Goal: Information Seeking & Learning: Learn about a topic

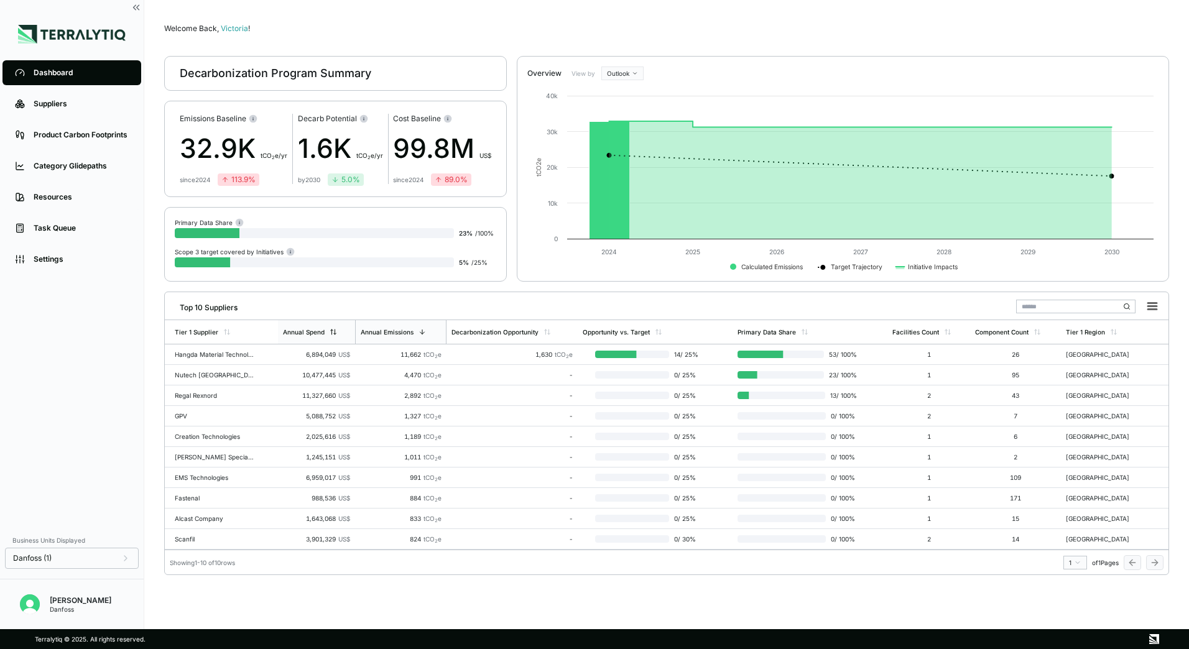
click at [328, 332] on div "Annual Spend" at bounding box center [310, 331] width 54 height 7
click at [1130, 575] on div "Top 10 Suppliers Tier 1 Supplier Annual Spend Annual Emissions Decarbonization …" at bounding box center [666, 434] width 1005 height 284
click at [88, 562] on div "Danfoss (1)" at bounding box center [72, 559] width 118 height 10
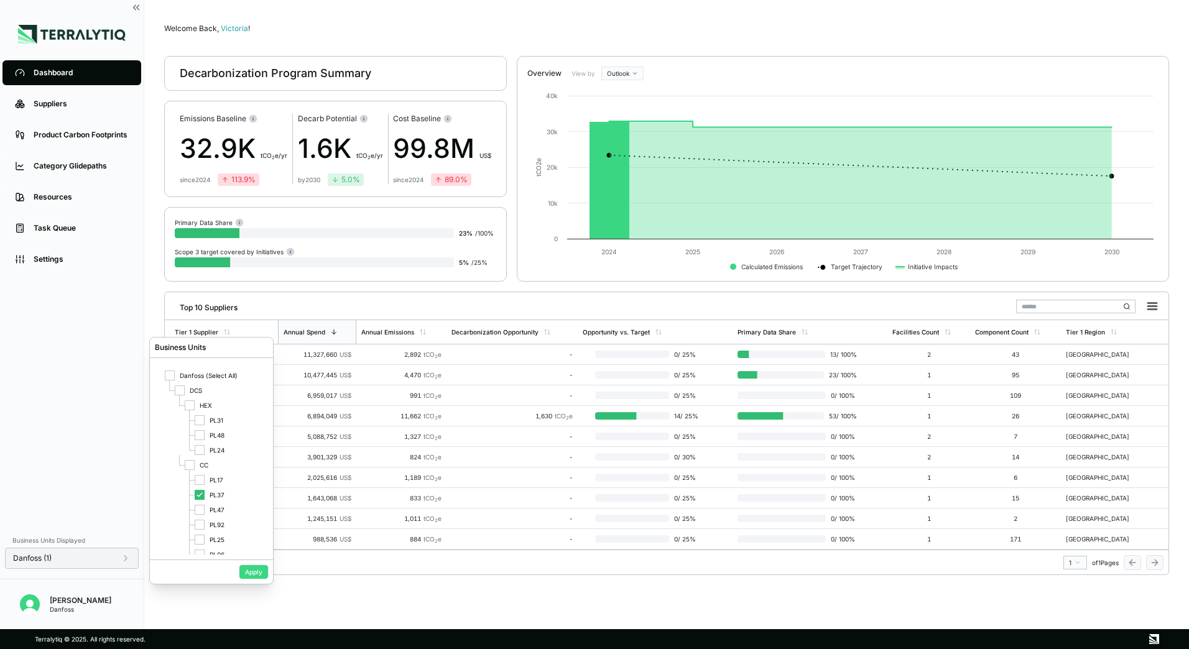
click at [262, 573] on button "Apply" at bounding box center [254, 572] width 29 height 14
click at [1045, 307] on input "text" at bounding box center [1076, 307] width 119 height 14
click at [47, 107] on div "Suppliers" at bounding box center [81, 104] width 95 height 10
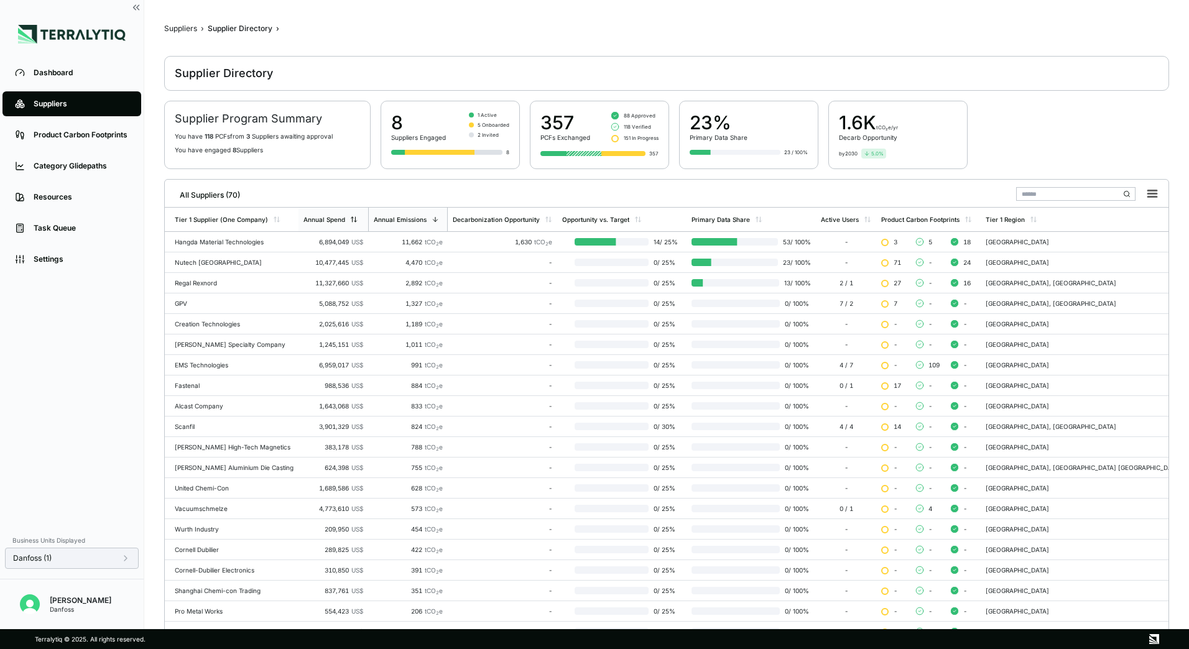
click at [350, 215] on div "Annual Spend" at bounding box center [334, 220] width 70 height 24
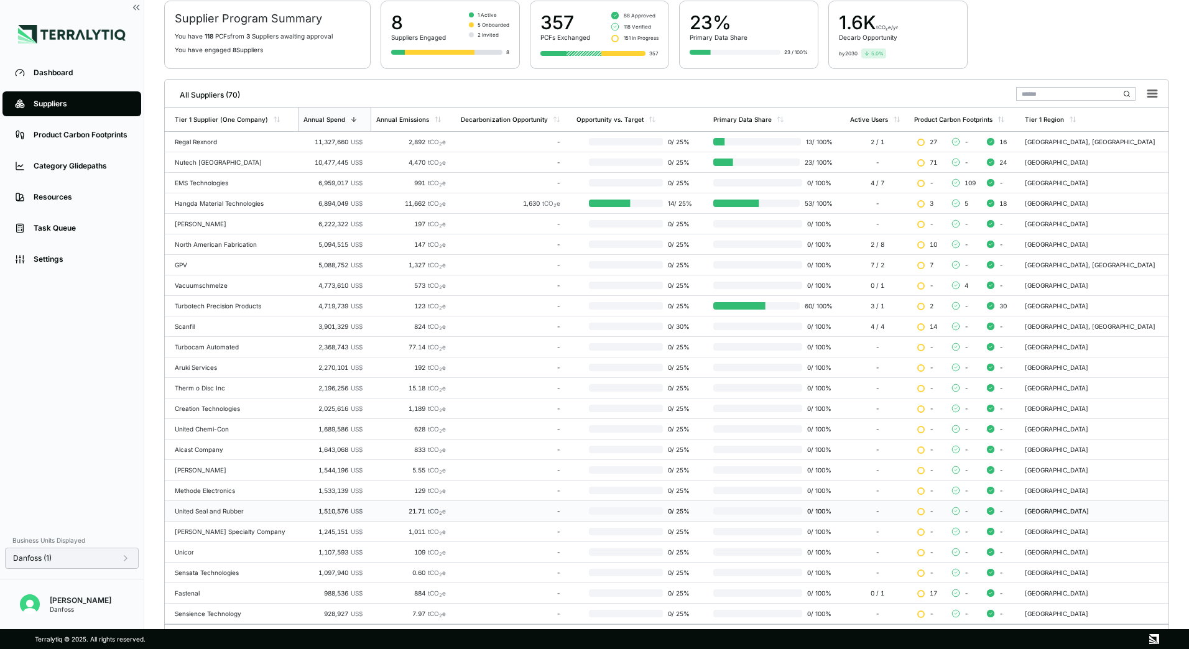
scroll to position [121, 0]
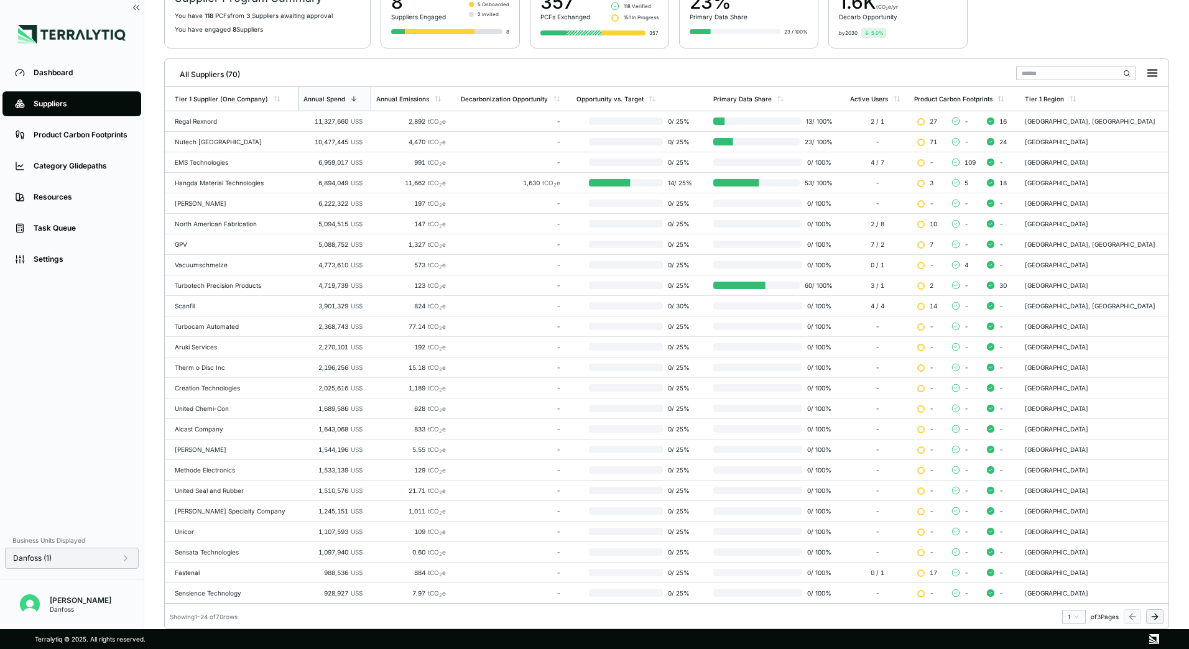
click at [1154, 621] on icon at bounding box center [1155, 617] width 10 height 10
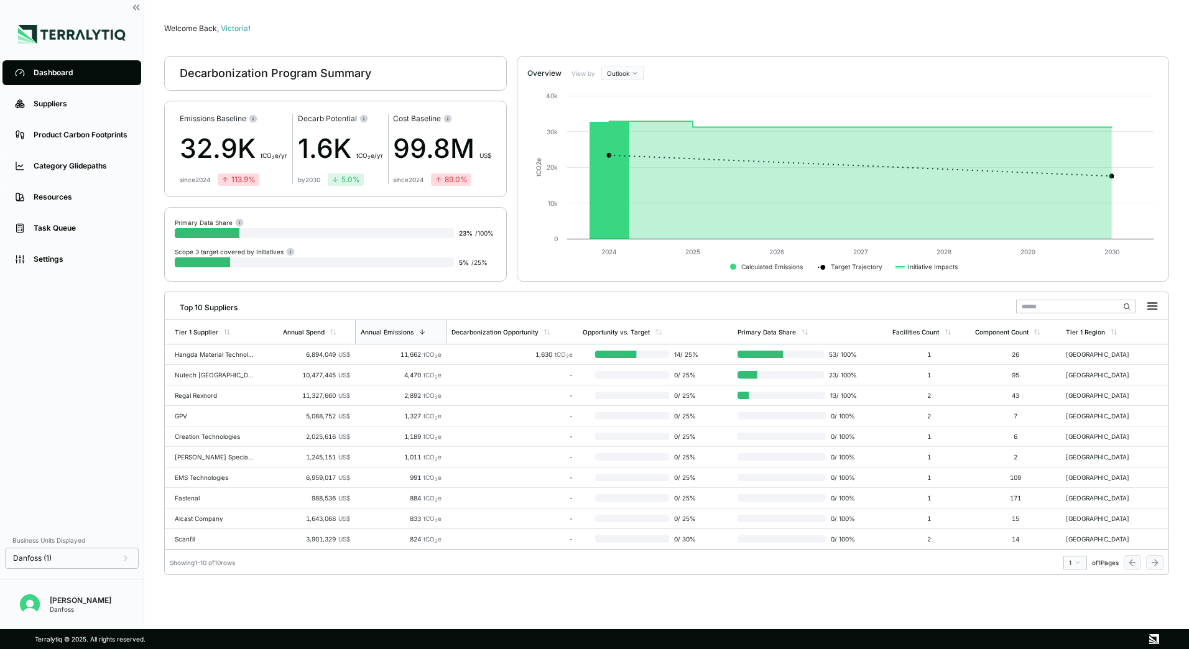
click at [55, 117] on li "Suppliers" at bounding box center [72, 103] width 144 height 31
click at [54, 104] on div "Suppliers" at bounding box center [81, 104] width 95 height 10
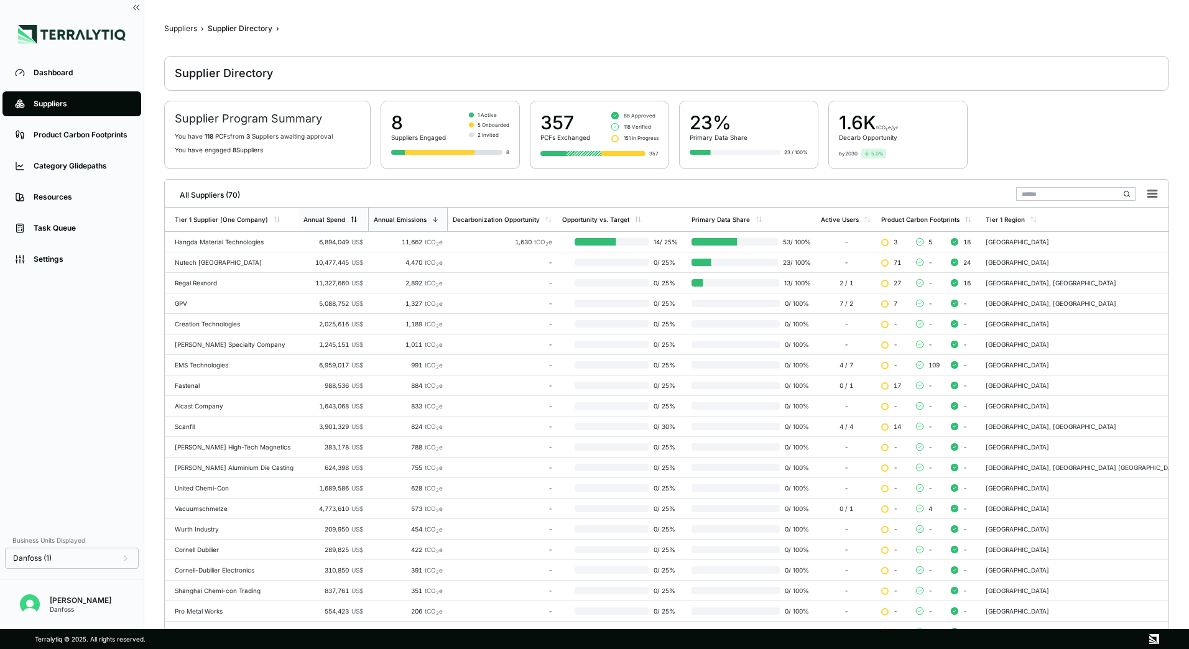
click at [327, 224] on div "Annual Spend" at bounding box center [334, 220] width 70 height 24
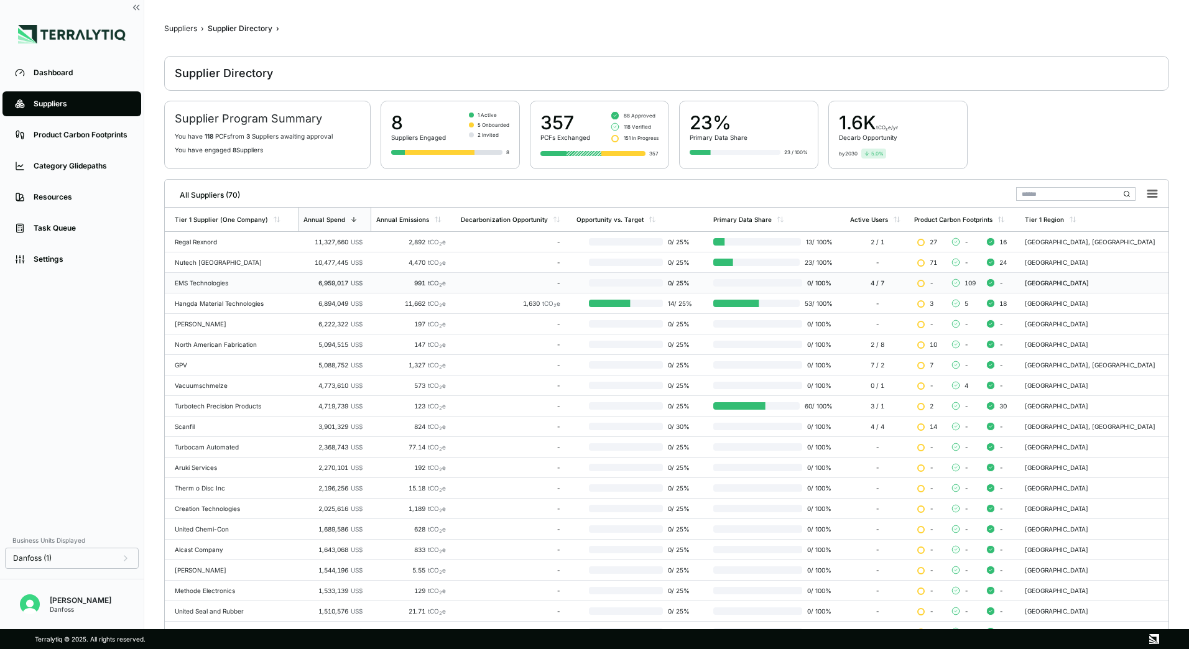
click at [207, 279] on td "EMS Technologies" at bounding box center [231, 283] width 133 height 21
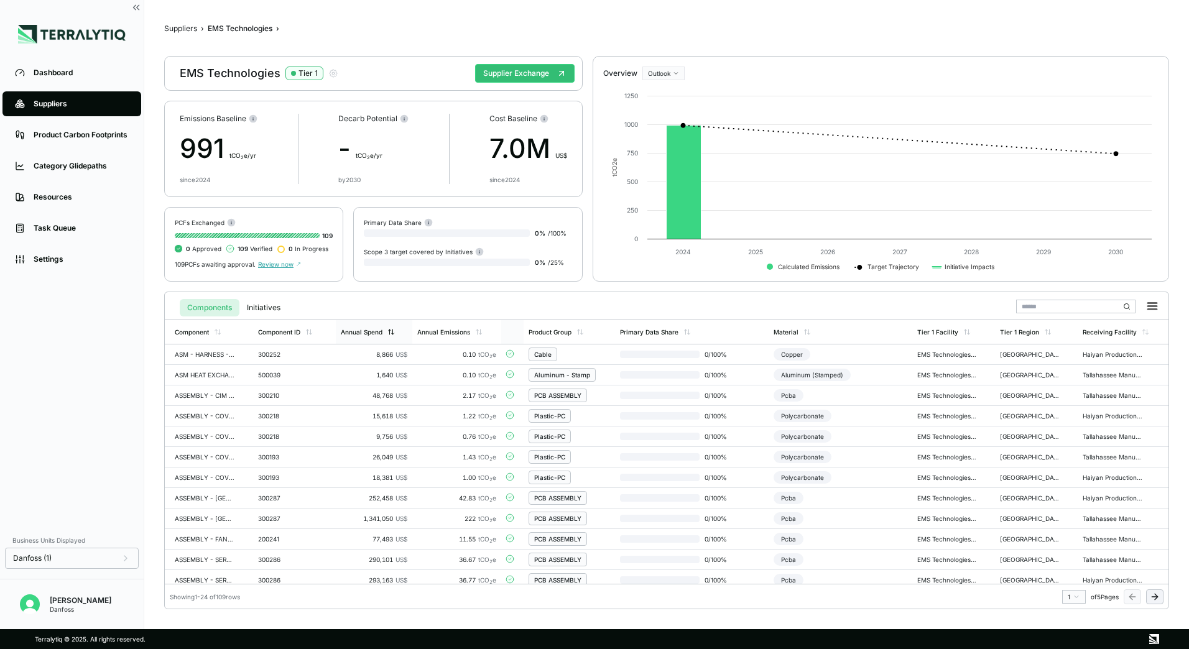
click at [377, 327] on div "Annual Spend" at bounding box center [374, 332] width 76 height 24
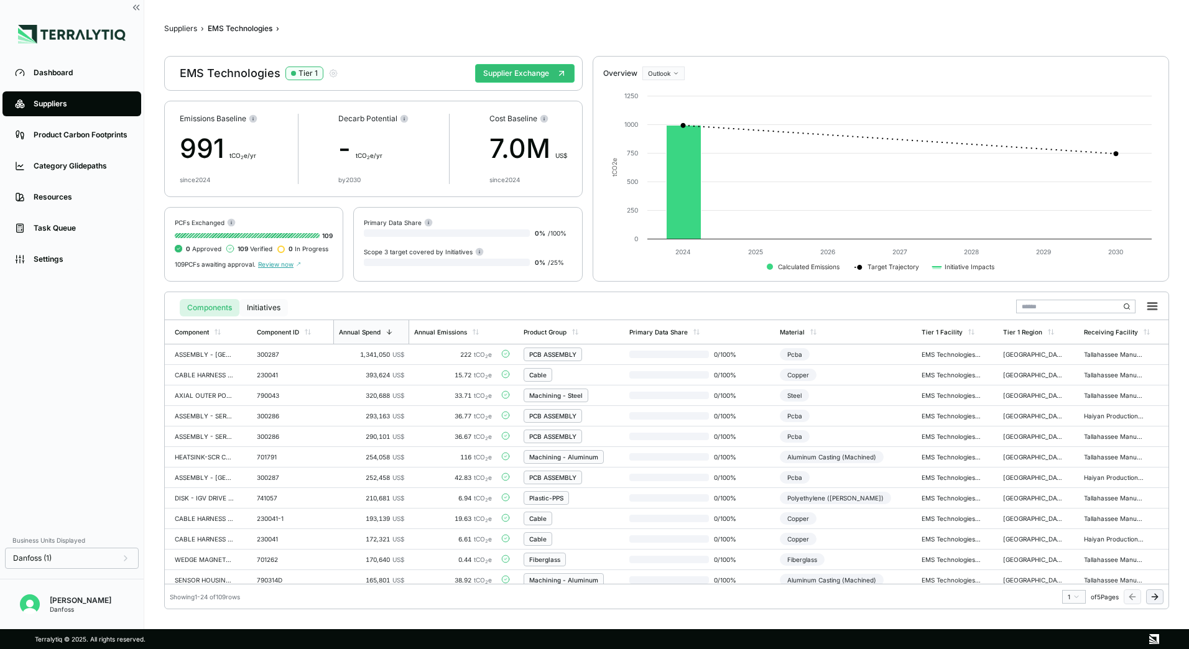
click at [285, 306] on button "Initiatives" at bounding box center [264, 307] width 49 height 17
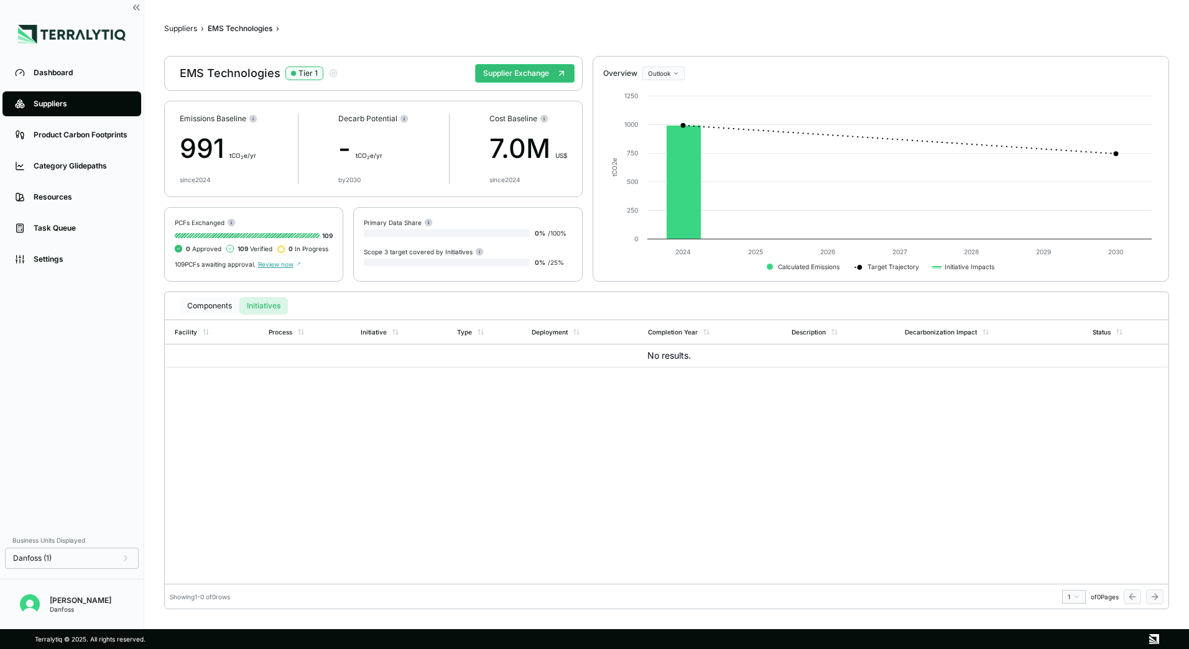
click at [214, 307] on button "Components" at bounding box center [210, 305] width 60 height 17
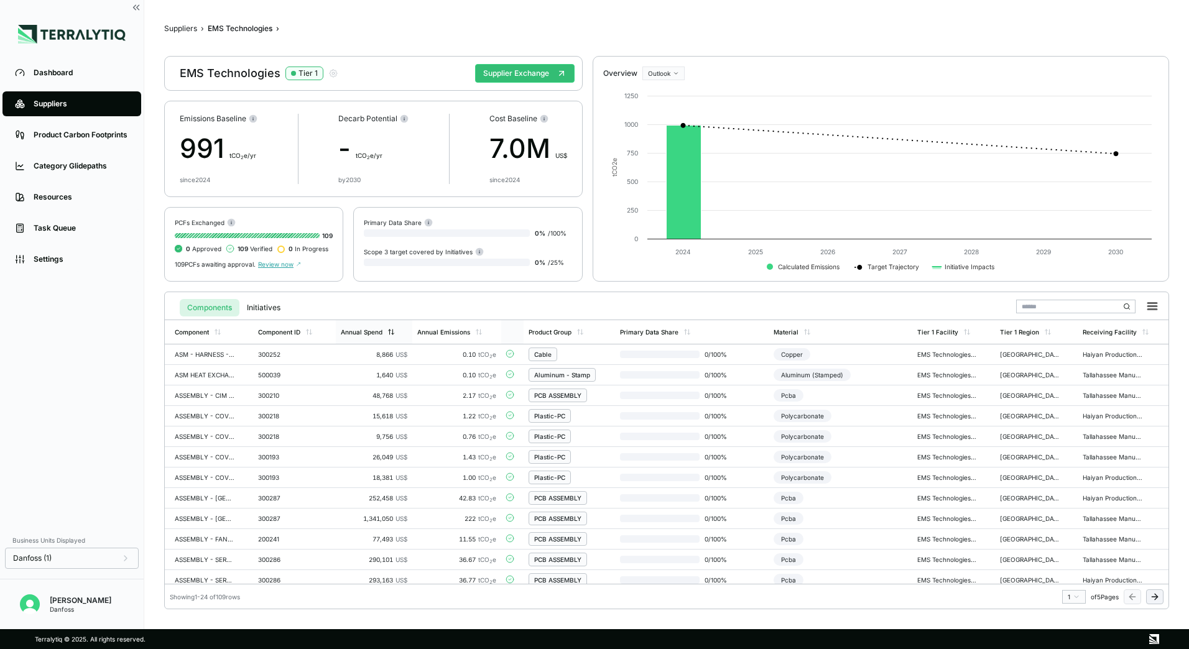
click at [369, 332] on div "Annual Spend" at bounding box center [362, 331] width 42 height 7
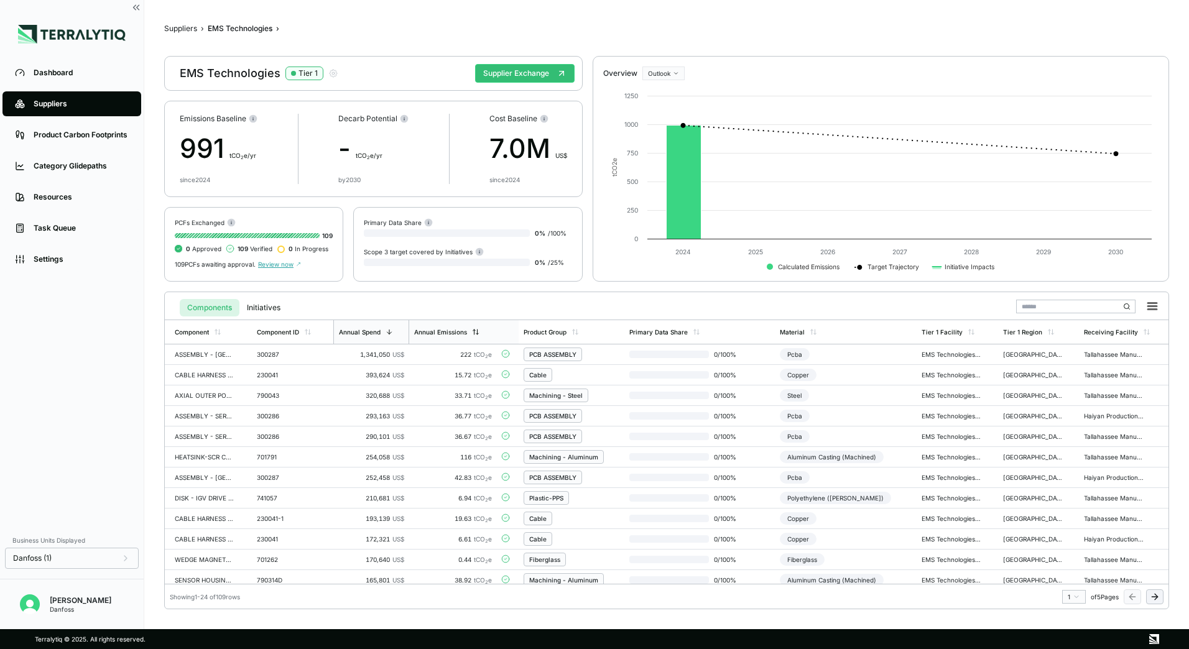
click at [445, 338] on div "Annual Emissions" at bounding box center [453, 332] width 88 height 24
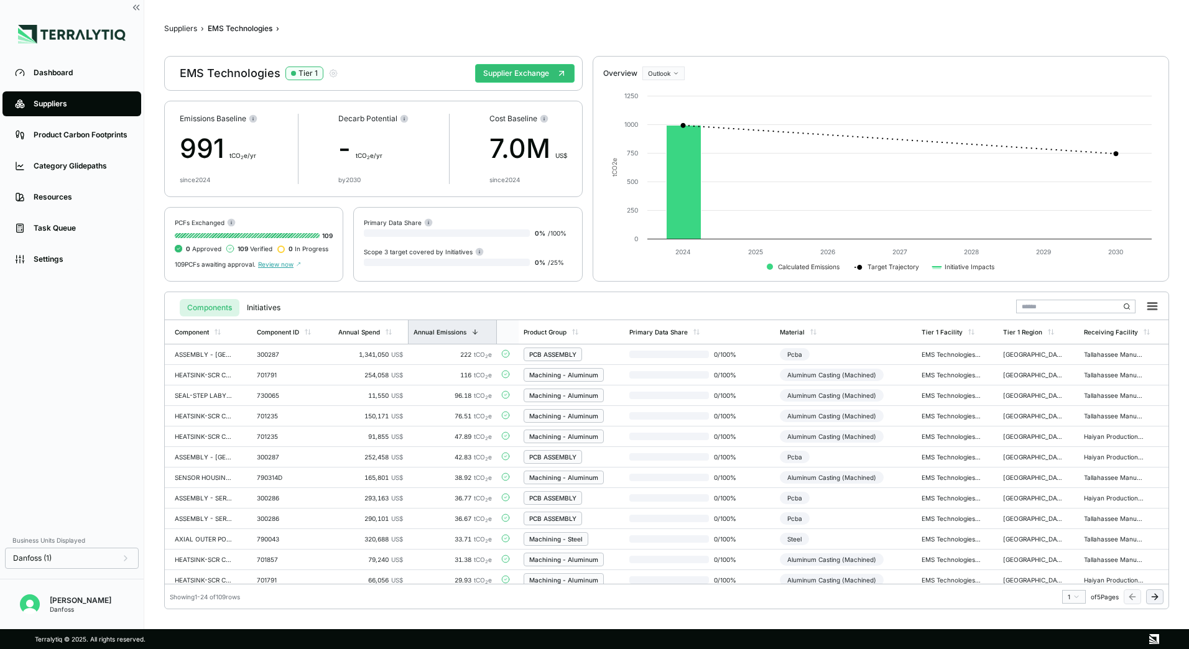
click at [462, 328] on div "Annual Emissions" at bounding box center [440, 331] width 53 height 7
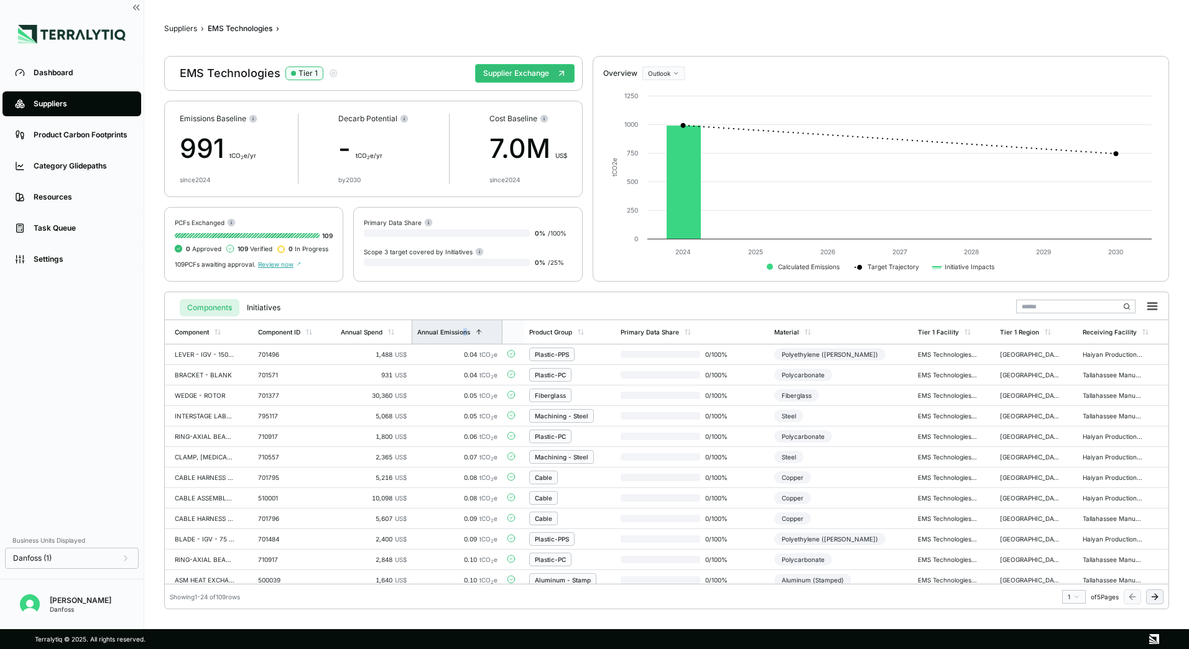
click at [465, 332] on div "Annual Emissions" at bounding box center [443, 331] width 53 height 7
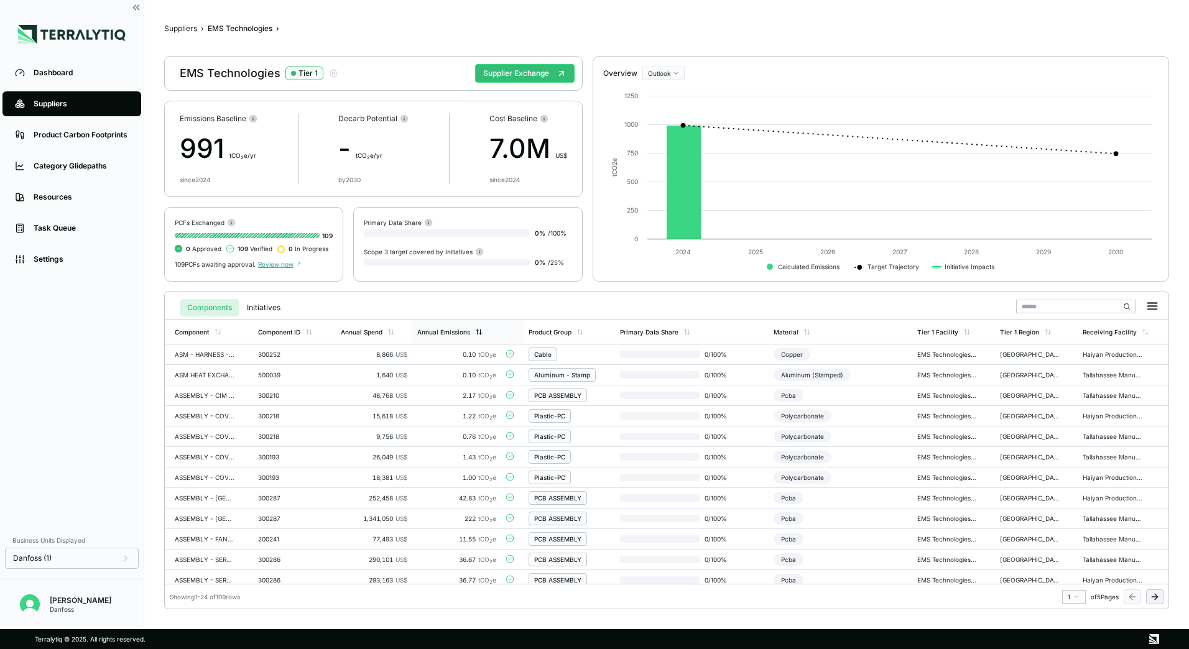
drag, startPoint x: 465, startPoint y: 332, endPoint x: 457, endPoint y: 329, distance: 9.1
click at [457, 329] on div "Annual Emissions" at bounding box center [443, 331] width 53 height 7
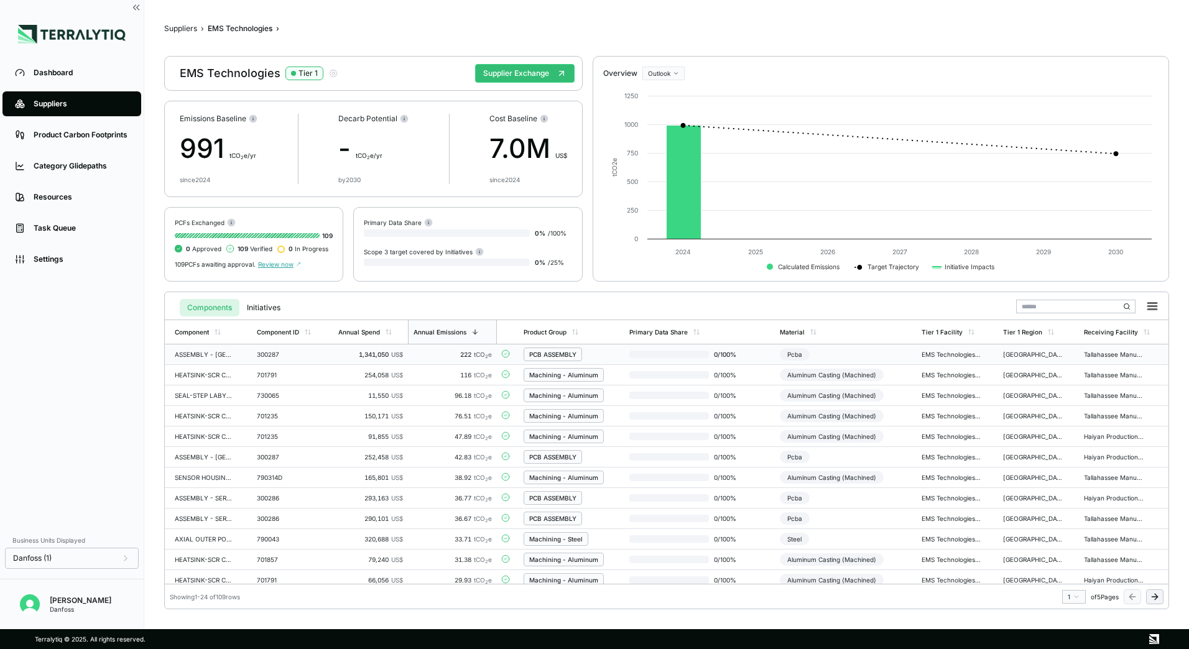
click at [548, 356] on div "PCB ASSEMBLY" at bounding box center [552, 354] width 47 height 7
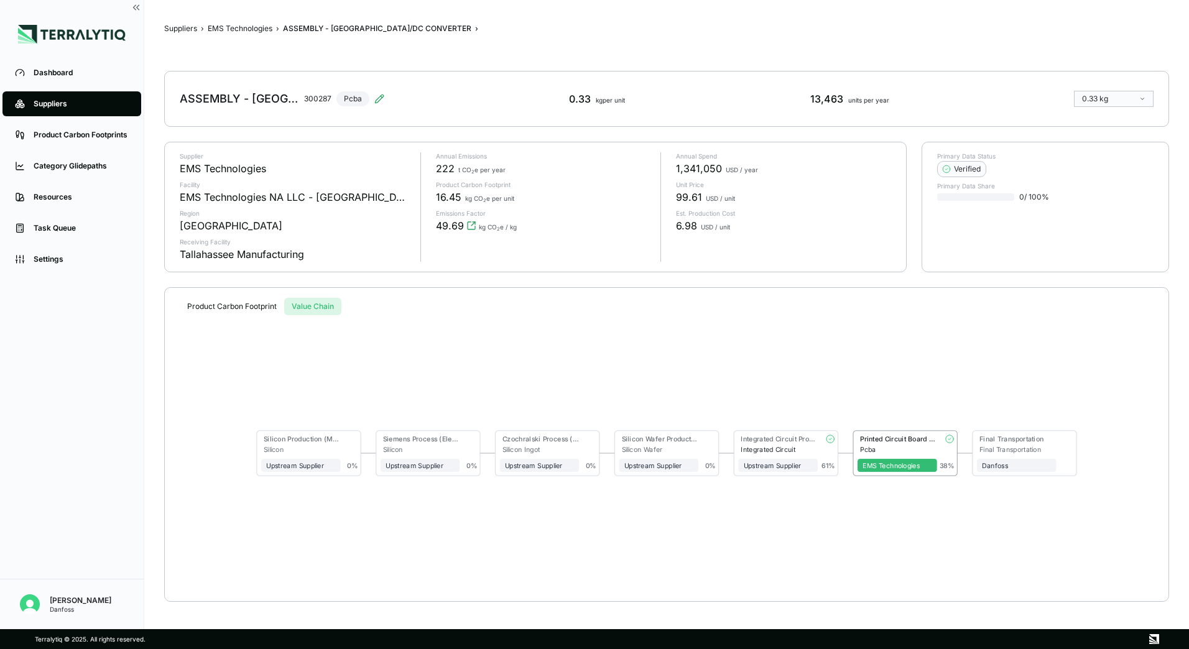
click at [310, 302] on button "Value Chain" at bounding box center [312, 306] width 57 height 17
click at [923, 443] on div "Printed Circuit Board Assembly" at bounding box center [898, 439] width 77 height 8
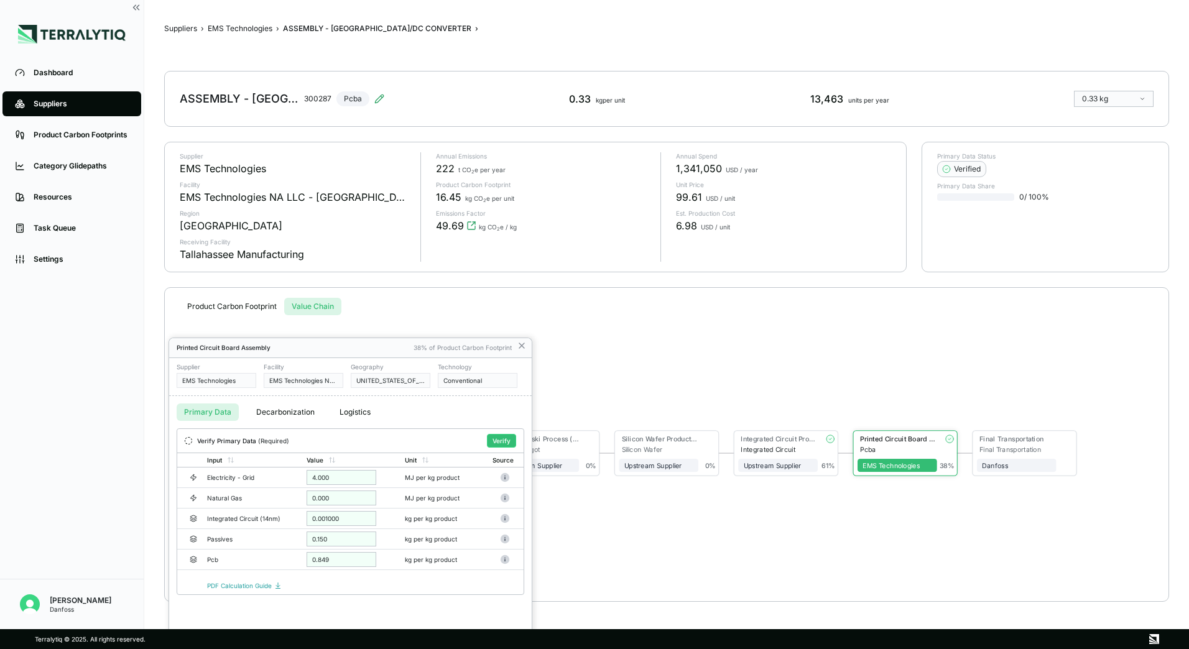
click at [286, 411] on div at bounding box center [594, 324] width 1189 height 649
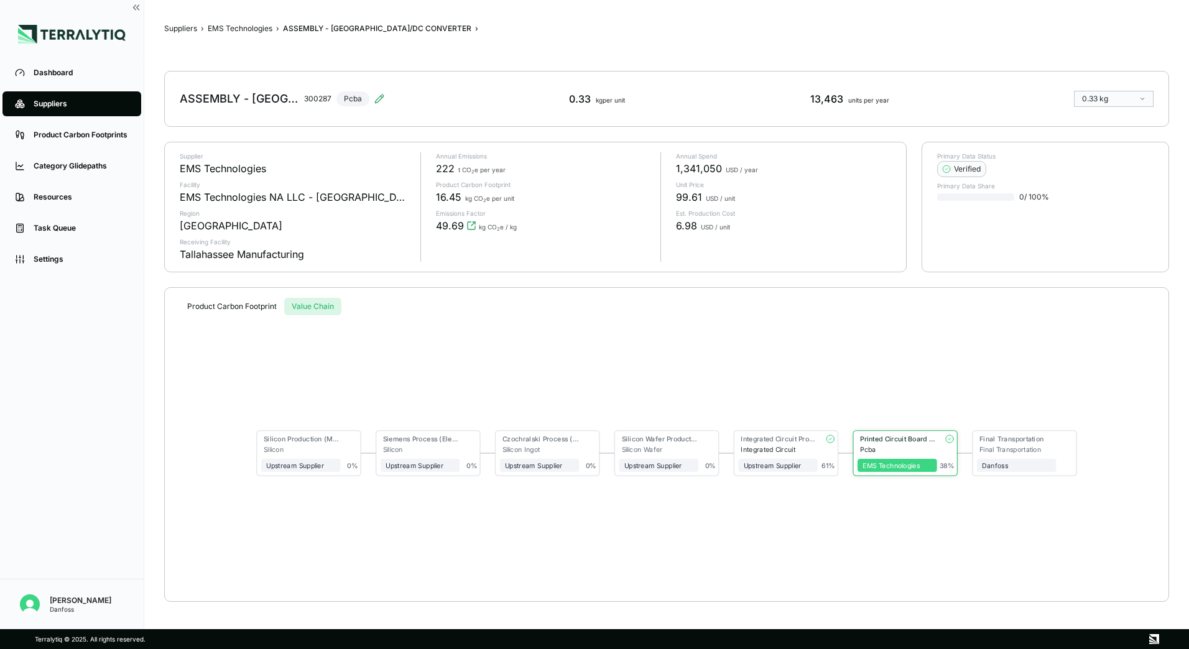
click at [876, 471] on span "EMS Technologies" at bounding box center [898, 465] width 80 height 13
click at [867, 471] on span "EMS Technologies" at bounding box center [898, 465] width 80 height 13
click at [879, 460] on span "EMS Technologies" at bounding box center [898, 465] width 80 height 13
click at [879, 465] on div "EMS Technologies" at bounding box center [897, 466] width 69 height 8
click at [887, 438] on div "Printed Circuit Board Assembly" at bounding box center [898, 439] width 77 height 8
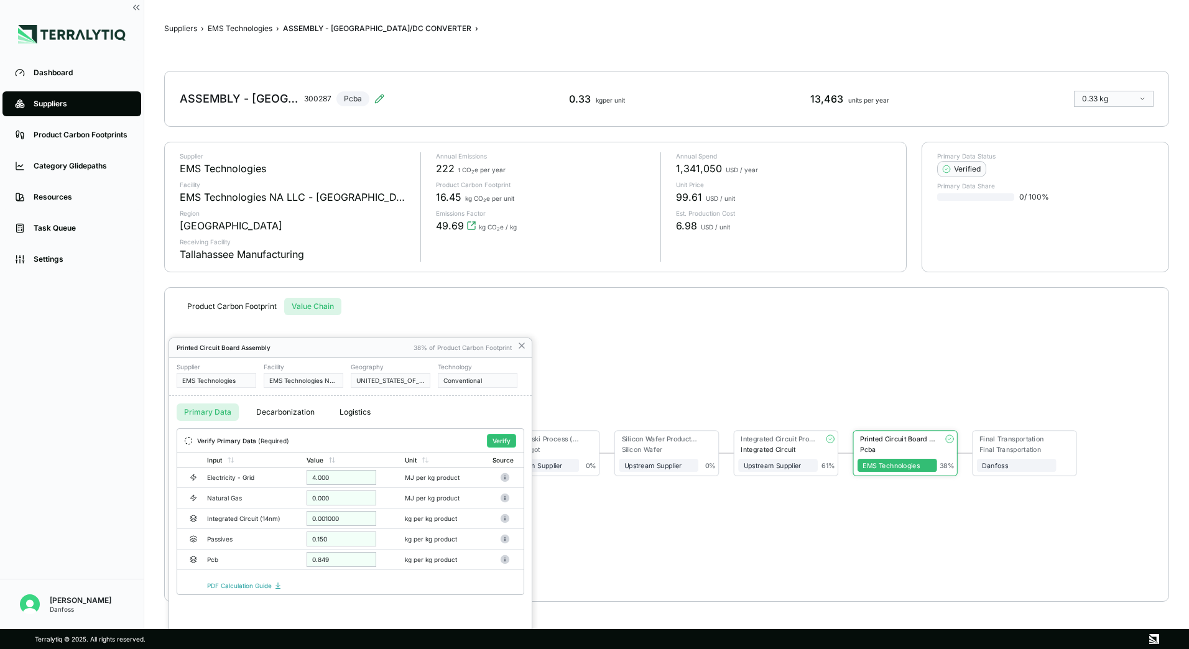
click at [281, 412] on div at bounding box center [594, 324] width 1189 height 649
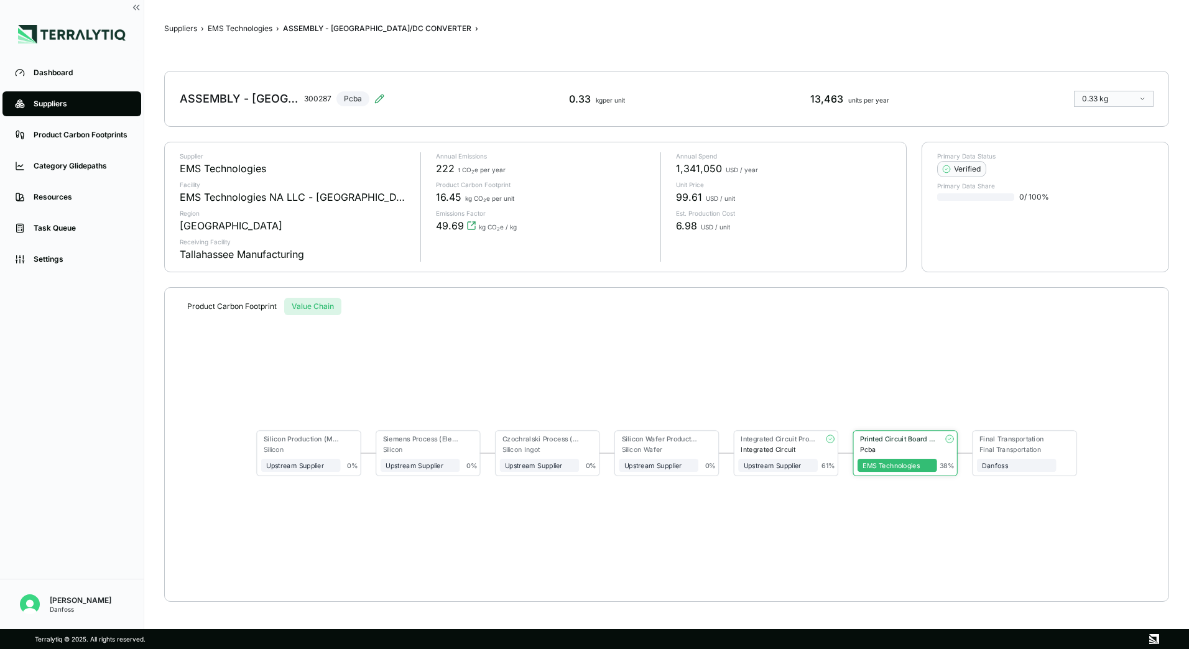
click at [888, 446] on div "Pcba" at bounding box center [898, 450] width 77 height 8
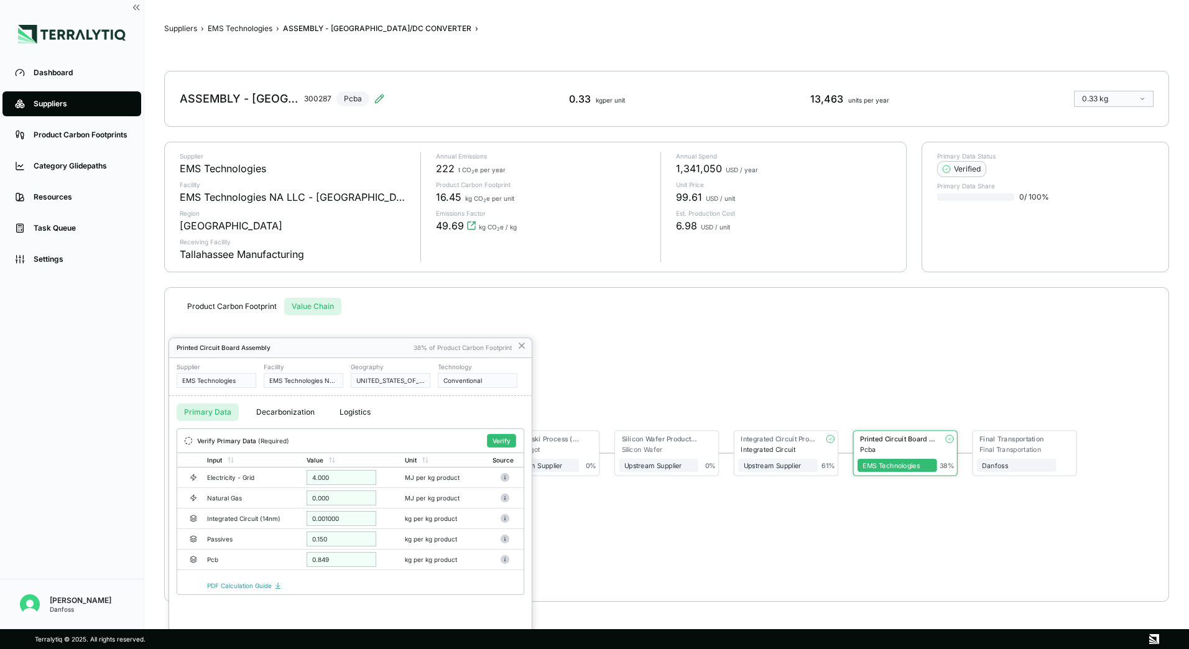
click at [364, 414] on div at bounding box center [594, 324] width 1189 height 649
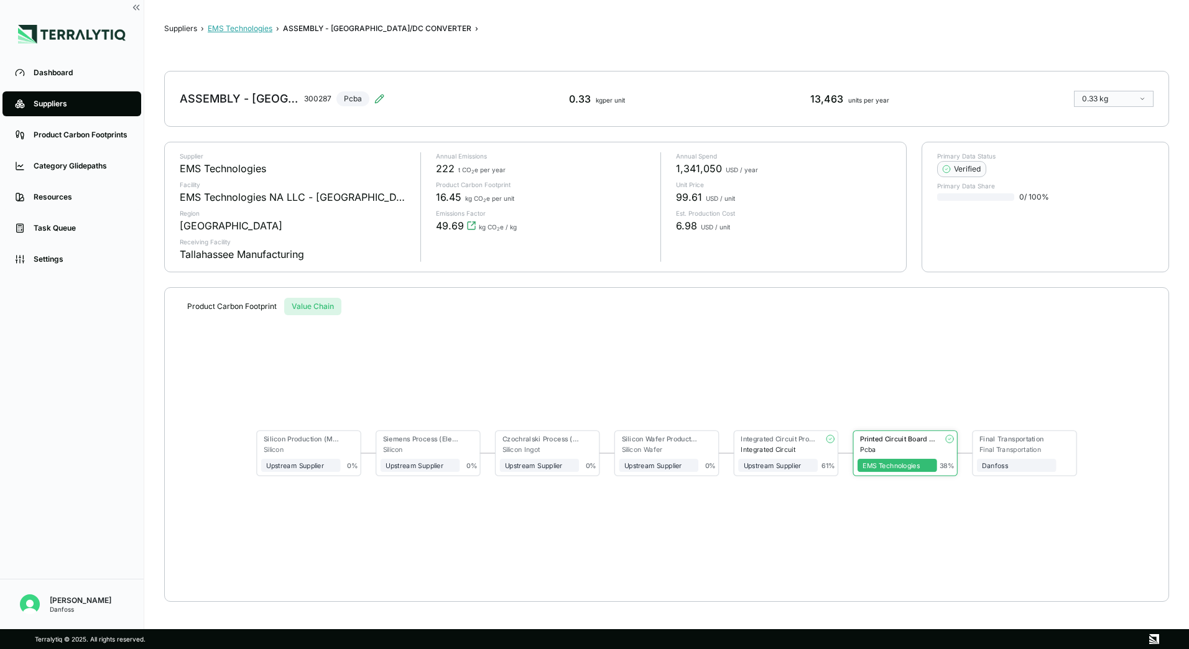
click at [259, 28] on button "EMS Technologies" at bounding box center [240, 29] width 65 height 10
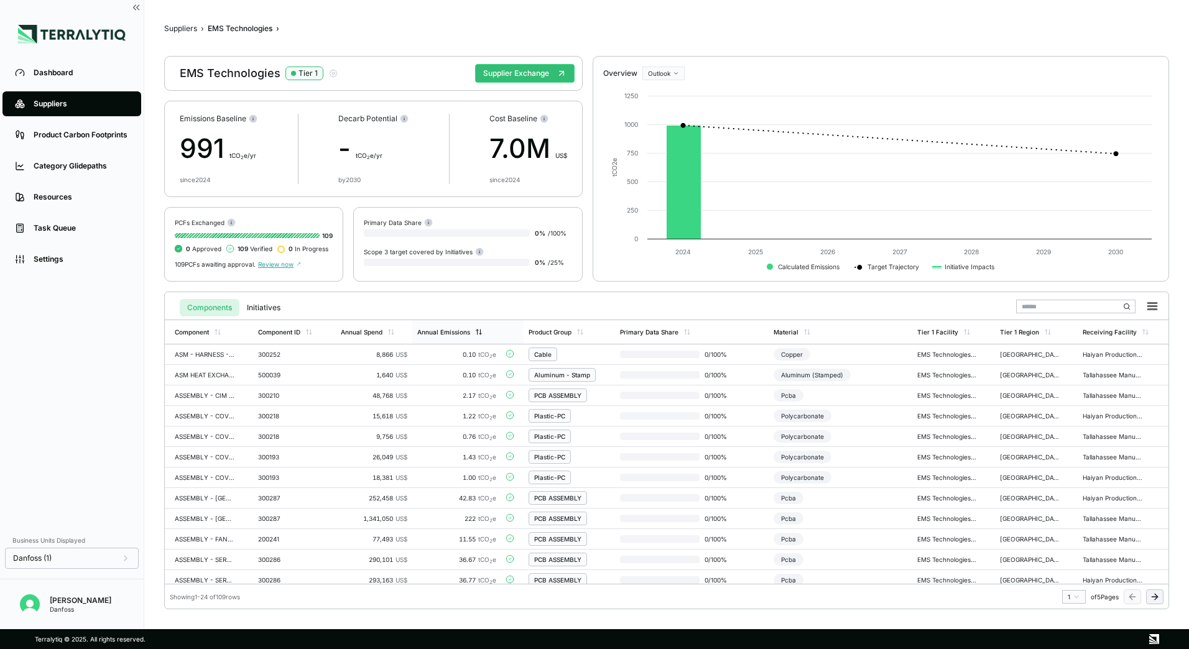
click at [477, 342] on div "Annual Emissions" at bounding box center [457, 332] width 90 height 24
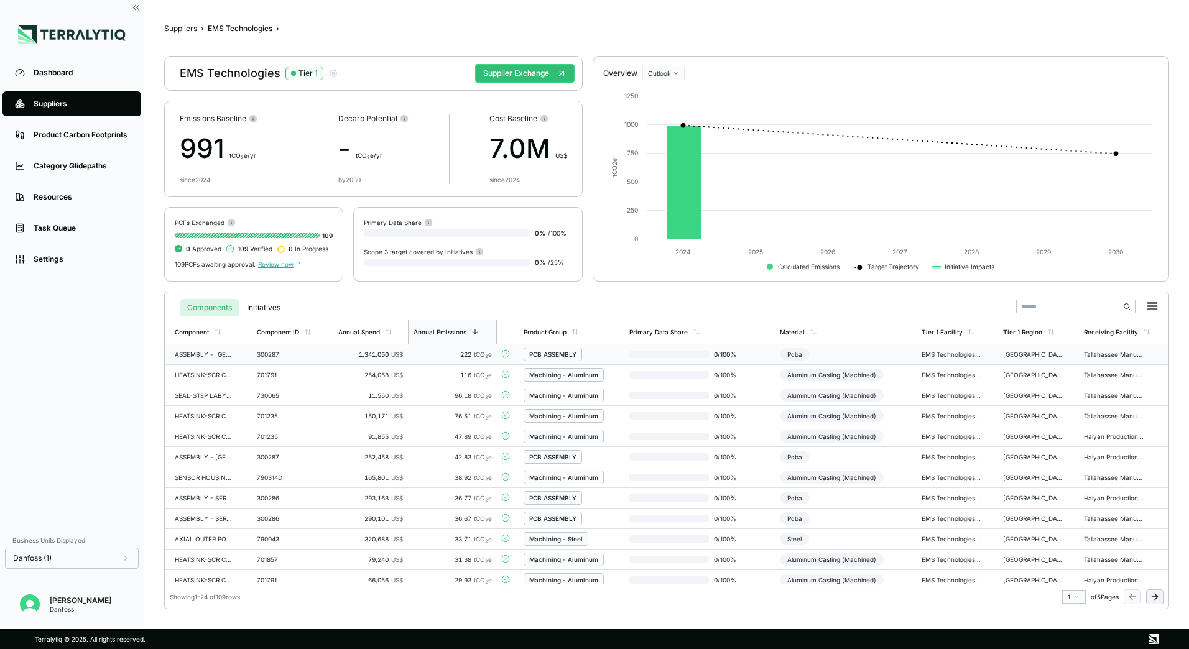
click at [558, 354] on div "PCB ASSEMBLY" at bounding box center [552, 354] width 47 height 7
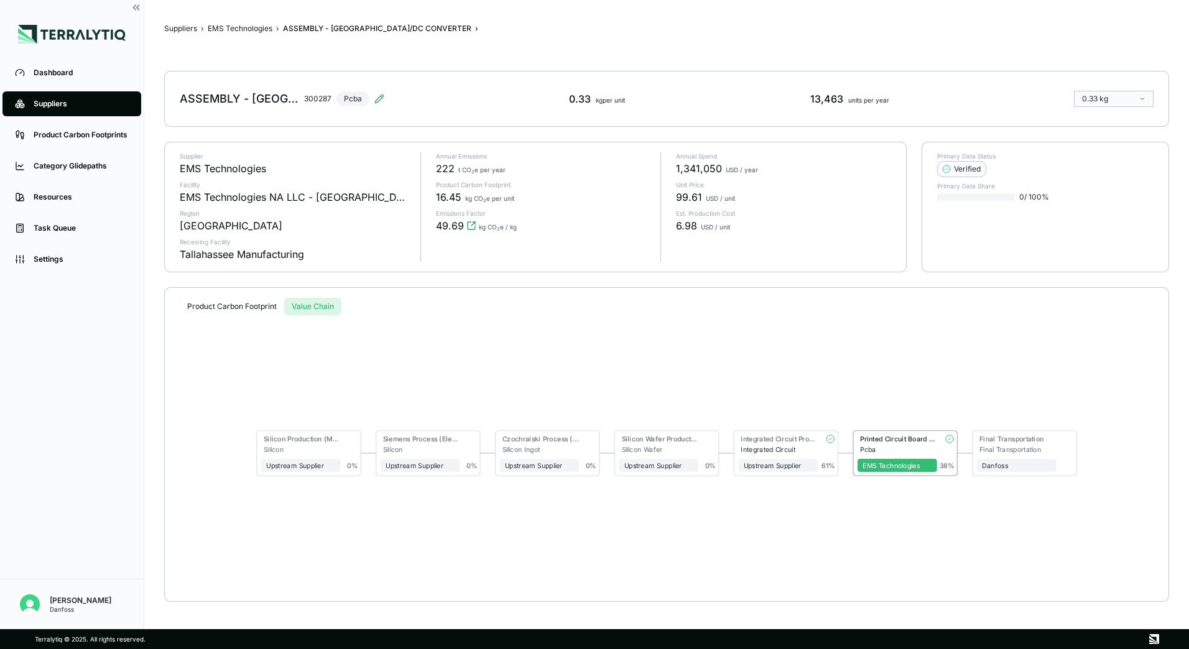
click at [319, 285] on div "Suppliers › EMS Technologies › ASSEMBLY - DC/DC CONVERTER › ASSEMBLY - DC/DC CO…" at bounding box center [666, 315] width 1005 height 590
click at [895, 453] on div "Pcba" at bounding box center [898, 450] width 77 height 8
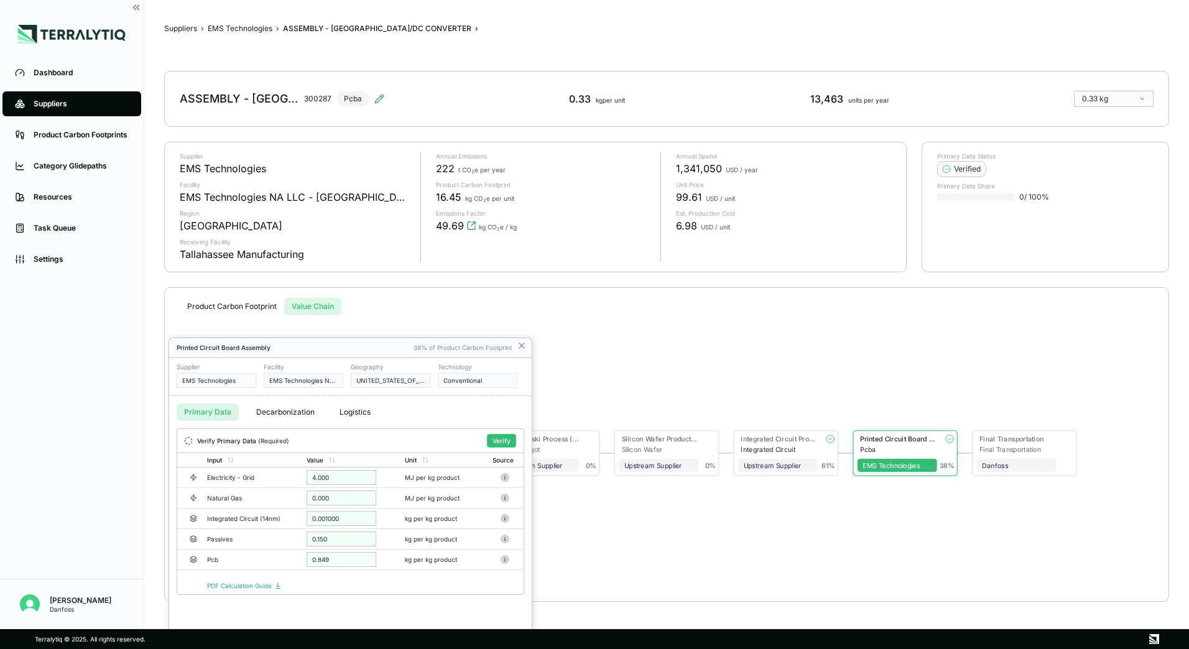
click at [521, 347] on div at bounding box center [594, 324] width 1189 height 649
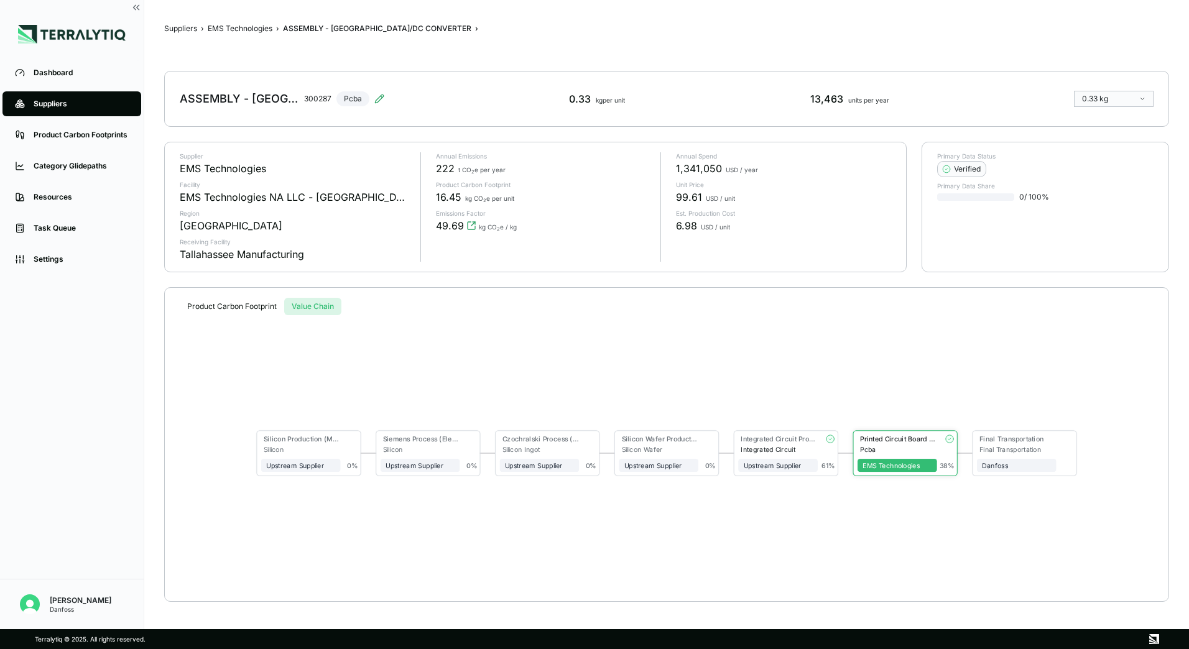
click at [230, 309] on button "Product Carbon Footprint" at bounding box center [232, 306] width 105 height 17
click at [322, 307] on button "Value Chain" at bounding box center [312, 306] width 57 height 17
click at [243, 30] on button "EMS Technologies" at bounding box center [240, 29] width 65 height 10
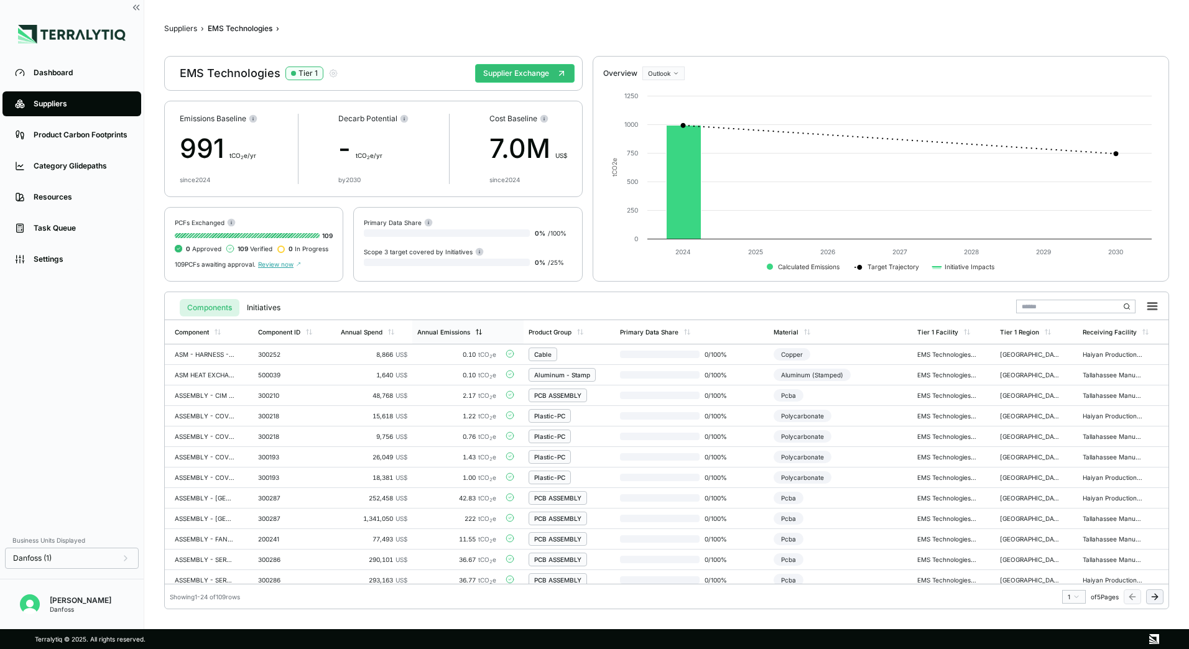
click at [434, 330] on div "Annual Emissions" at bounding box center [443, 331] width 53 height 7
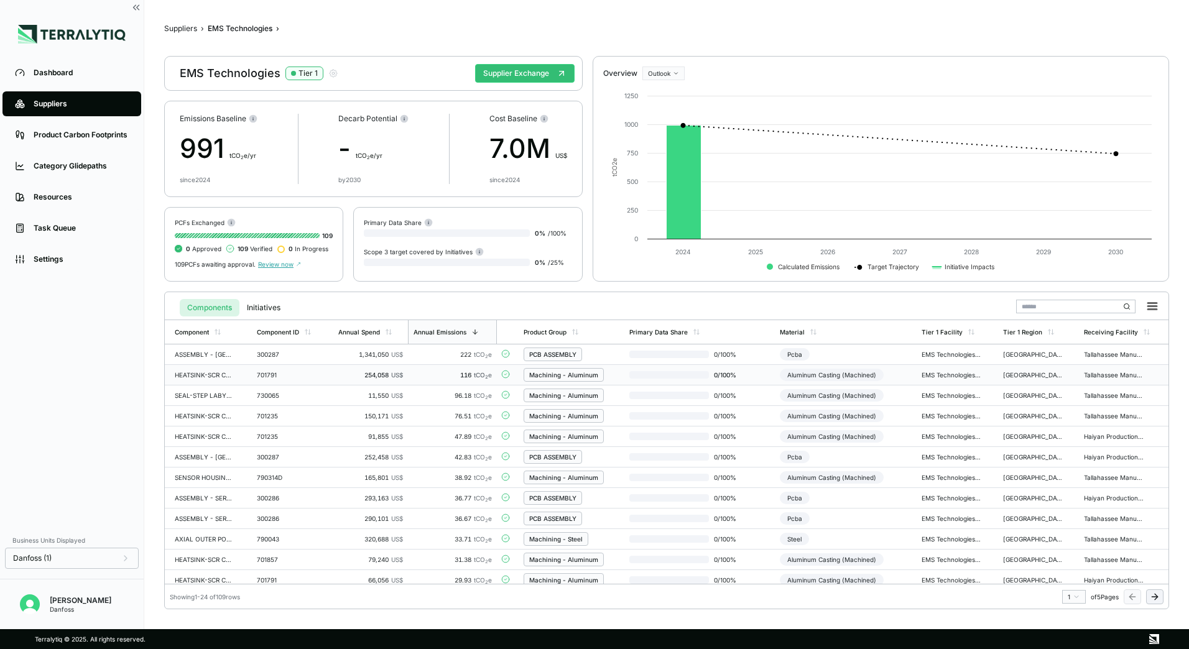
click at [584, 379] on div "Machining - Aluminum" at bounding box center [564, 375] width 80 height 14
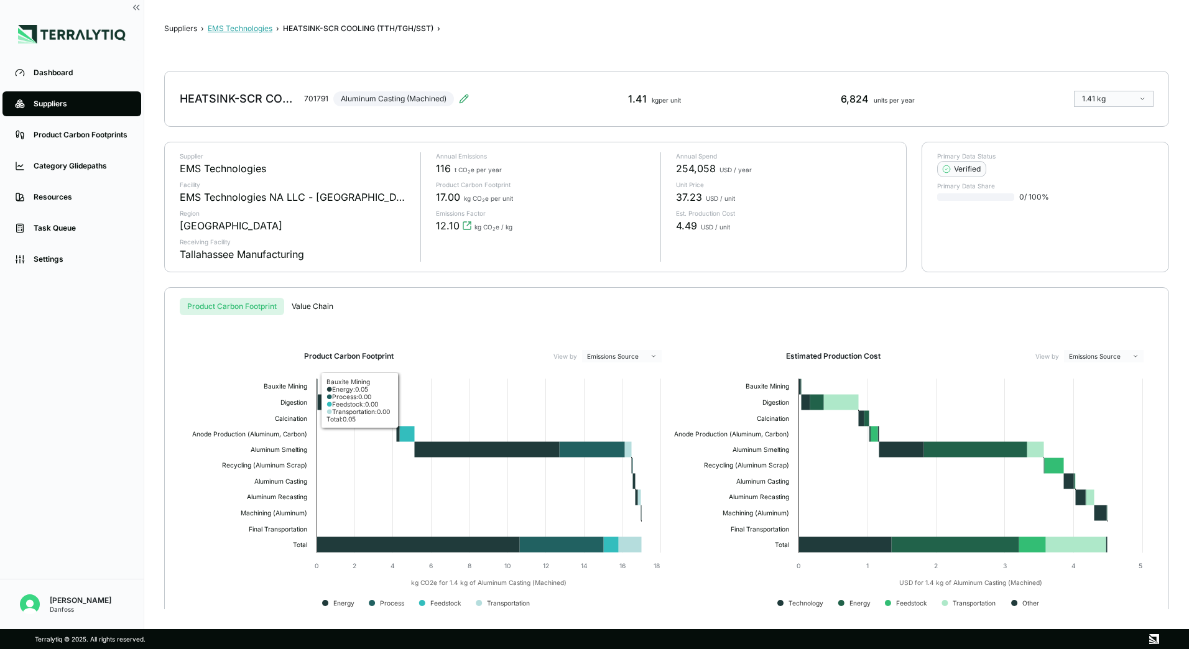
click at [229, 24] on button "EMS Technologies" at bounding box center [240, 29] width 65 height 10
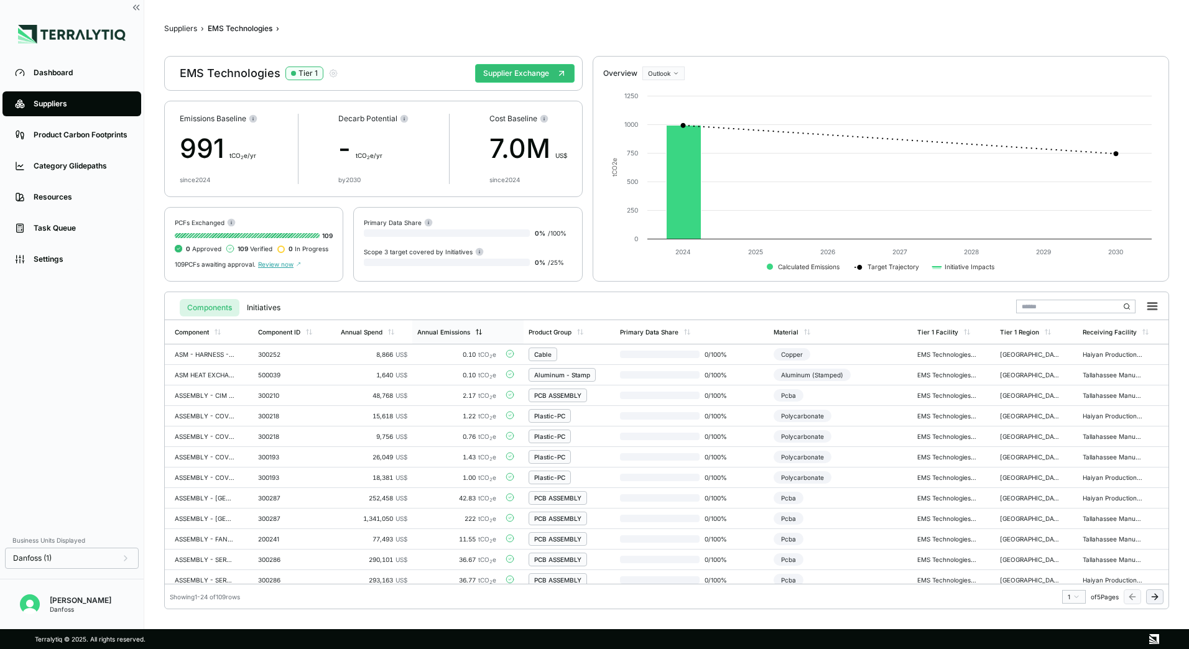
click at [465, 328] on div "Annual Emissions" at bounding box center [443, 331] width 53 height 7
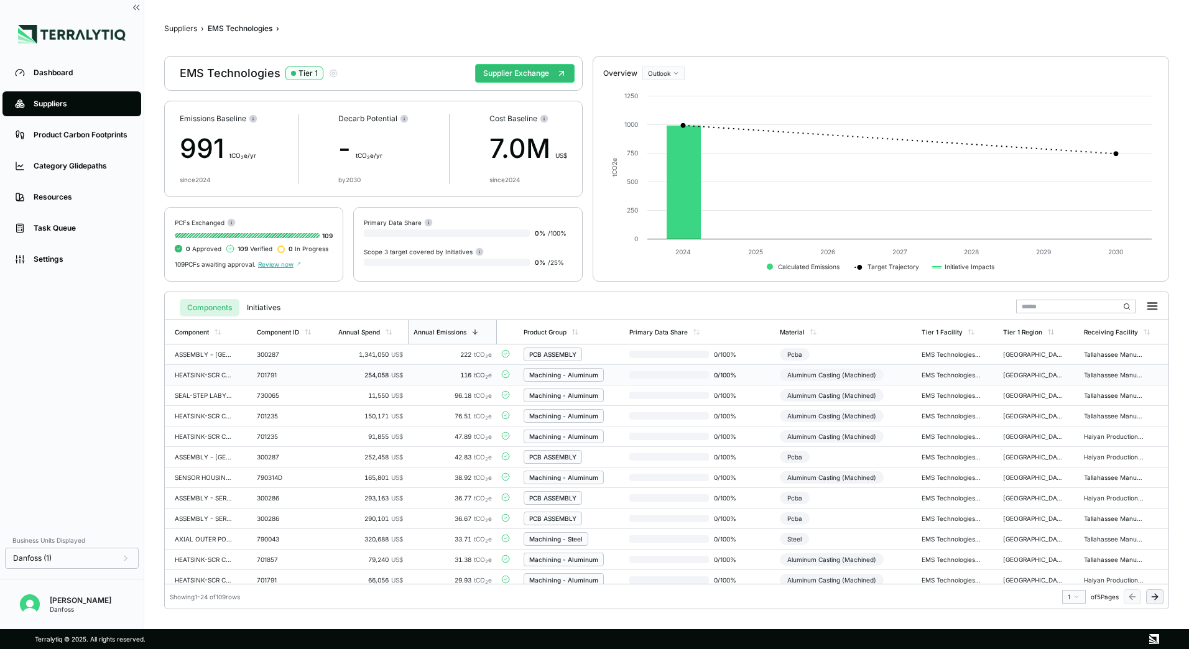
click at [554, 378] on div "Machining - Aluminum" at bounding box center [563, 374] width 69 height 7
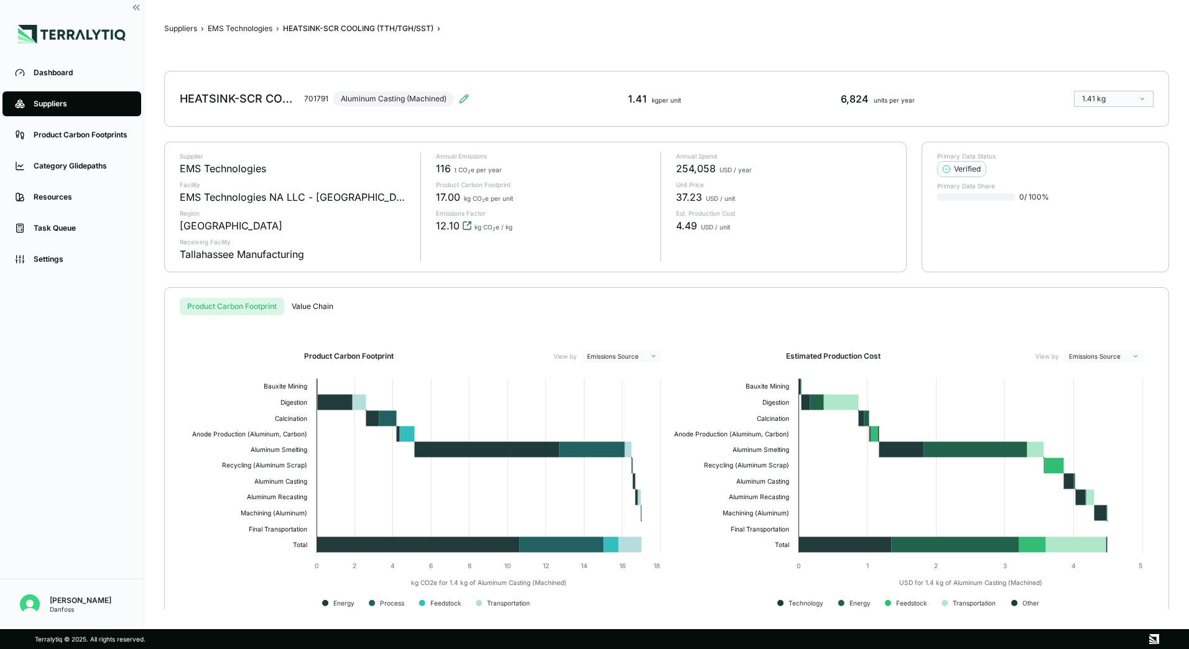
click at [467, 228] on icon "View audit trail" at bounding box center [467, 226] width 10 height 10
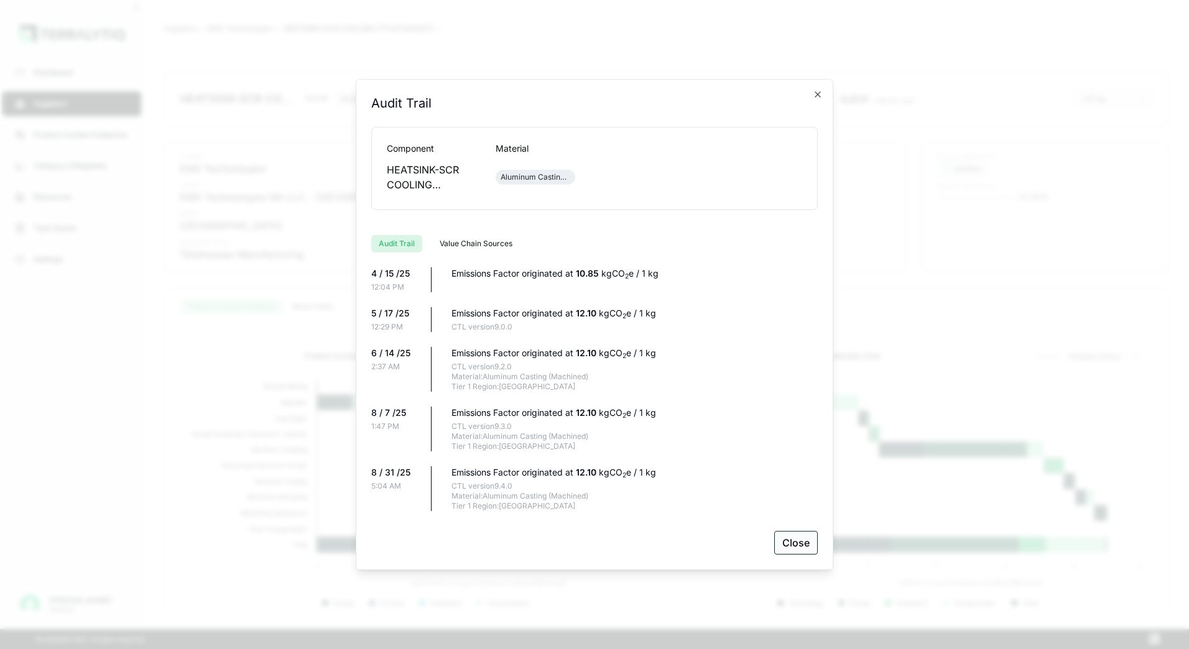
click at [807, 543] on button "Close" at bounding box center [797, 543] width 44 height 24
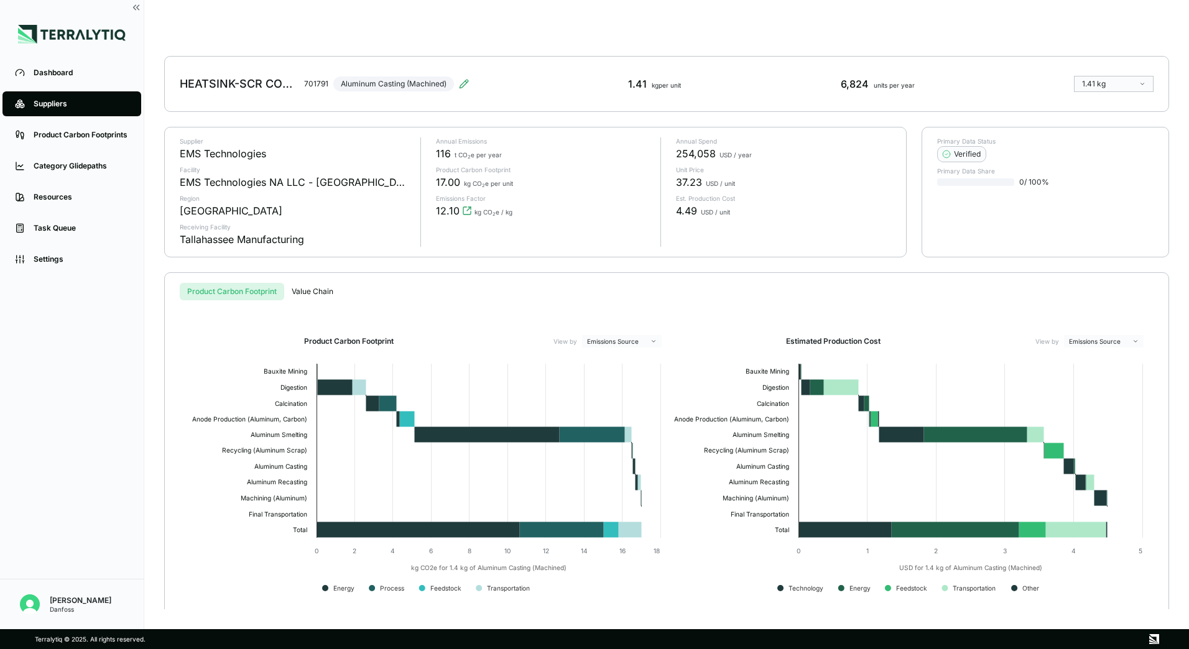
scroll to position [22, 0]
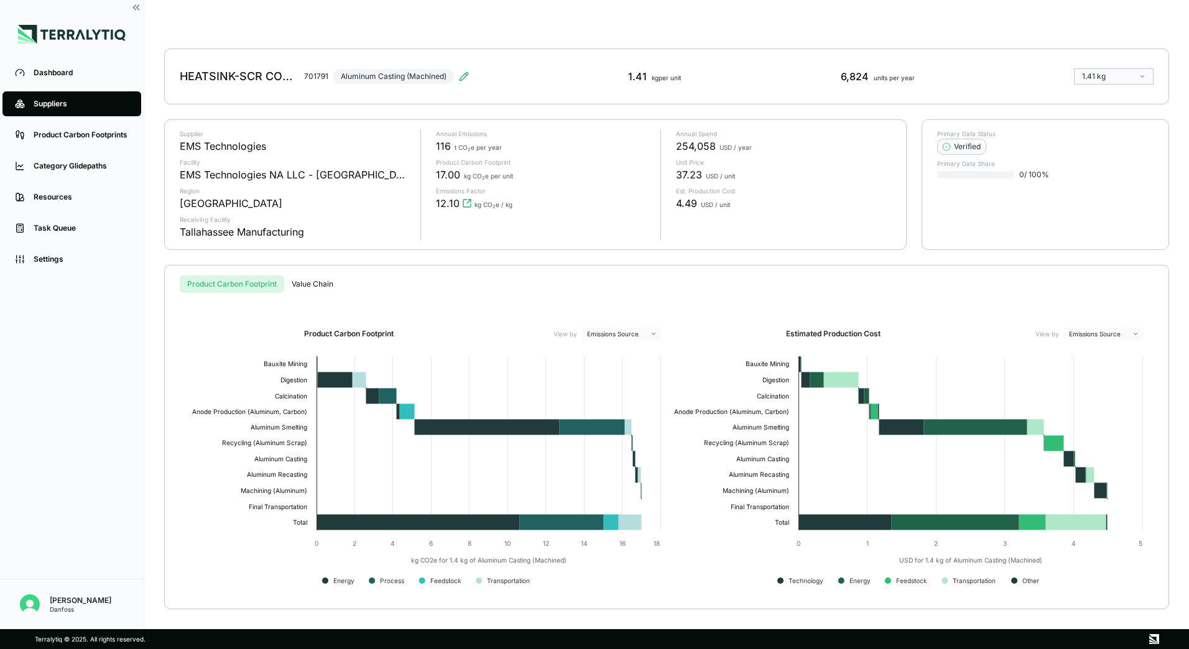
click at [331, 583] on rect at bounding box center [426, 474] width 482 height 249
click at [635, 337] on html "Dashboard Suppliers Product Carbon Footprints Category Glidepaths Resources Tas…" at bounding box center [594, 324] width 1189 height 649
click at [636, 335] on html "Dashboard Suppliers Product Carbon Footprints Category Glidepaths Resources Tas…" at bounding box center [594, 324] width 1189 height 649
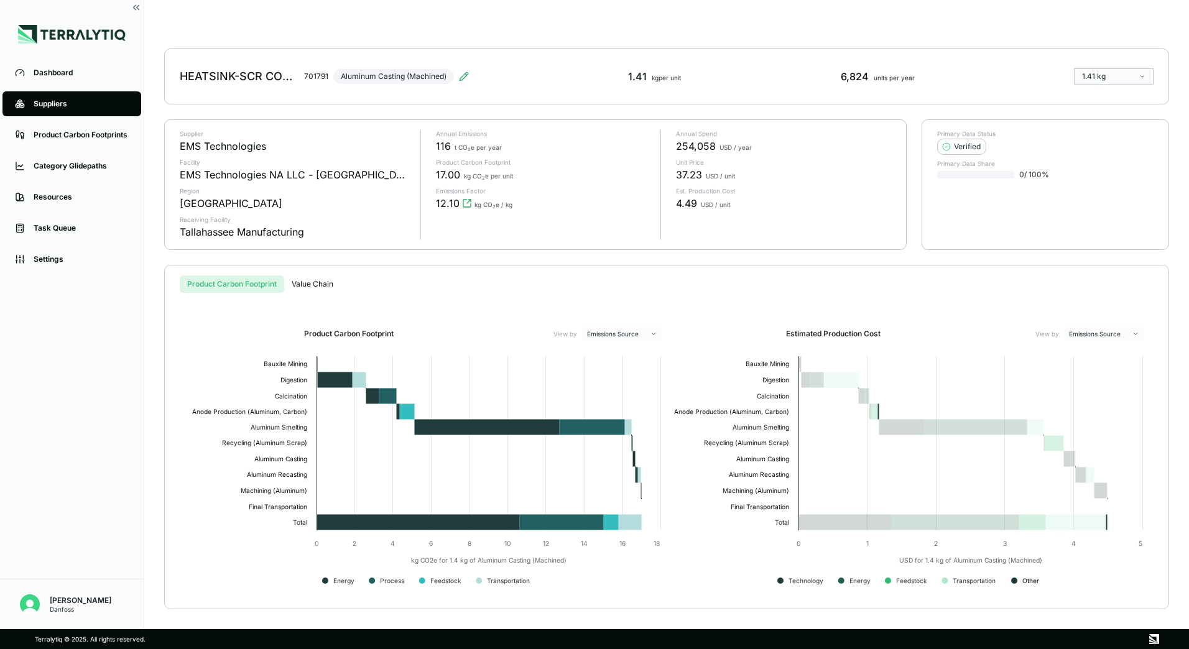
click at [1017, 582] on rect at bounding box center [1015, 581] width 6 height 6
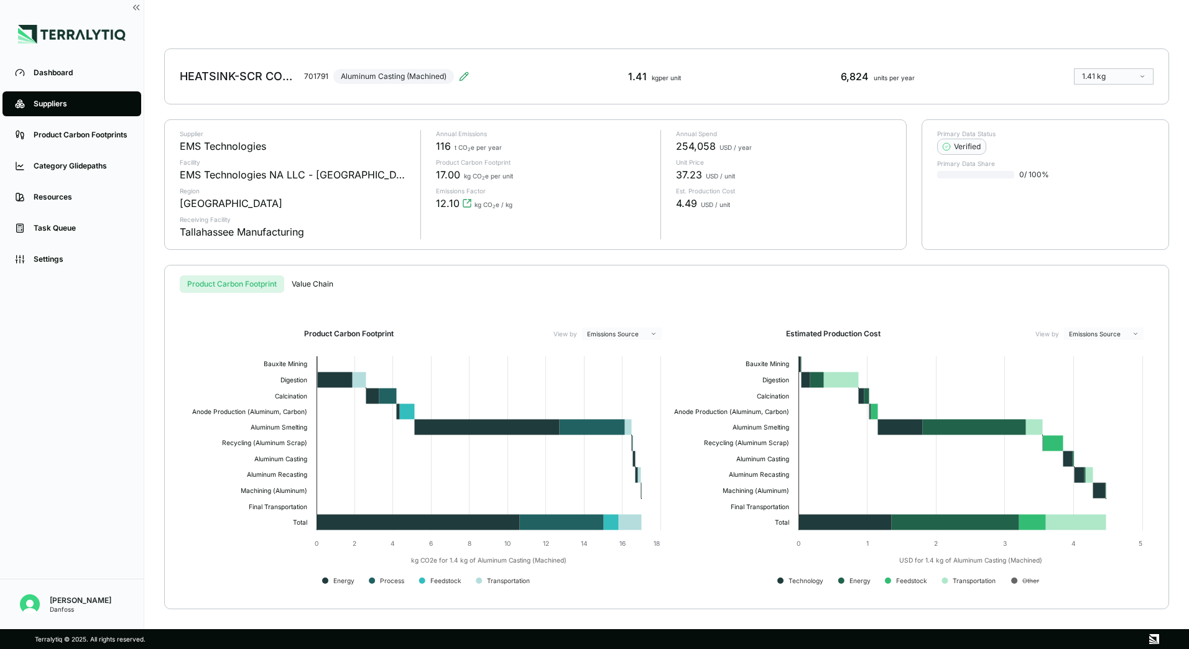
click at [1017, 582] on rect at bounding box center [1015, 581] width 6 height 6
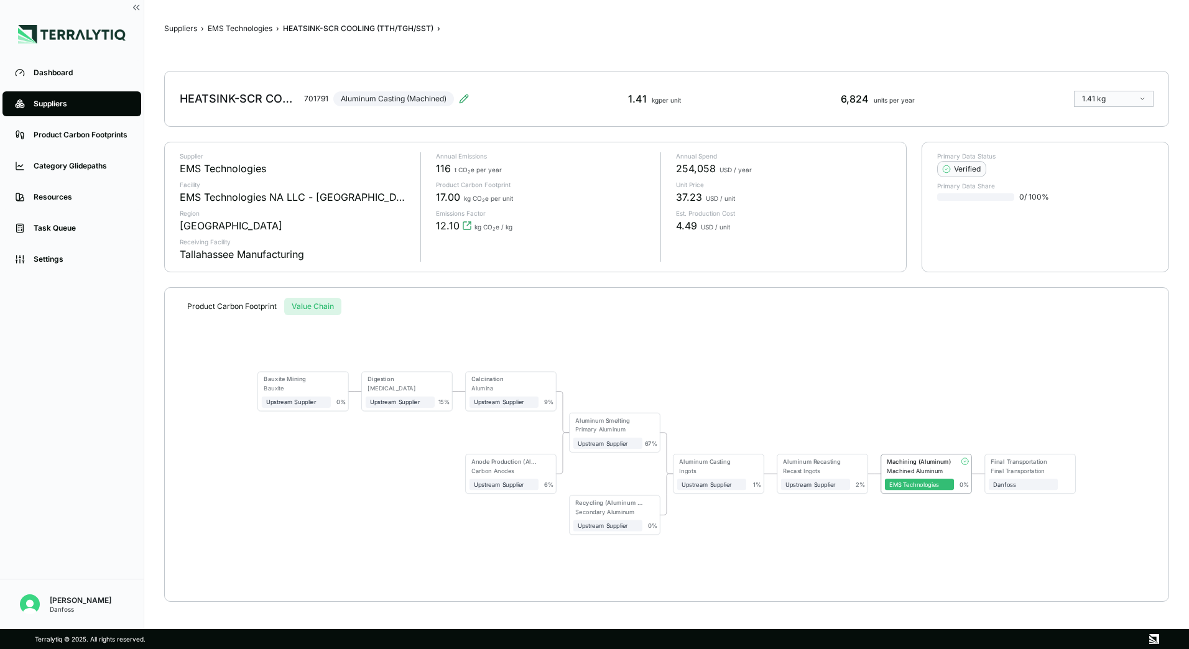
scroll to position [0, 0]
click at [317, 280] on div "Suppliers › EMS Technologies › HEATSINK-SCR COOLING (TTH/TGH/SST) › HEATSINK-SC…" at bounding box center [666, 315] width 1005 height 590
click at [918, 470] on div "Machined Aluminum" at bounding box center [920, 470] width 67 height 7
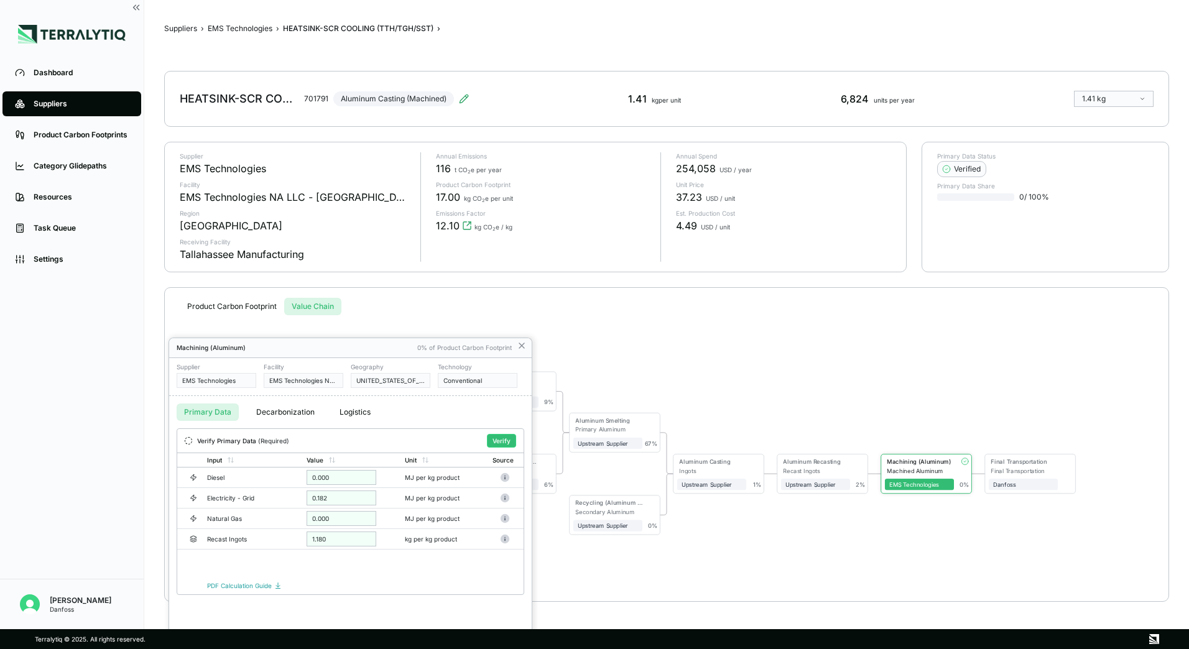
click at [526, 346] on div at bounding box center [594, 324] width 1189 height 649
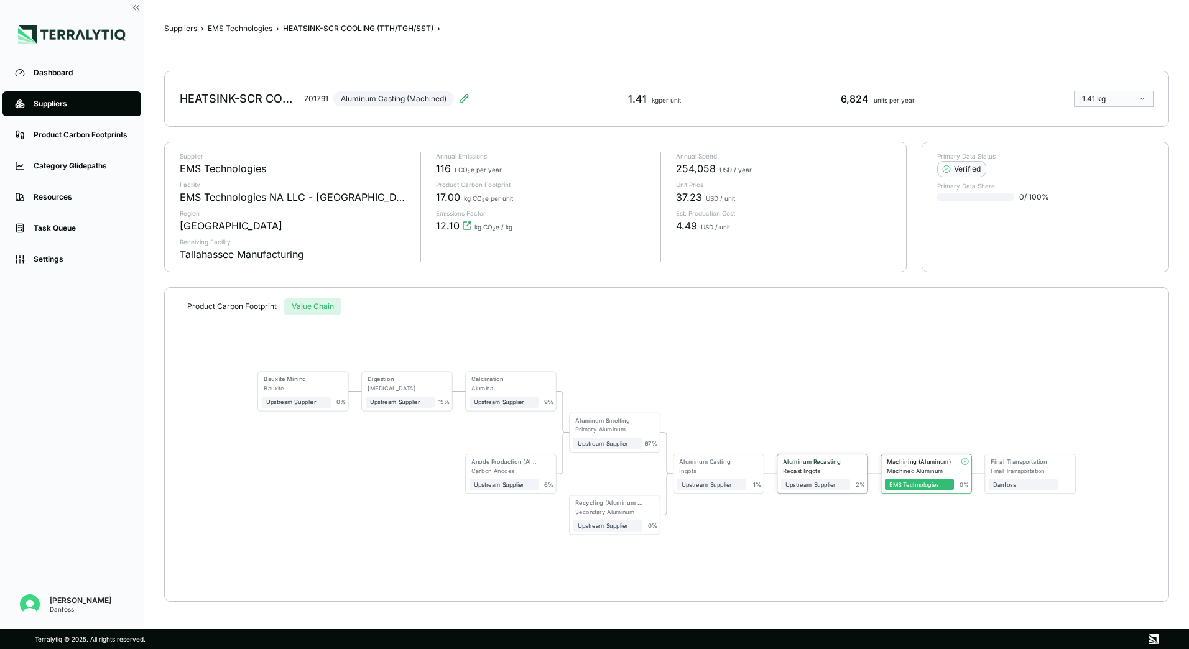
click at [811, 472] on div "Recast Ingots" at bounding box center [816, 470] width 67 height 7
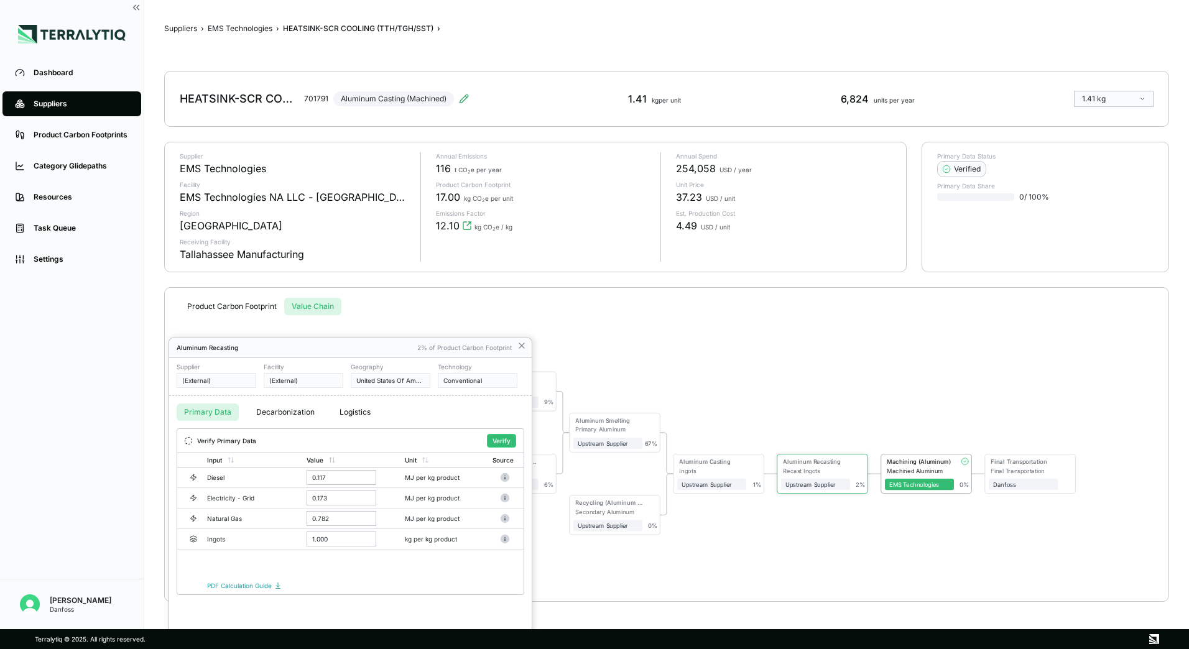
click at [521, 346] on div at bounding box center [594, 324] width 1189 height 649
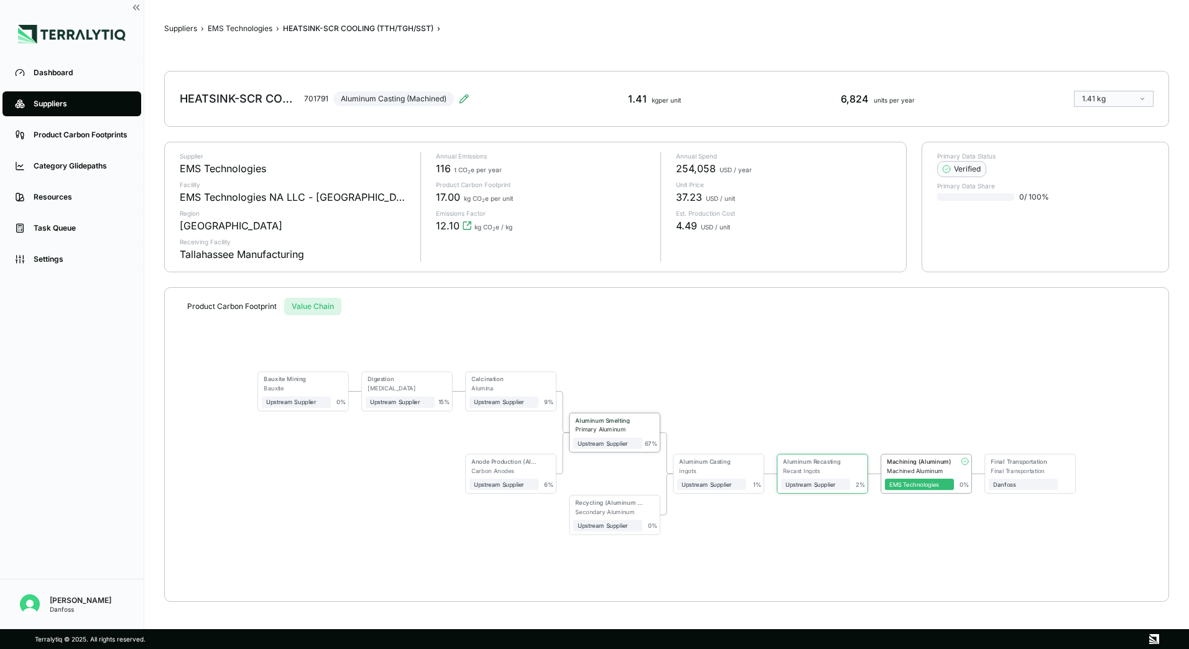
click at [611, 428] on div "Primary Aluminum" at bounding box center [608, 429] width 67 height 7
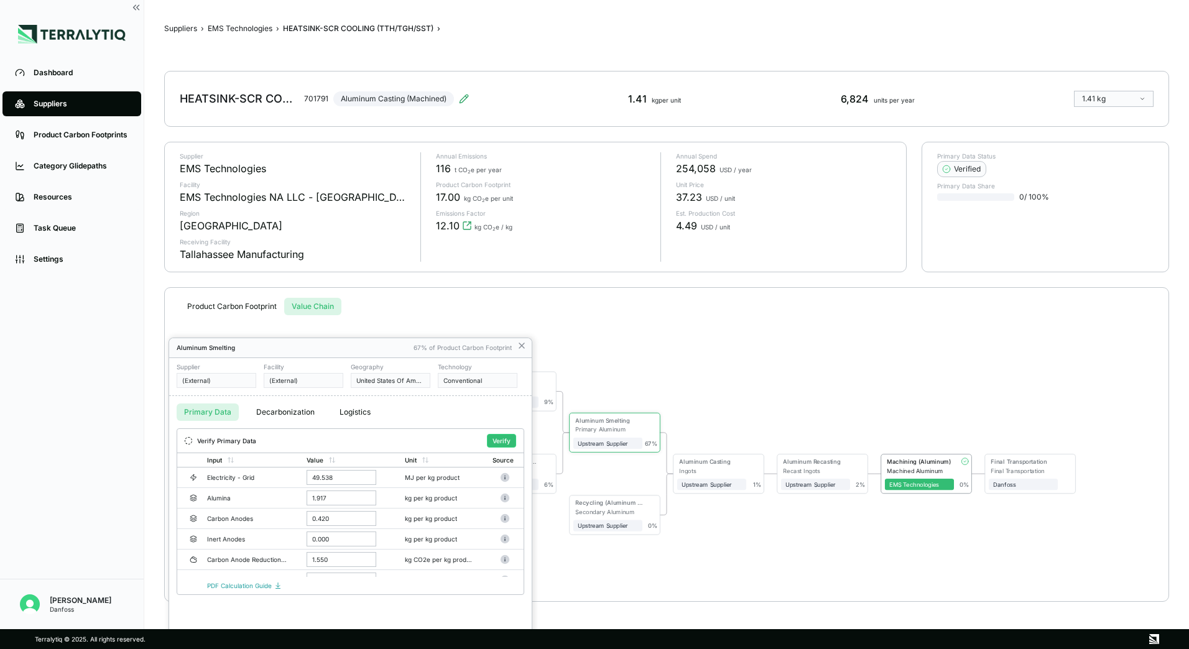
click at [521, 346] on div at bounding box center [594, 324] width 1189 height 649
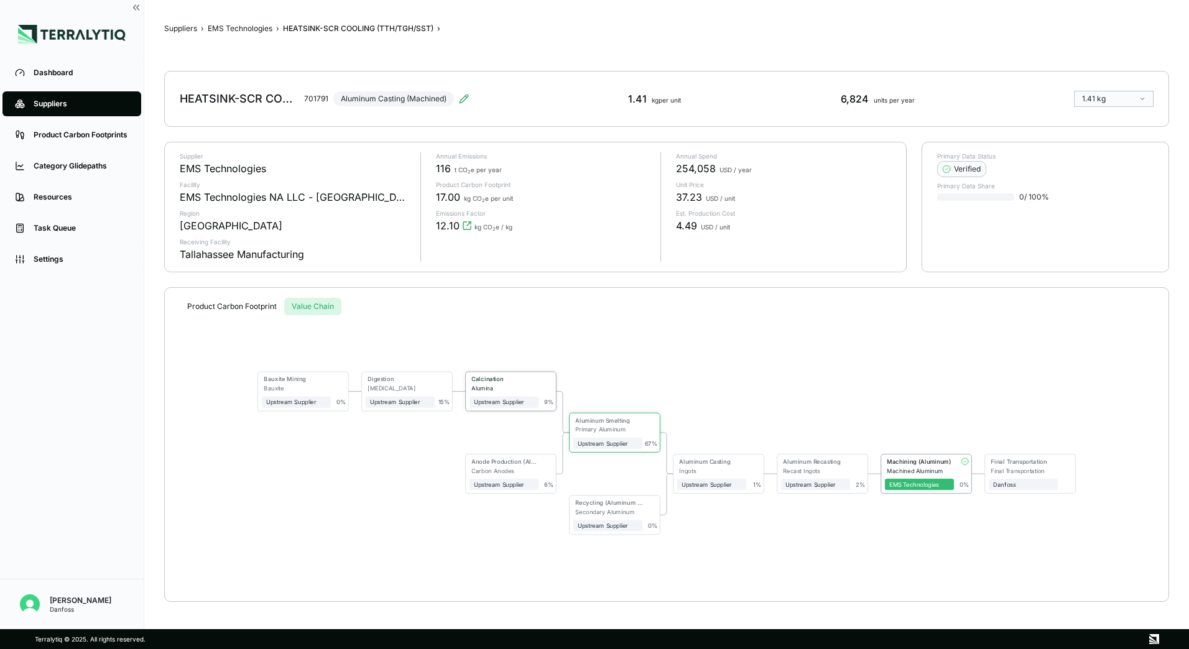
click at [516, 383] on div "Calcination" at bounding box center [502, 380] width 65 height 9
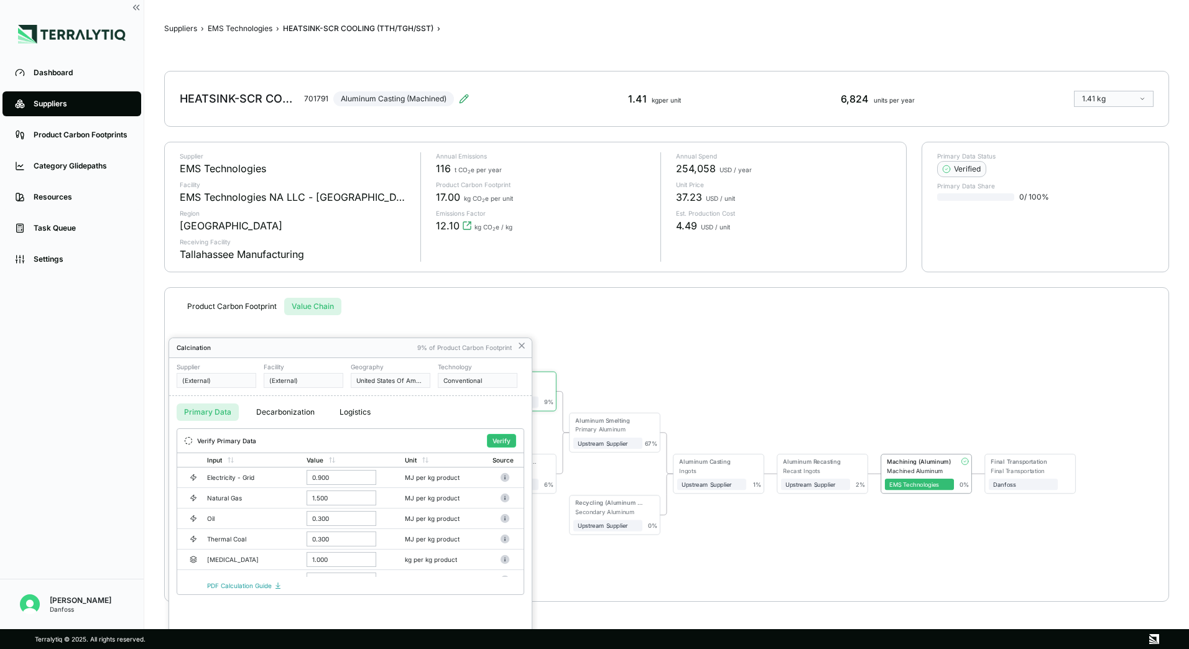
click at [465, 226] on div at bounding box center [594, 324] width 1189 height 649
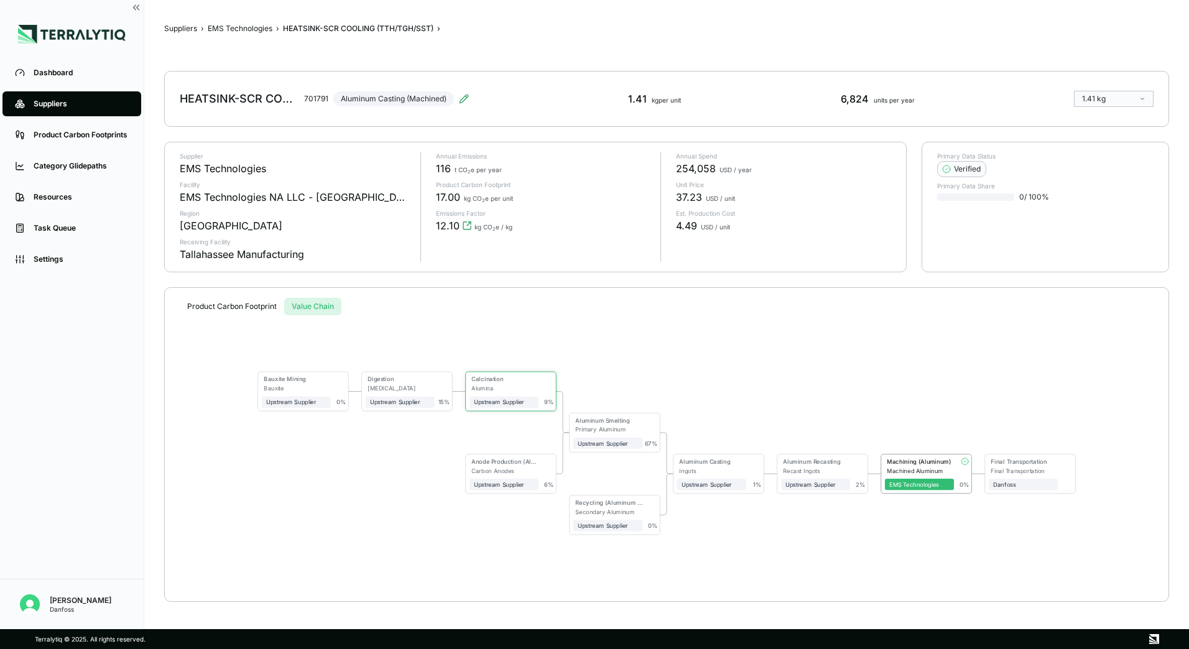
click at [465, 226] on icon "View audit trail" at bounding box center [467, 226] width 10 height 10
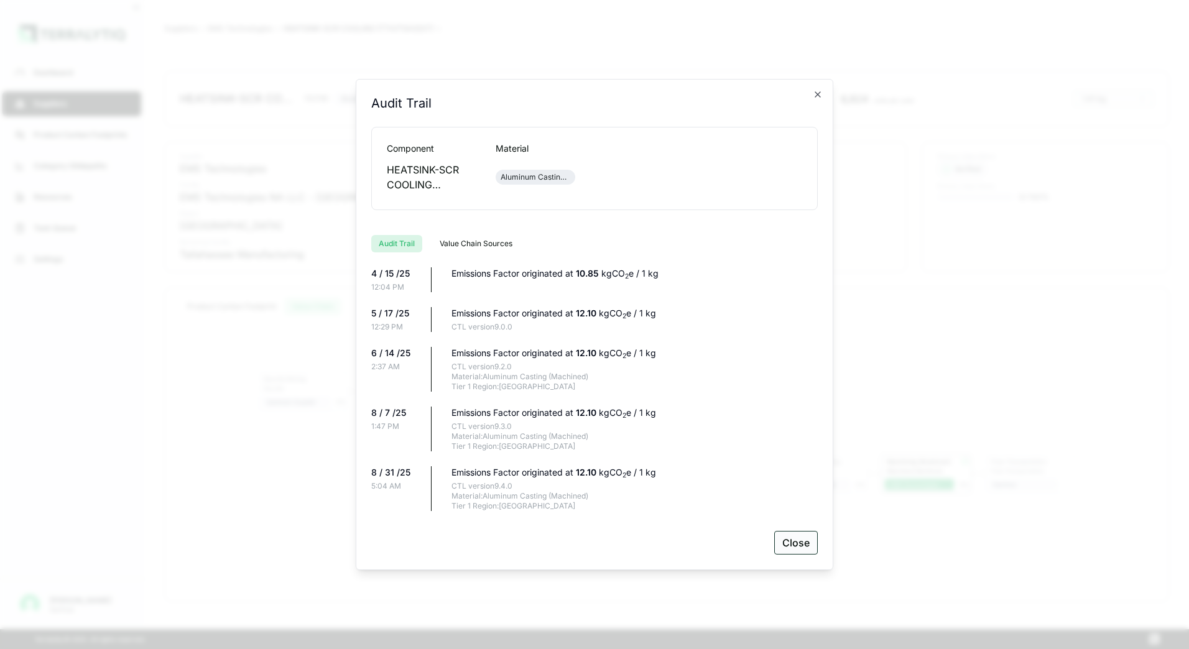
click at [788, 544] on button "Close" at bounding box center [797, 543] width 44 height 24
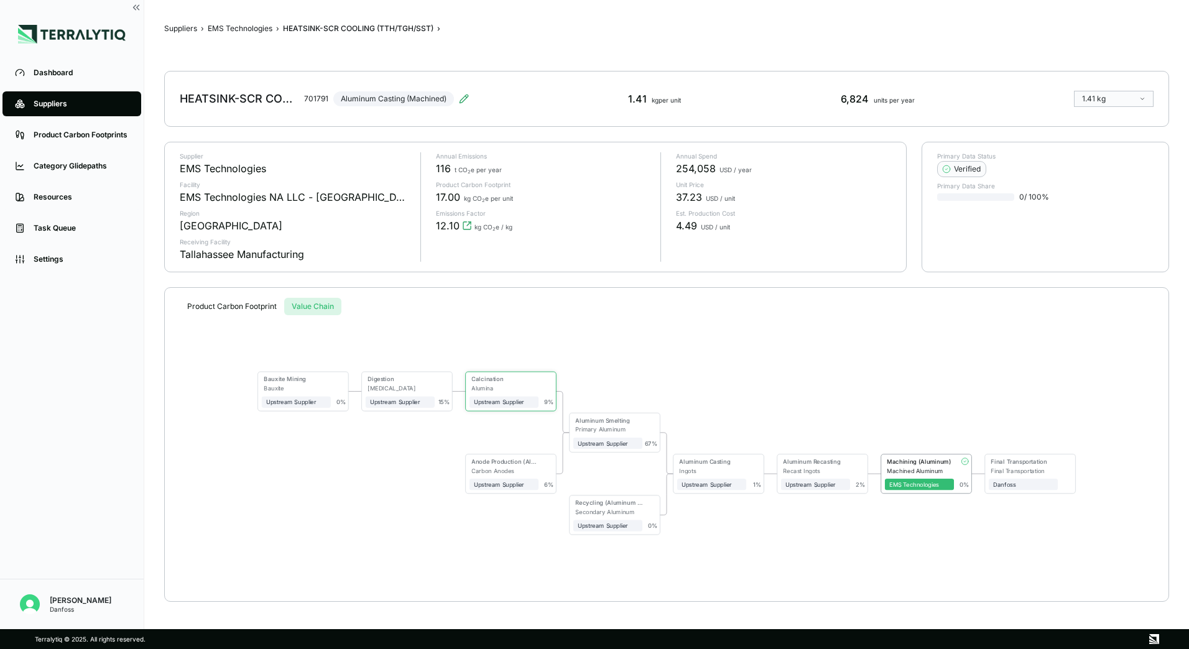
click at [244, 306] on button "Product Carbon Footprint" at bounding box center [232, 306] width 105 height 17
click at [307, 299] on button "Value Chain" at bounding box center [312, 306] width 57 height 17
click at [516, 391] on div "Alumina" at bounding box center [505, 388] width 67 height 7
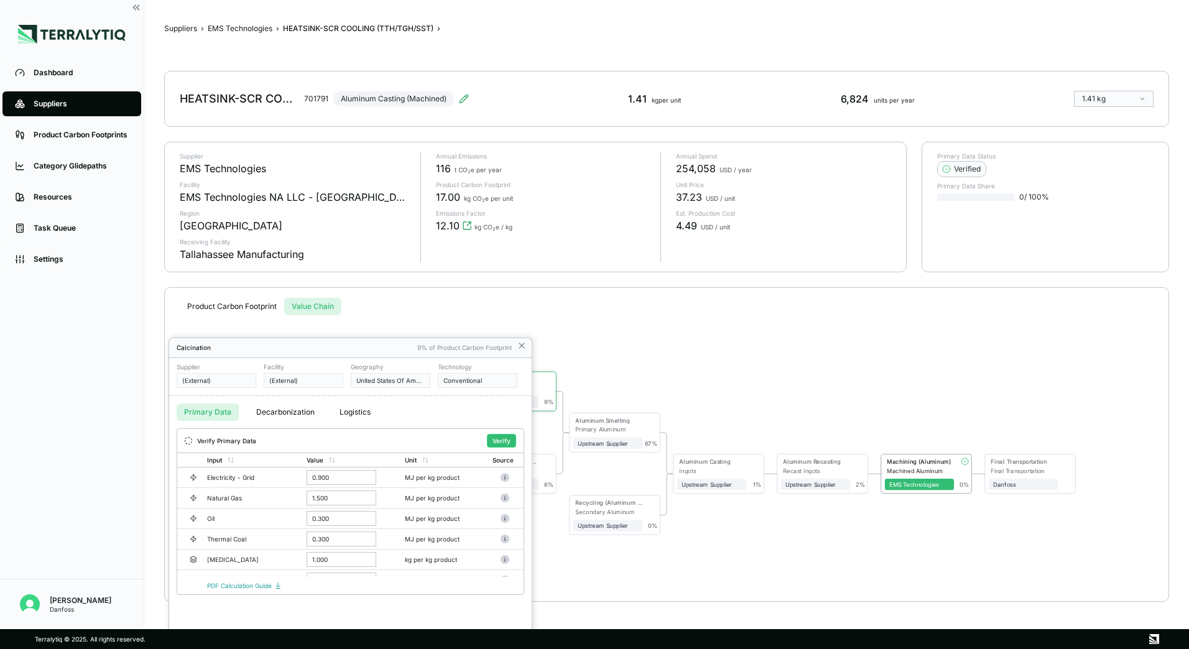
click at [520, 343] on div at bounding box center [594, 324] width 1189 height 649
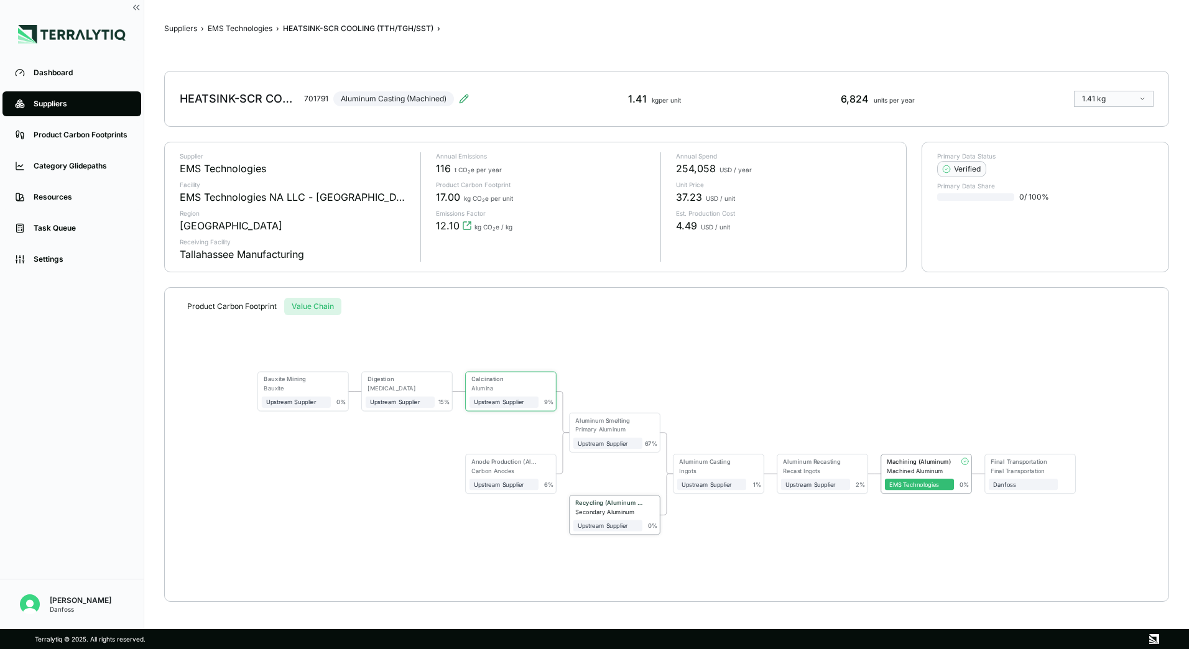
click at [609, 507] on div "Recycling (Aluminum Scrap)" at bounding box center [608, 504] width 69 height 9
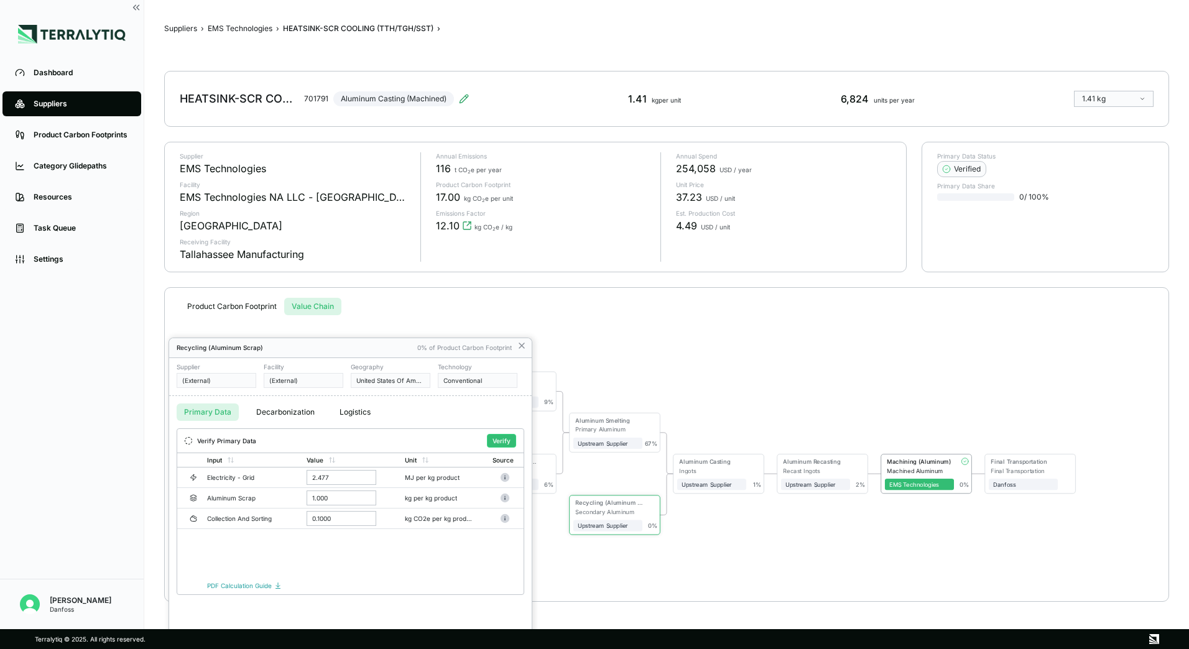
click at [274, 416] on div at bounding box center [594, 324] width 1189 height 649
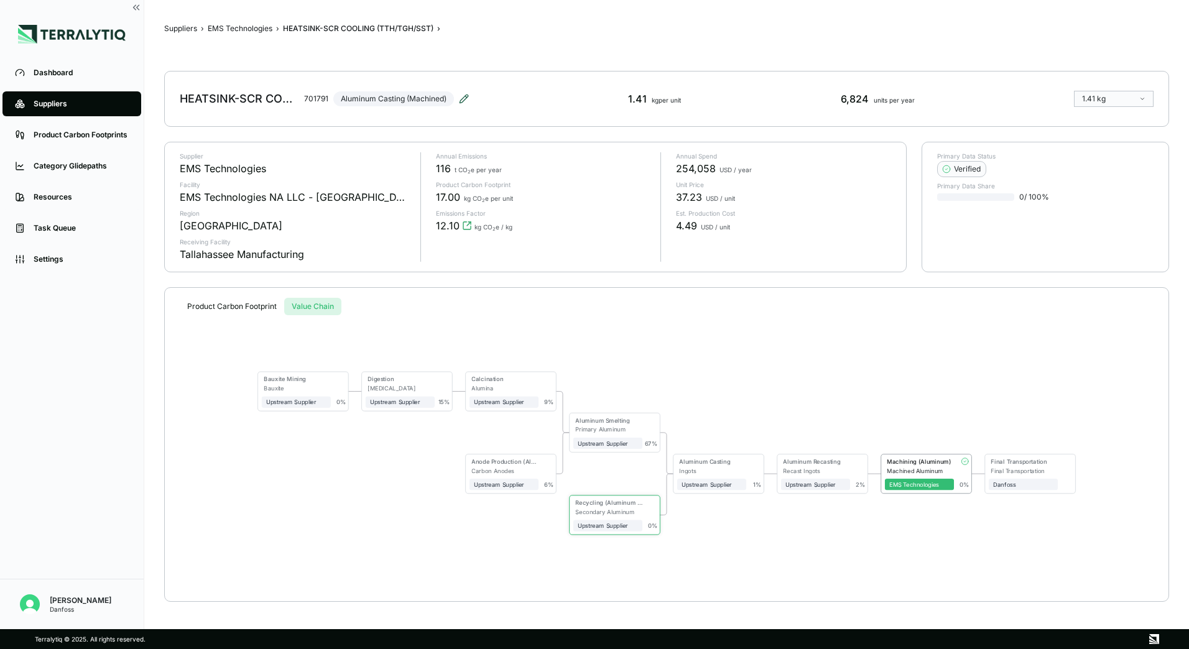
click at [463, 101] on icon at bounding box center [464, 99] width 8 height 8
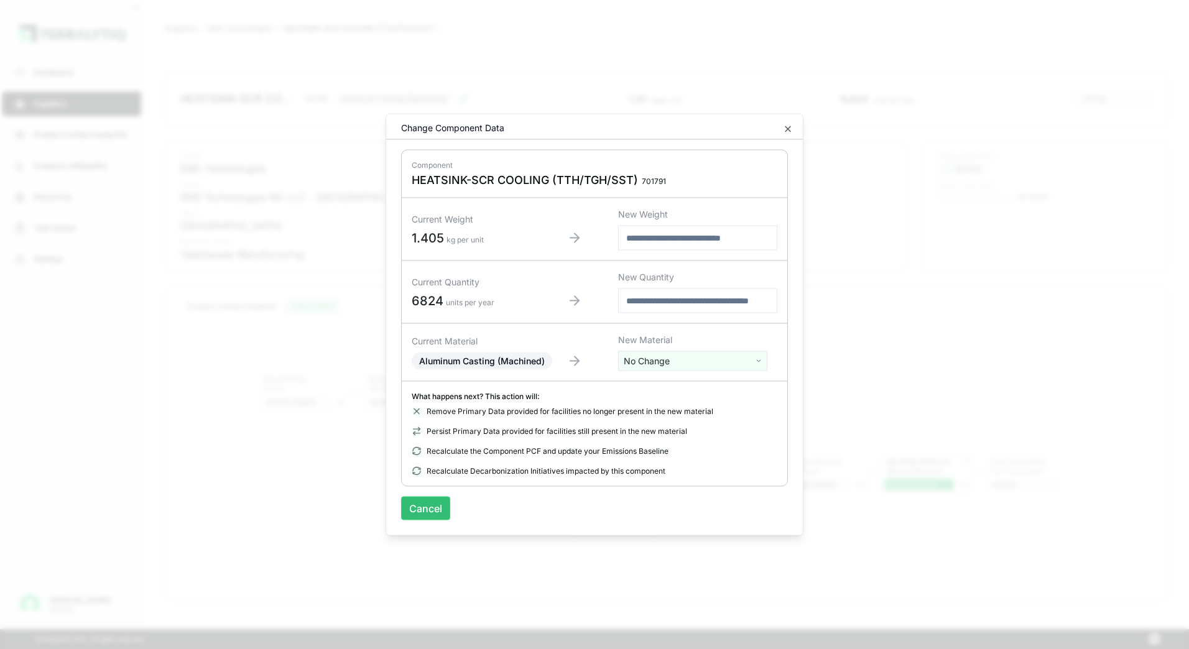
click at [425, 516] on button "Cancel" at bounding box center [425, 509] width 49 height 24
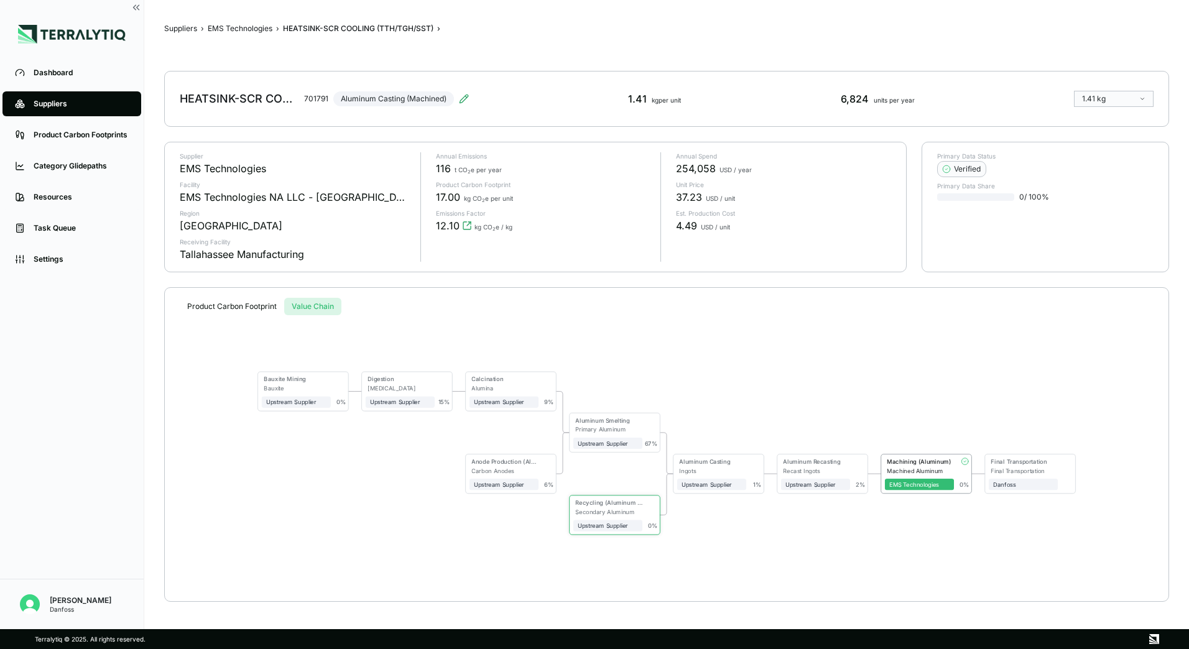
click at [810, 468] on div "Recast Ingots" at bounding box center [816, 470] width 67 height 7
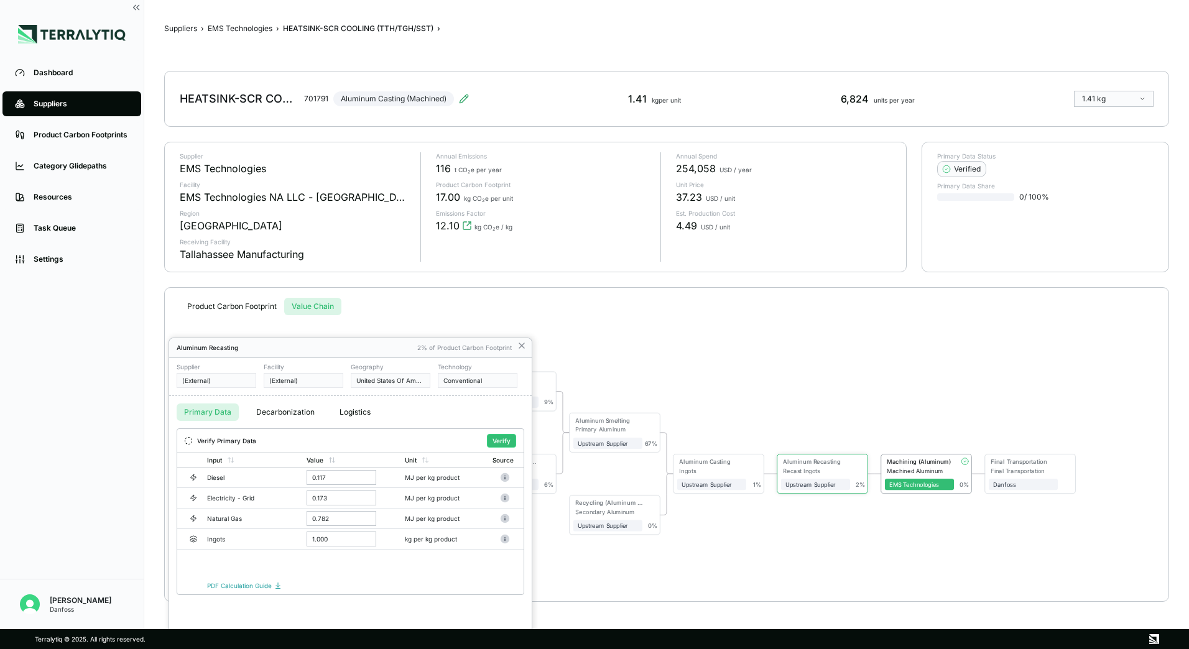
click at [526, 346] on div at bounding box center [594, 324] width 1189 height 649
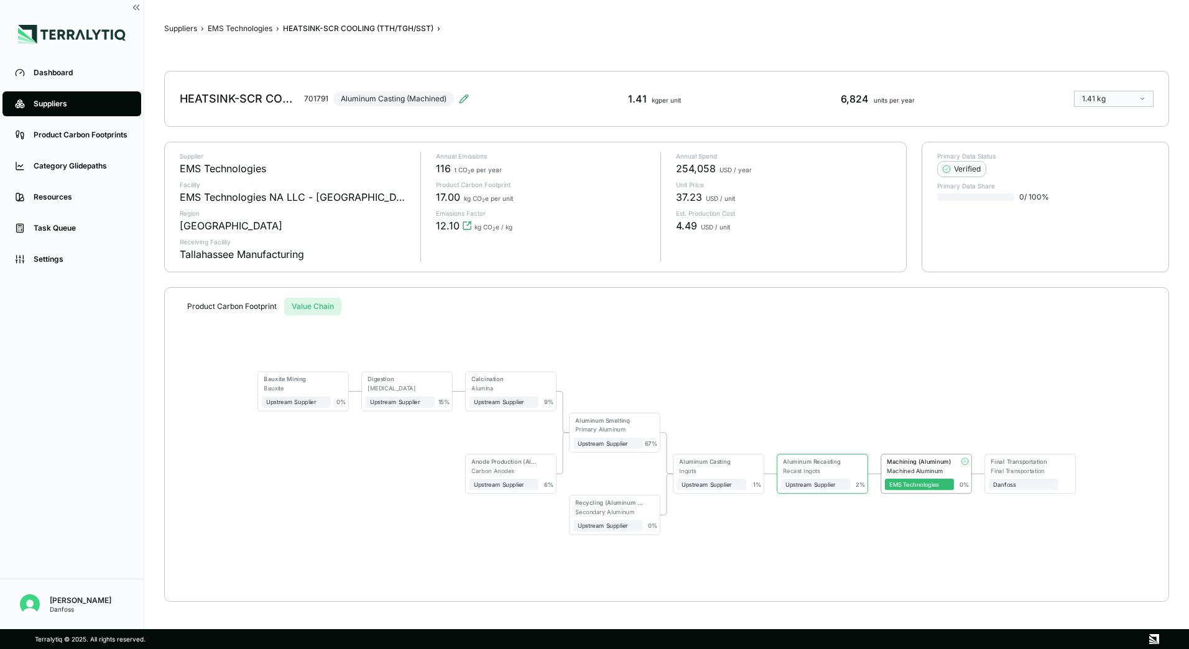
click at [624, 505] on div "Recycling (Aluminum Scrap)" at bounding box center [608, 503] width 67 height 7
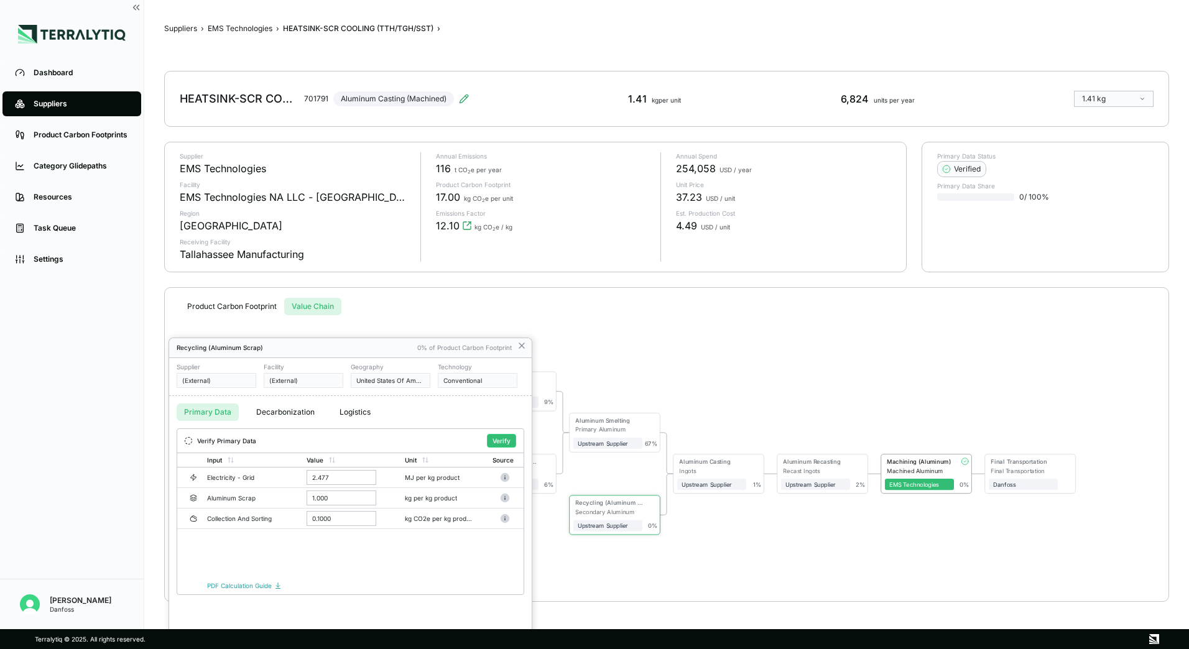
click at [521, 344] on div at bounding box center [594, 324] width 1189 height 649
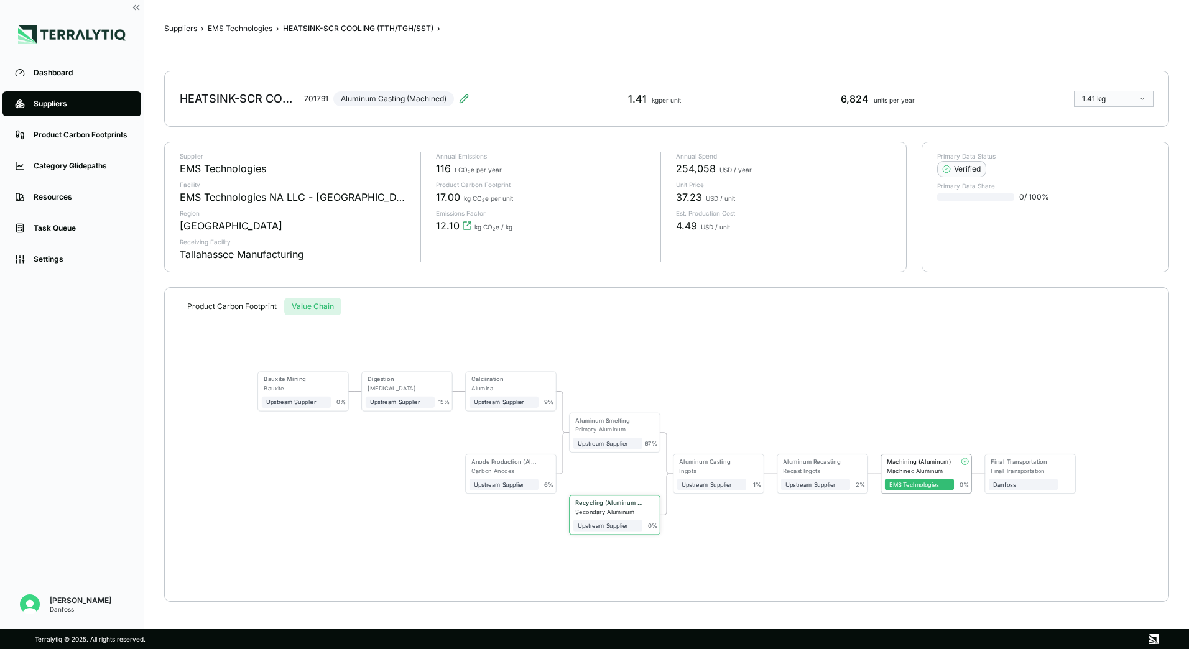
click at [620, 514] on div "Secondary Aluminum" at bounding box center [608, 512] width 67 height 7
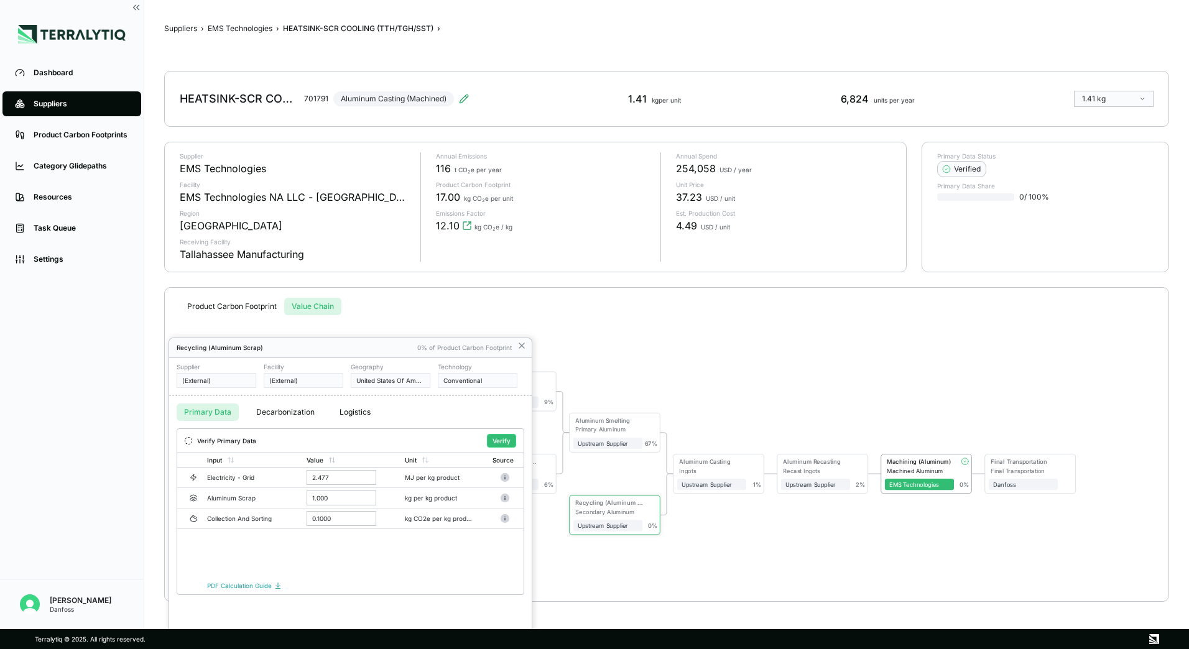
click at [521, 347] on div at bounding box center [594, 324] width 1189 height 649
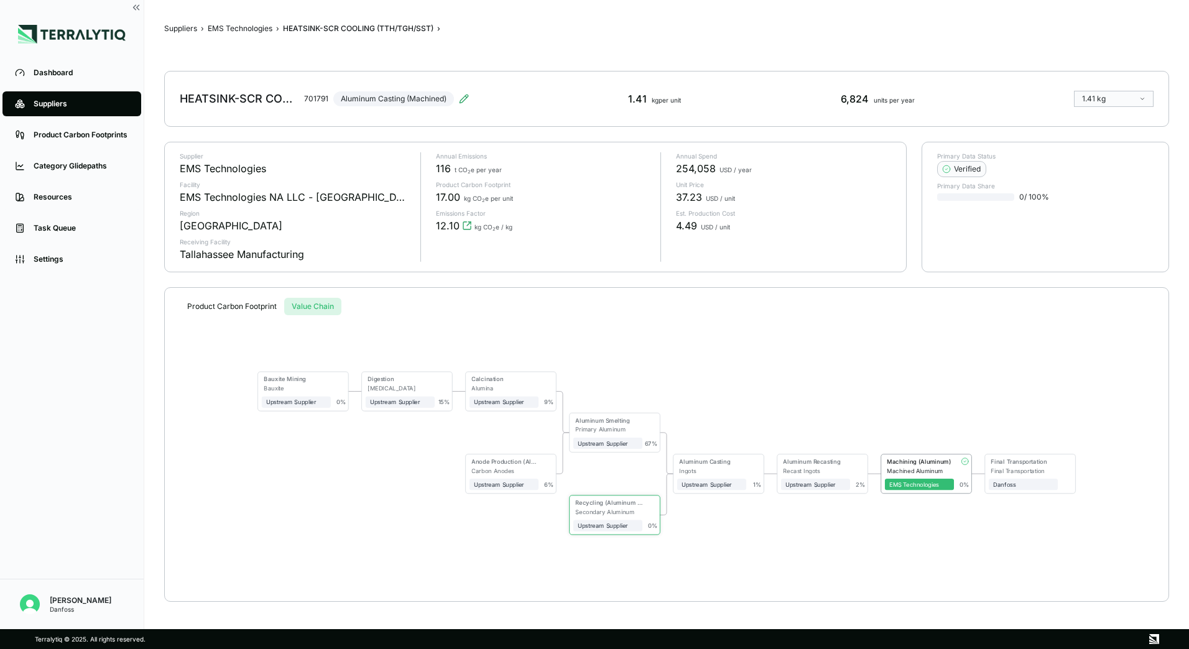
click at [240, 307] on button "Product Carbon Footprint" at bounding box center [232, 306] width 105 height 17
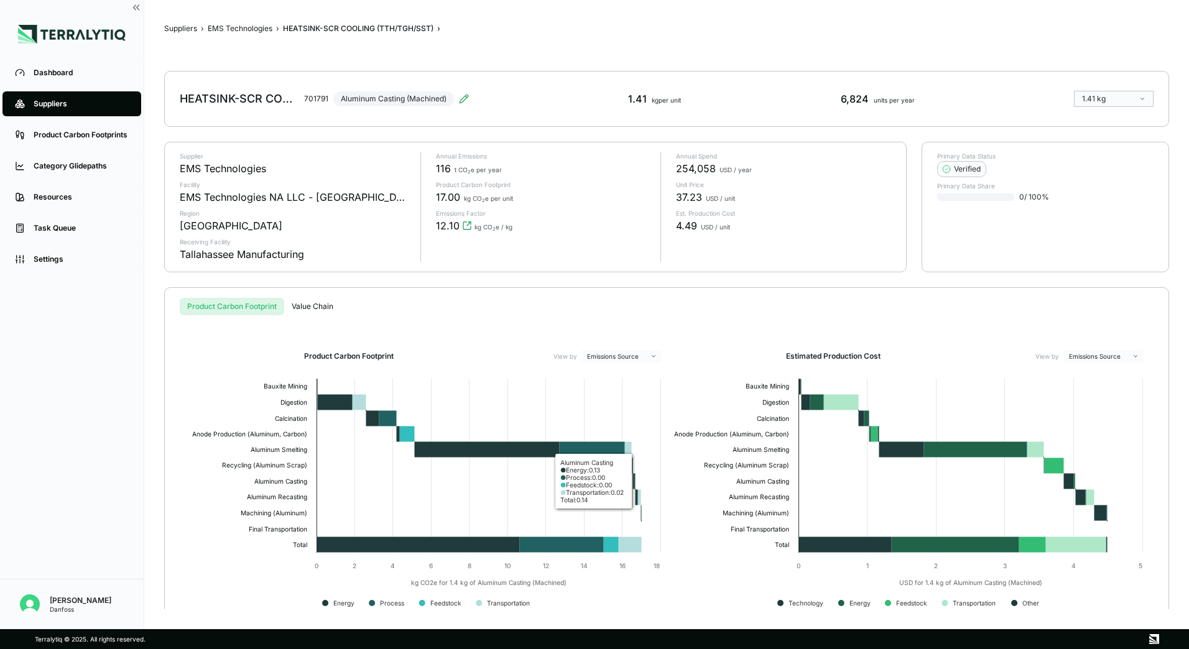
click at [635, 482] on icon at bounding box center [634, 482] width 2 height 16
click at [633, 482] on icon at bounding box center [634, 482] width 2 height 16
click at [632, 482] on rect at bounding box center [426, 497] width 482 height 249
click at [248, 32] on button "EMS Technologies" at bounding box center [240, 29] width 65 height 10
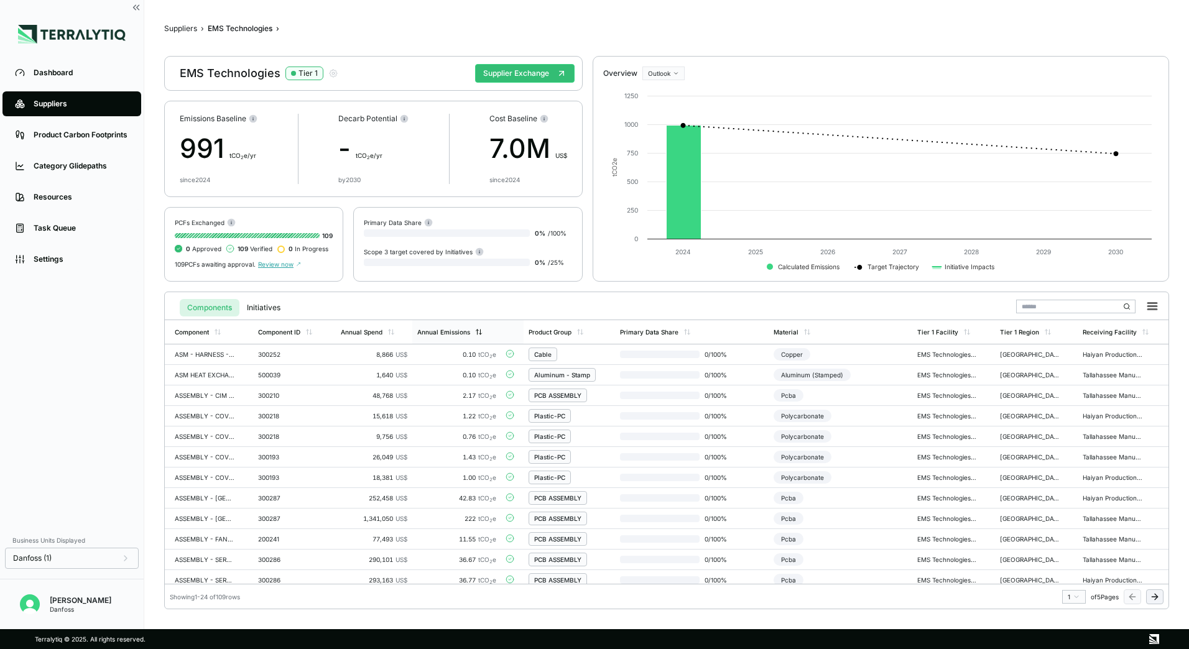
click at [458, 335] on div "Annual Emissions" at bounding box center [443, 331] width 53 height 7
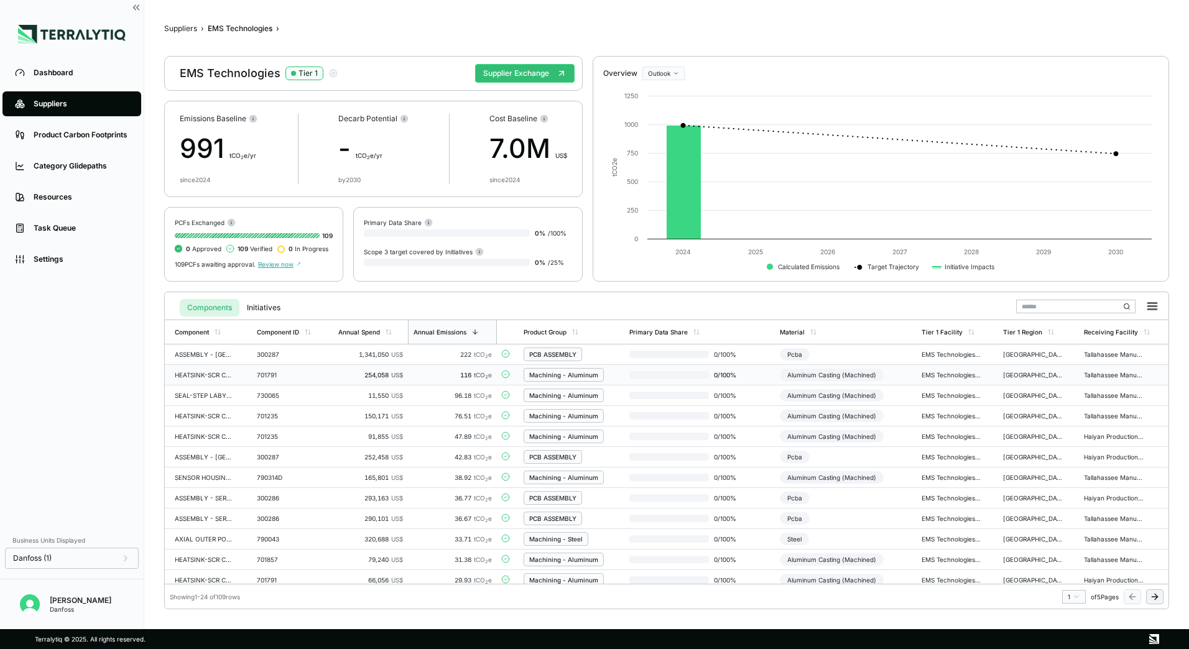
click at [835, 373] on div "Aluminum Casting (Machined)" at bounding box center [832, 375] width 104 height 12
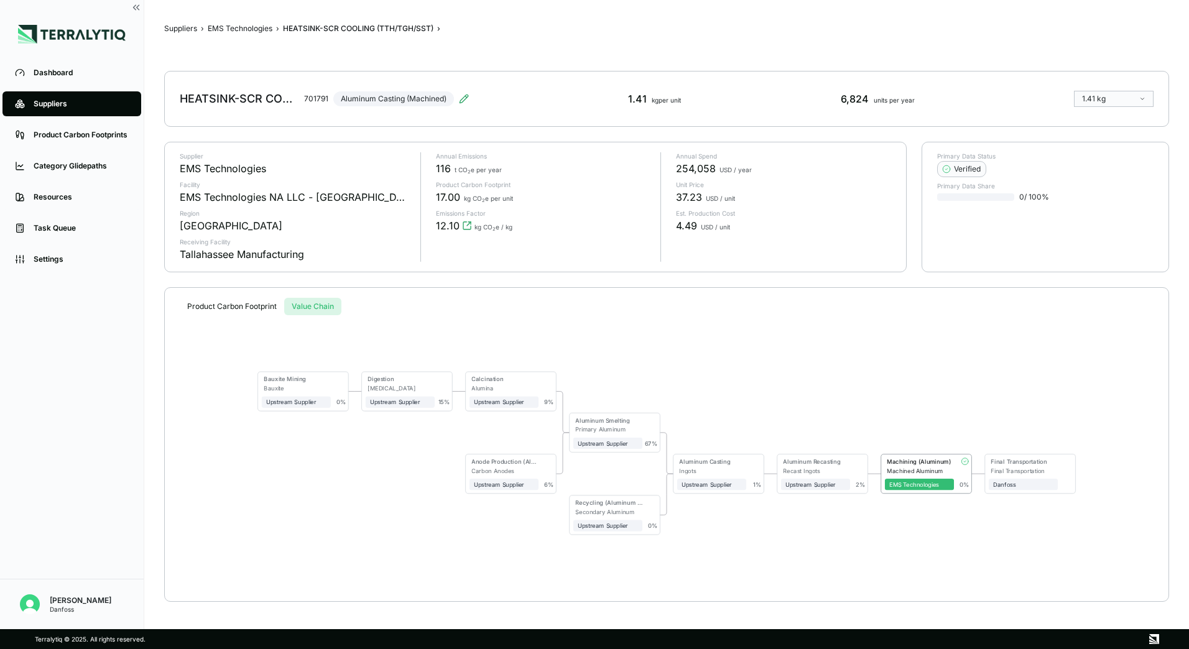
click at [317, 287] on div "Suppliers › EMS Technologies › HEATSINK-SCR COOLING (TTH/TGH/SST) › HEATSINK-SC…" at bounding box center [666, 315] width 1005 height 590
click at [403, 385] on div "Aluminum Hydroxide" at bounding box center [401, 388] width 67 height 7
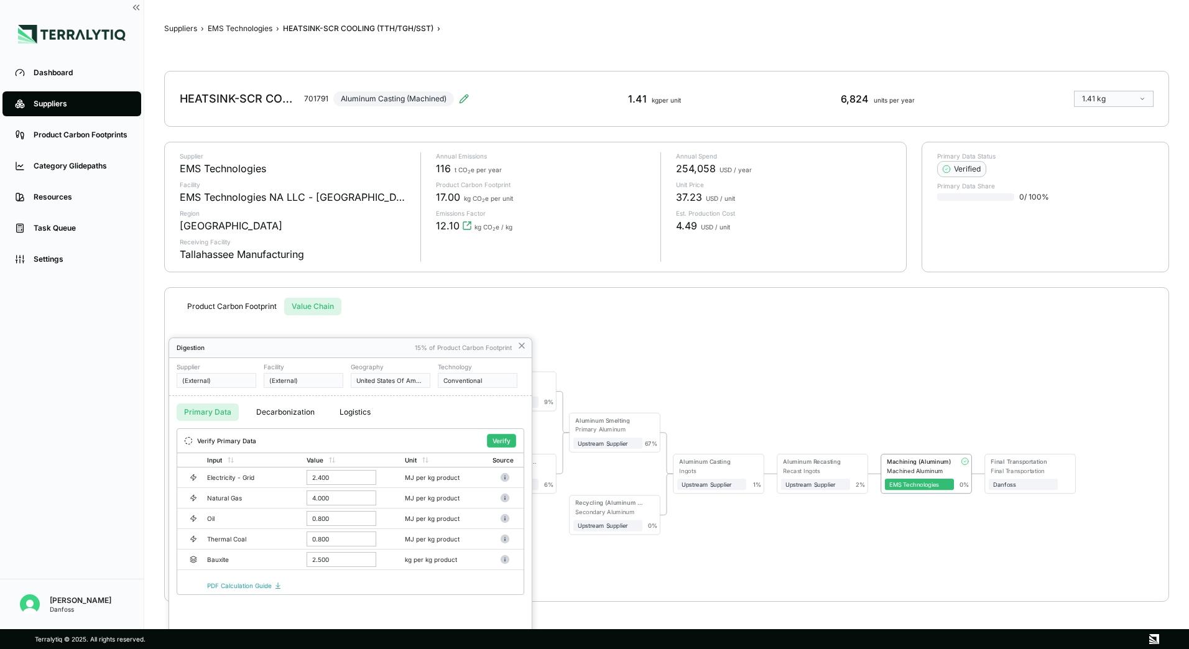
click at [519, 345] on div at bounding box center [594, 324] width 1189 height 649
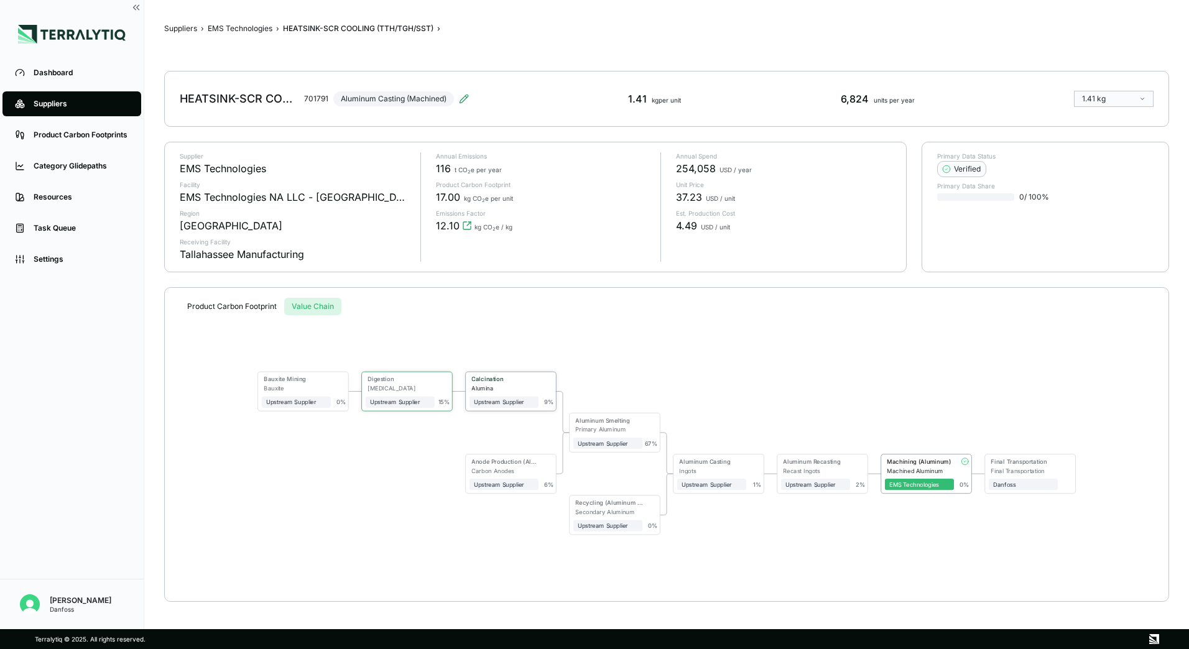
click at [494, 386] on div "Alumina" at bounding box center [505, 388] width 67 height 7
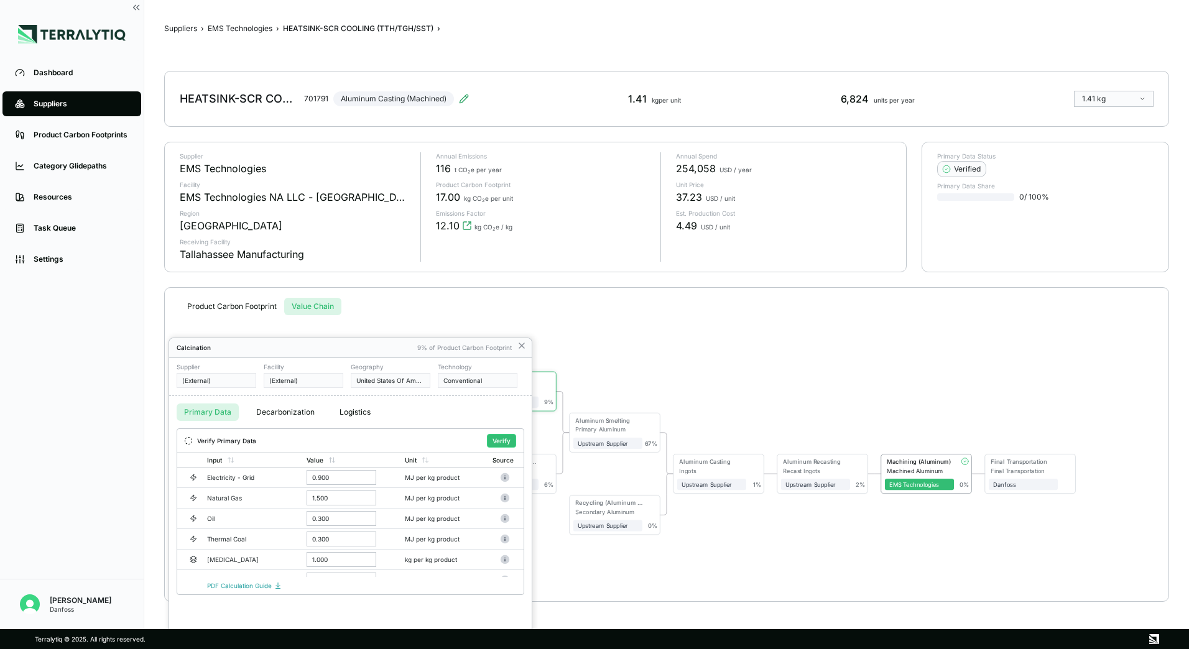
click at [521, 344] on div at bounding box center [594, 324] width 1189 height 649
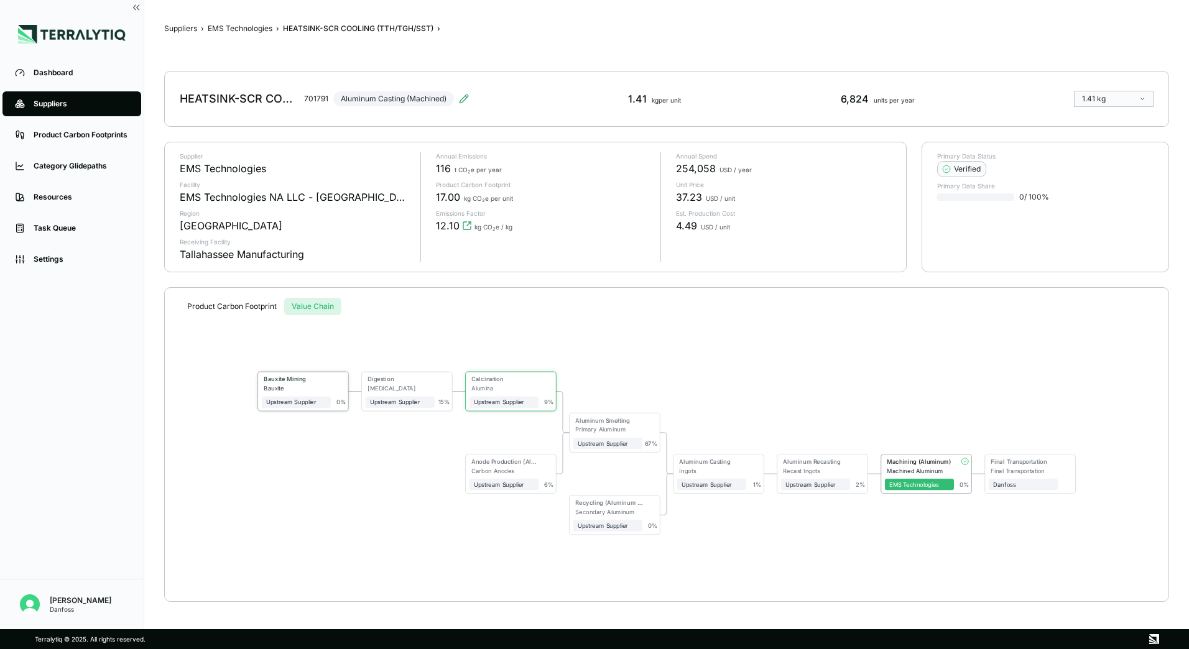
click at [308, 384] on div "Bauxite Mining" at bounding box center [294, 380] width 65 height 9
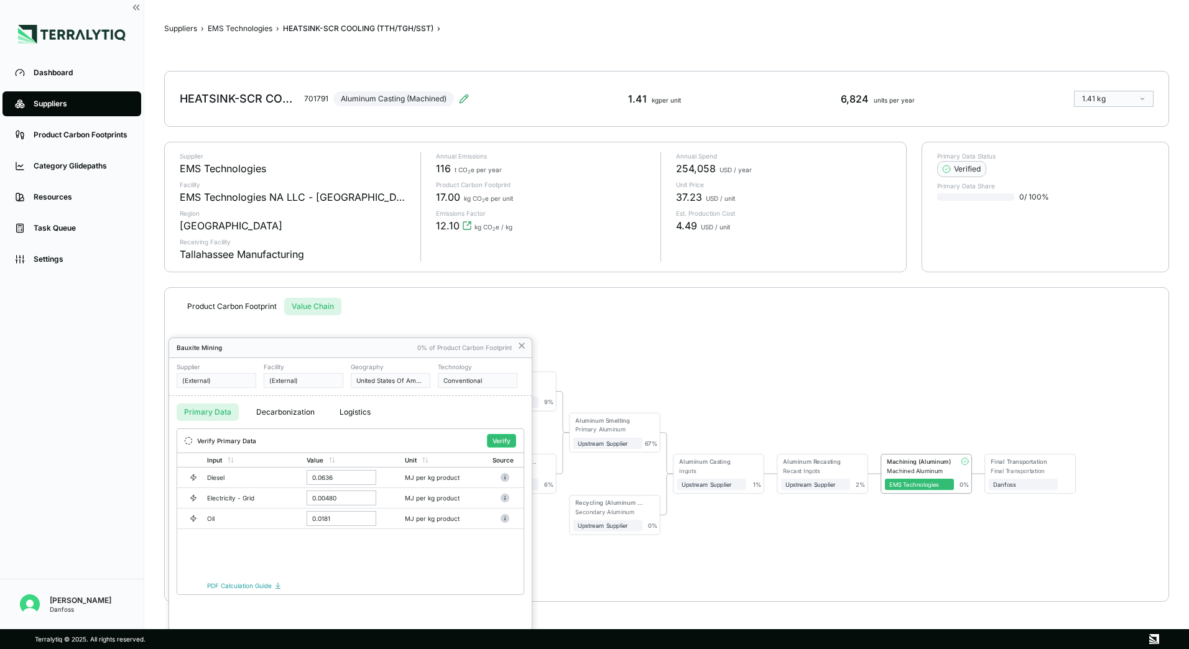
click at [520, 343] on div at bounding box center [594, 324] width 1189 height 649
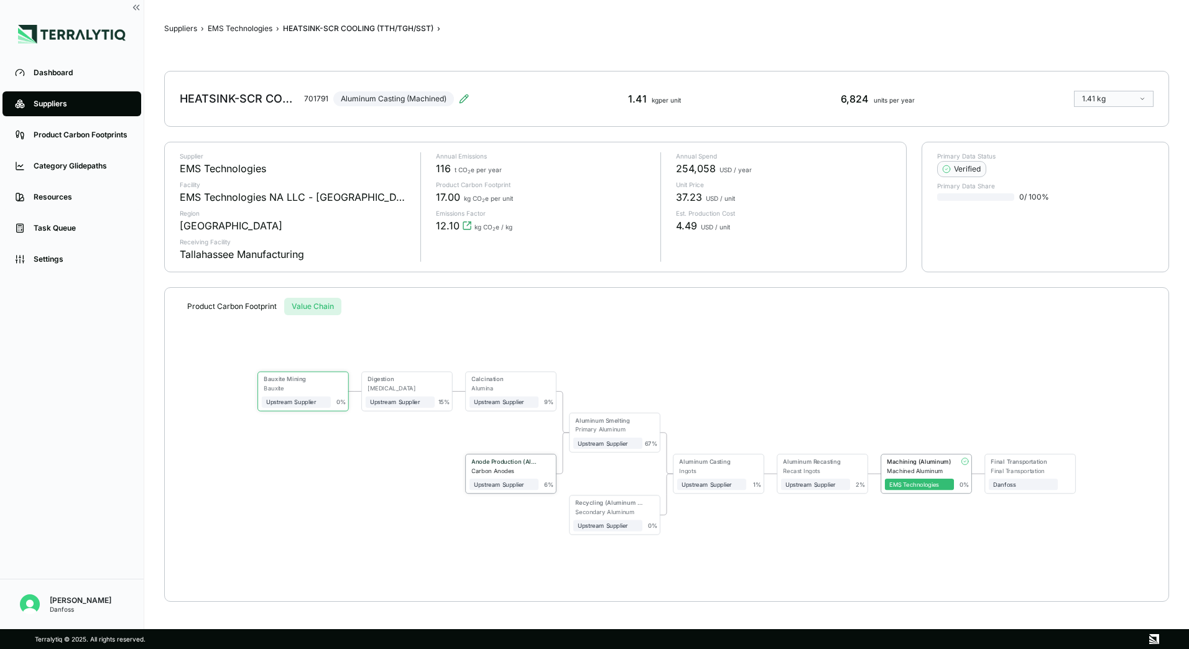
click at [529, 464] on div "Anode Production (Aluminum, Carbon)" at bounding box center [505, 461] width 67 height 7
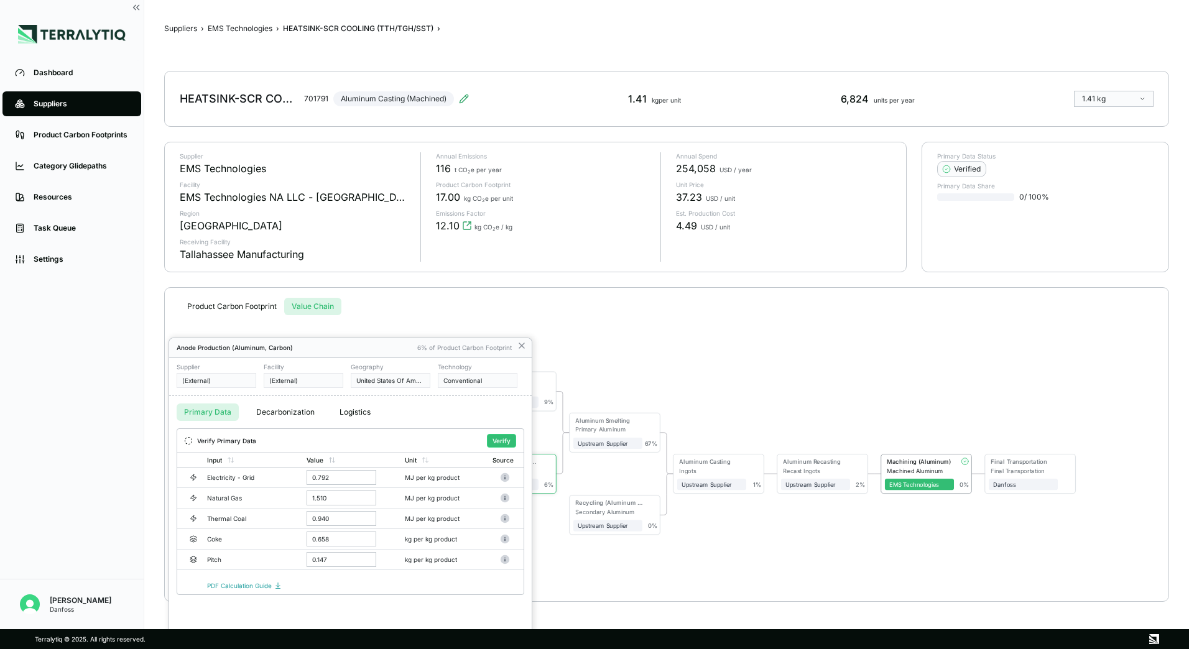
click at [522, 345] on div at bounding box center [594, 324] width 1189 height 649
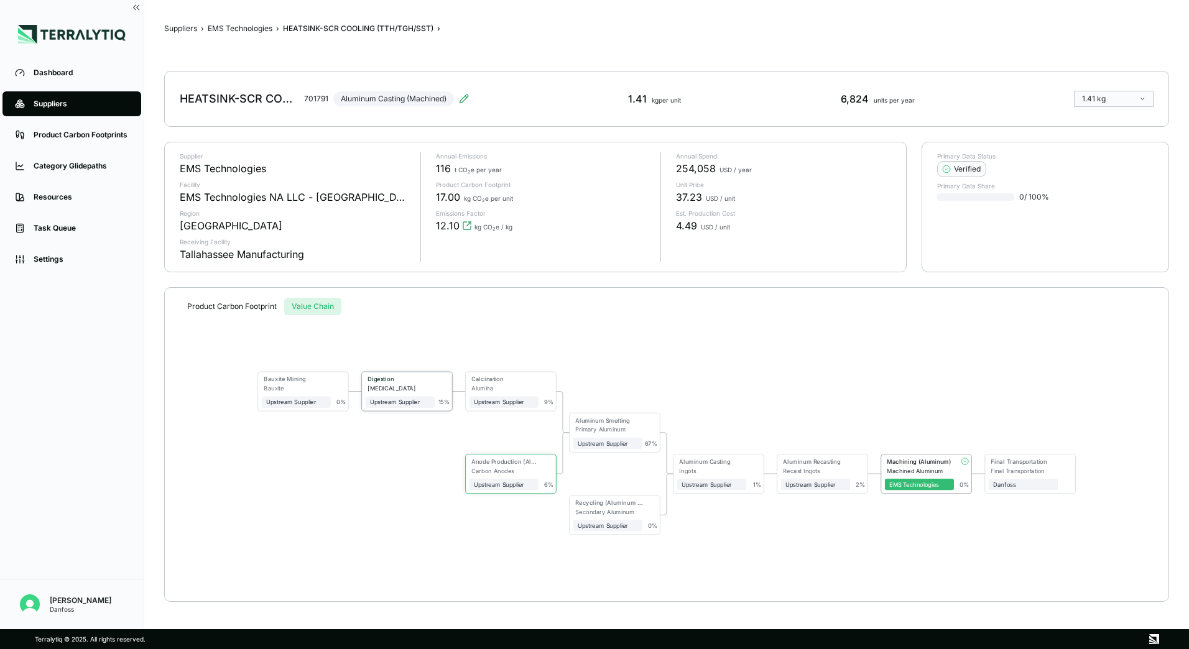
click at [426, 384] on div "Digestion" at bounding box center [398, 380] width 65 height 9
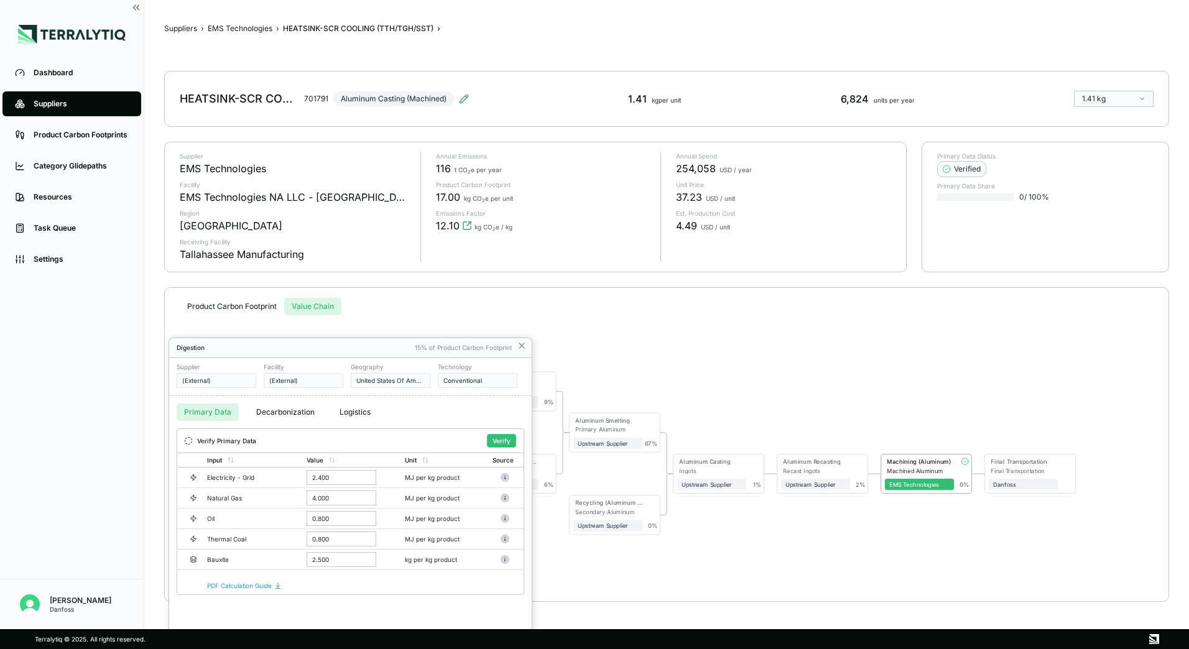
click at [528, 343] on div at bounding box center [594, 324] width 1189 height 649
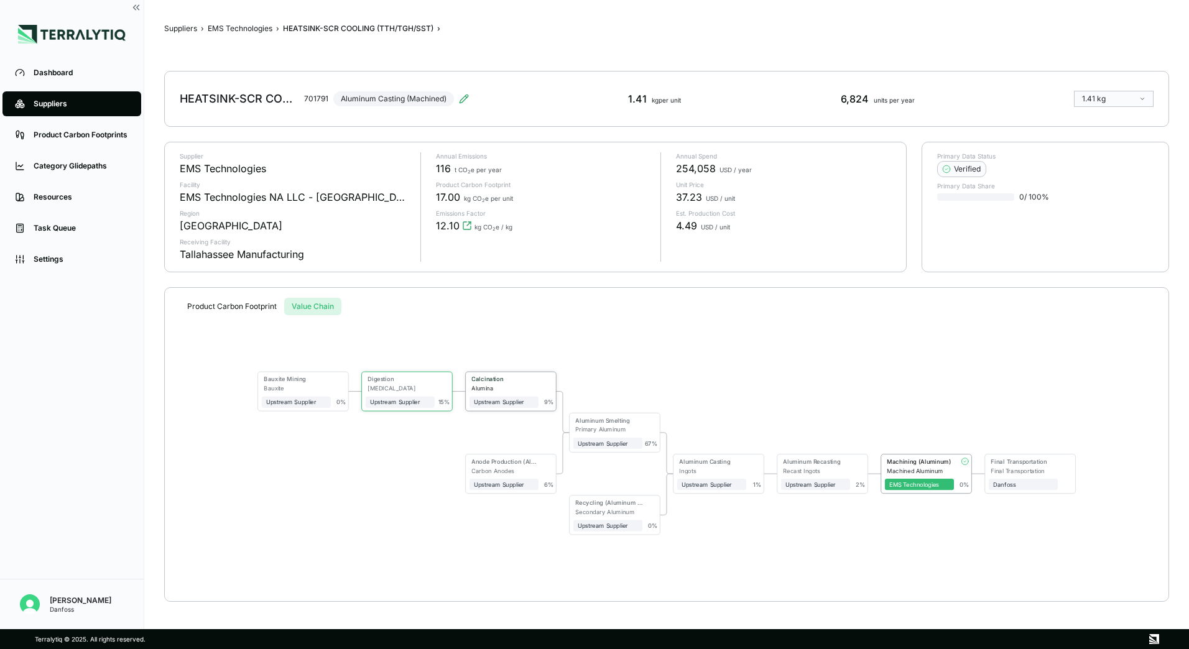
click at [539, 384] on div "9 %" at bounding box center [547, 391] width 16 height 30
click at [519, 389] on div "Alumina" at bounding box center [505, 388] width 67 height 7
click at [505, 399] on div "Upstream Supplier" at bounding box center [503, 402] width 60 height 7
click at [503, 403] on div "Upstream Supplier" at bounding box center [503, 402] width 60 height 7
click at [494, 388] on div "Alumina" at bounding box center [503, 388] width 67 height 7
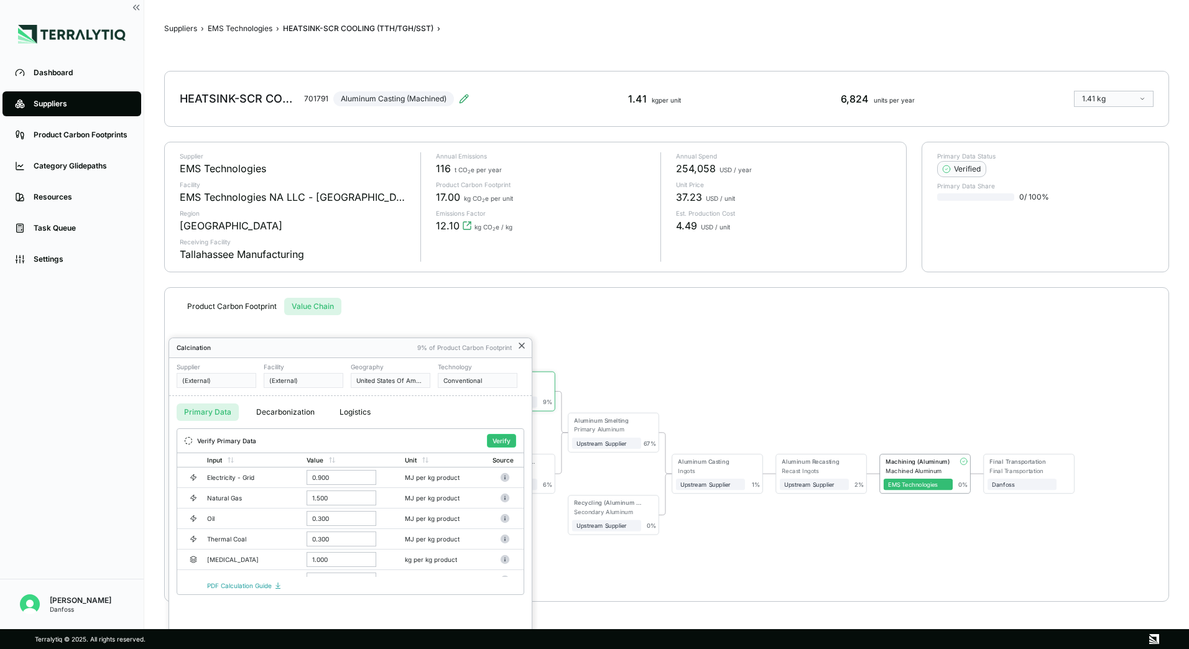
click at [521, 347] on div at bounding box center [594, 324] width 1189 height 649
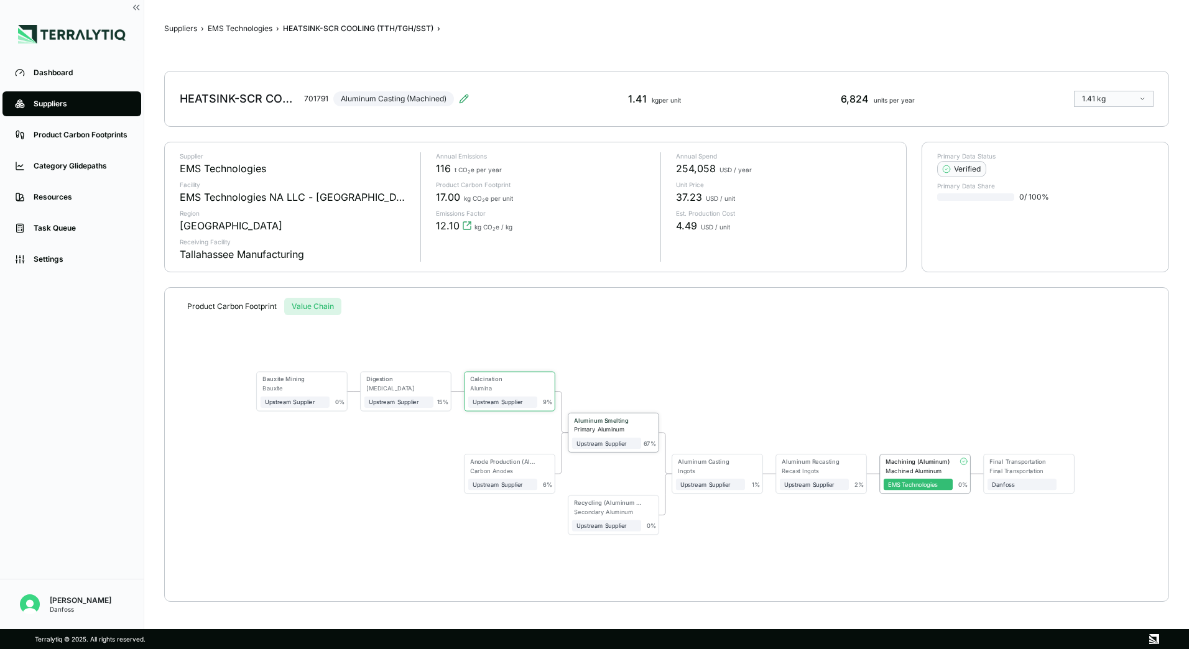
click at [589, 429] on div "Primary Aluminum" at bounding box center [607, 429] width 67 height 7
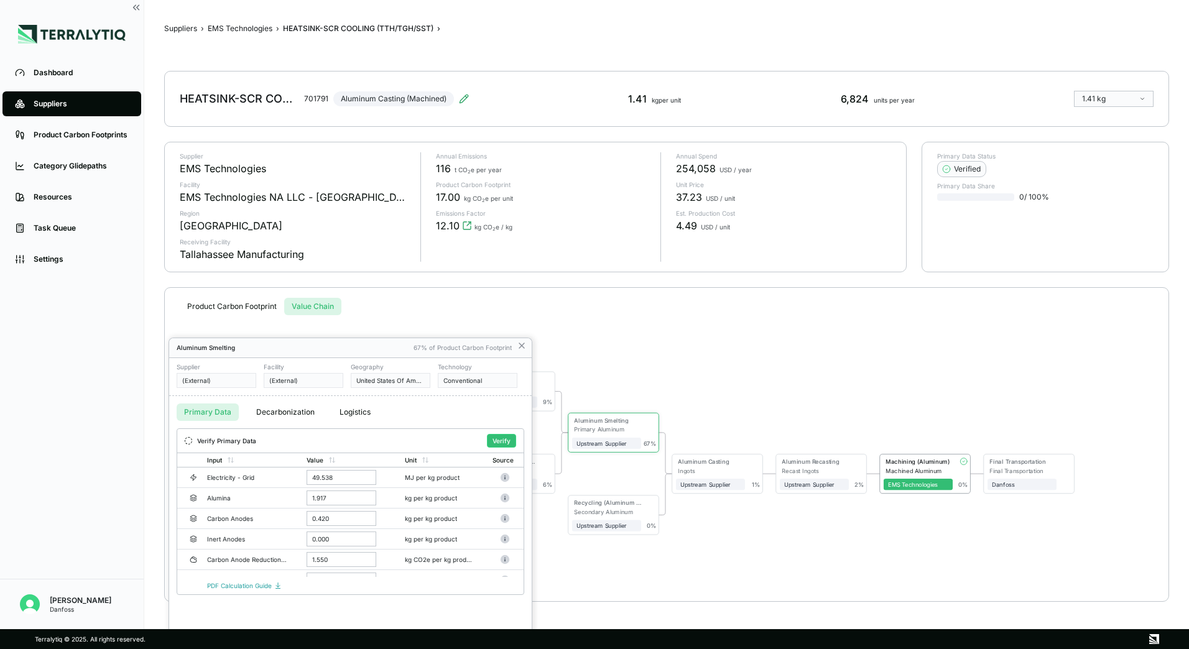
click at [521, 345] on div at bounding box center [594, 324] width 1189 height 649
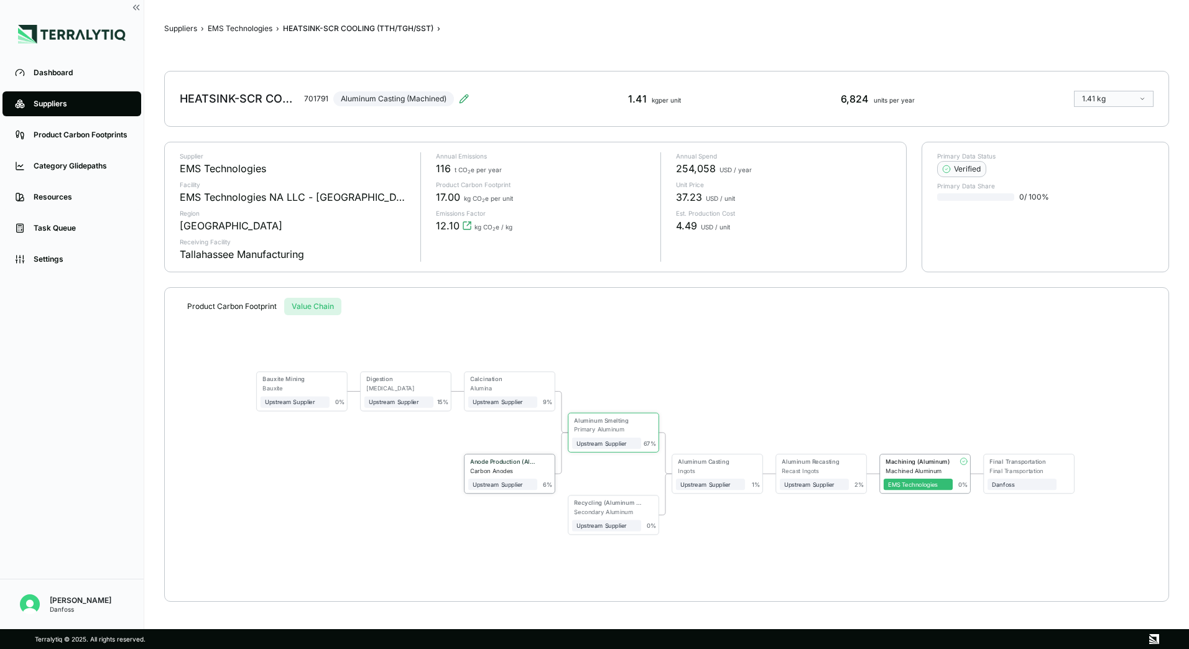
click at [526, 468] on div "Carbon Anodes" at bounding box center [503, 470] width 67 height 7
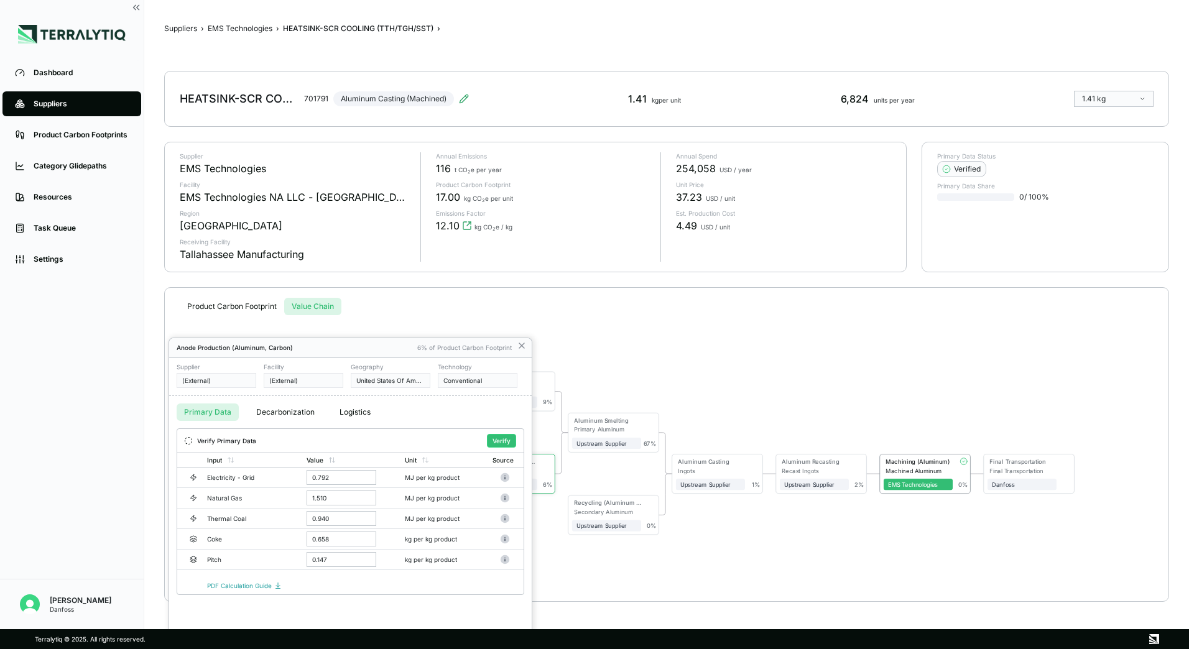
click at [521, 343] on div at bounding box center [594, 324] width 1189 height 649
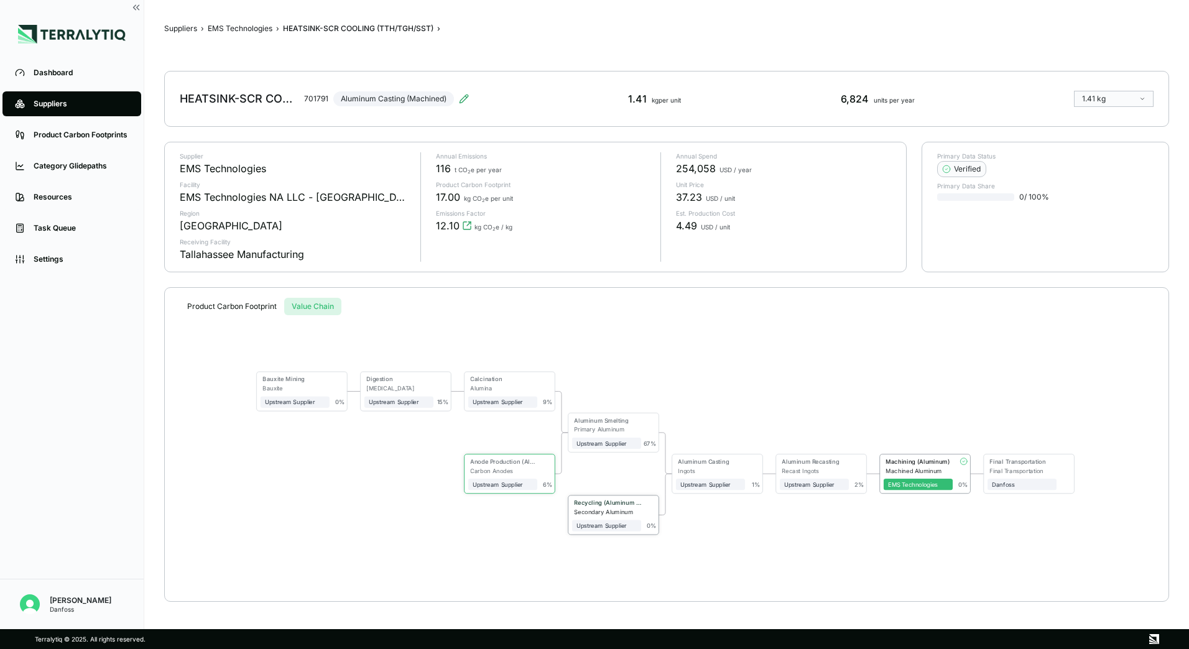
click at [605, 510] on div "Secondary Aluminum" at bounding box center [607, 512] width 67 height 7
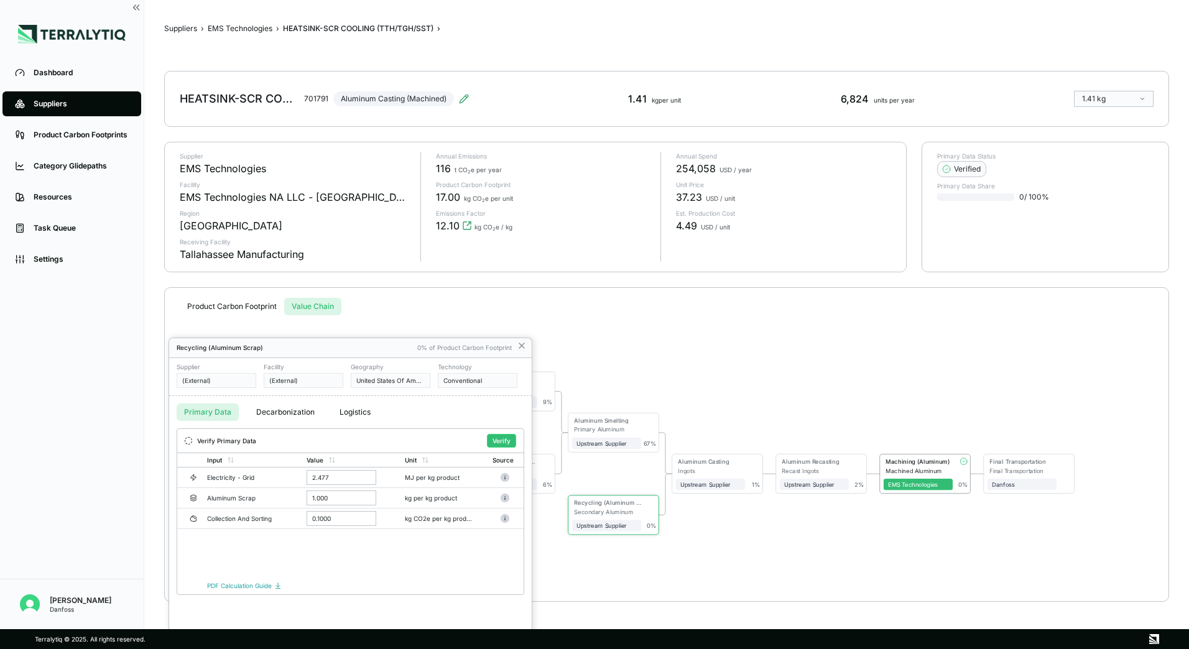
click at [217, 378] on div at bounding box center [594, 324] width 1189 height 649
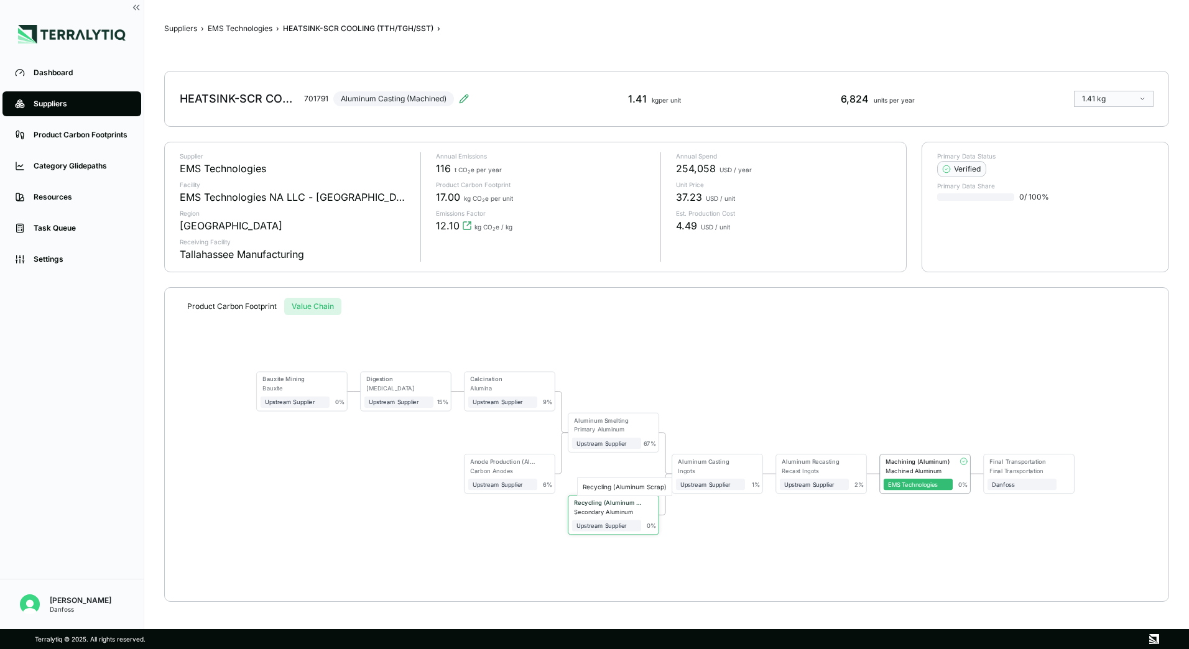
click at [611, 502] on div "Recycling (Aluminum Scrap)" at bounding box center [607, 503] width 67 height 7
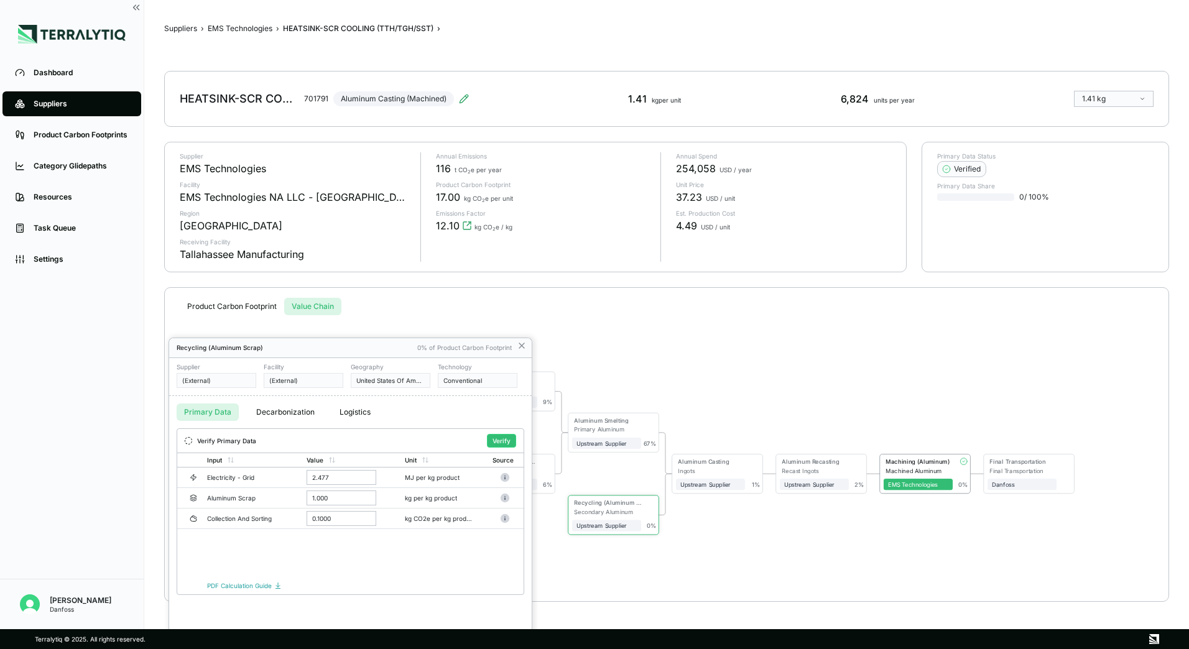
click at [518, 344] on div at bounding box center [594, 324] width 1189 height 649
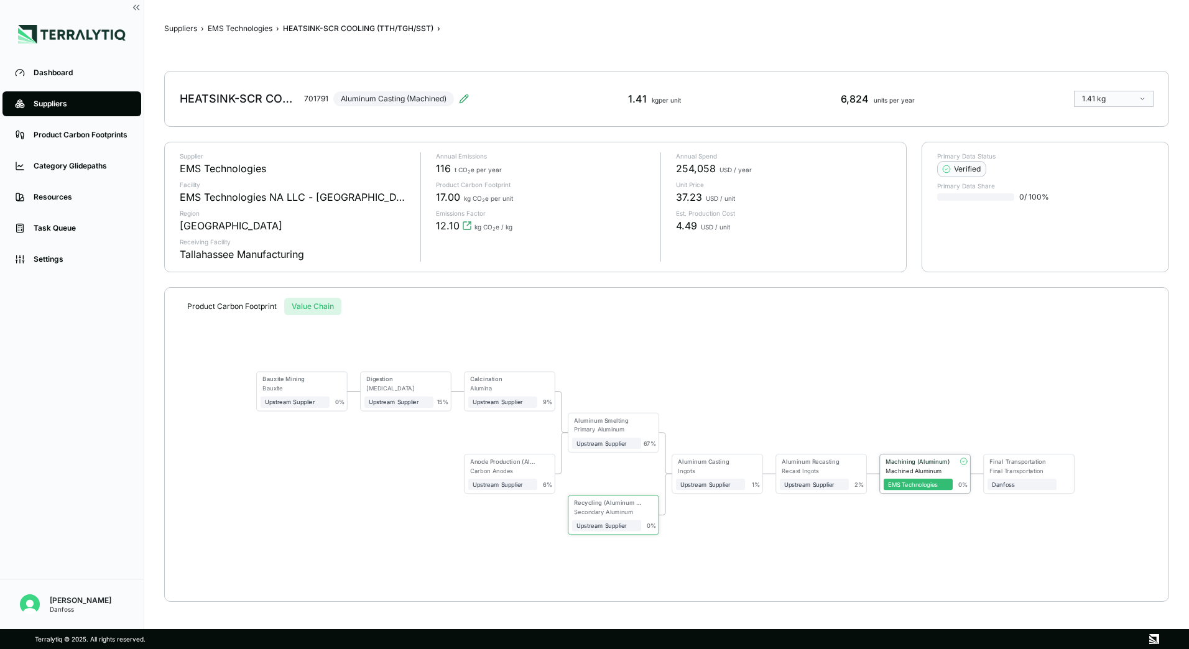
click at [919, 468] on div "Machined Aluminum" at bounding box center [919, 470] width 67 height 7
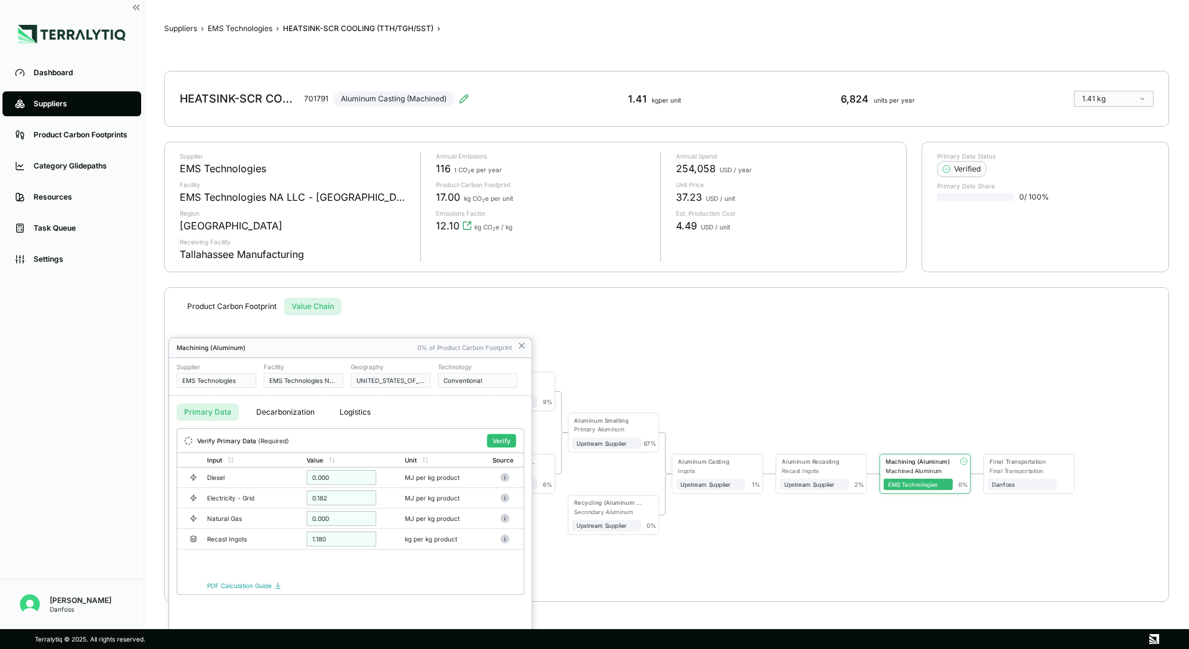
click at [506, 479] on div at bounding box center [594, 324] width 1189 height 649
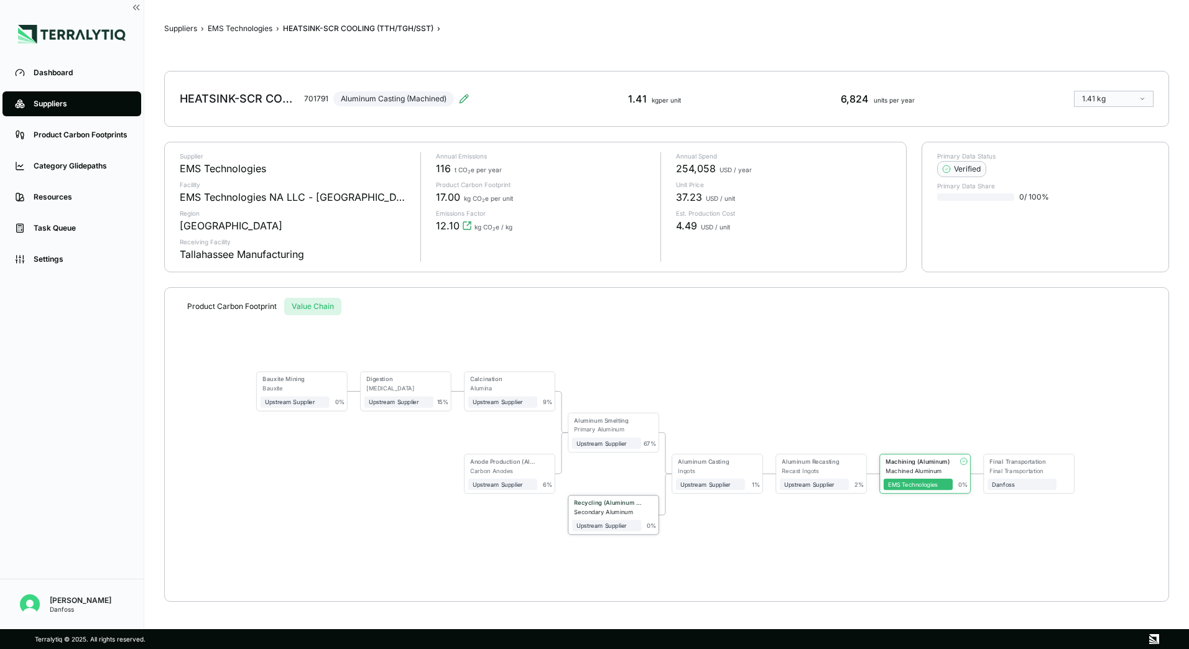
click at [623, 510] on div "Secondary Aluminum" at bounding box center [607, 512] width 67 height 7
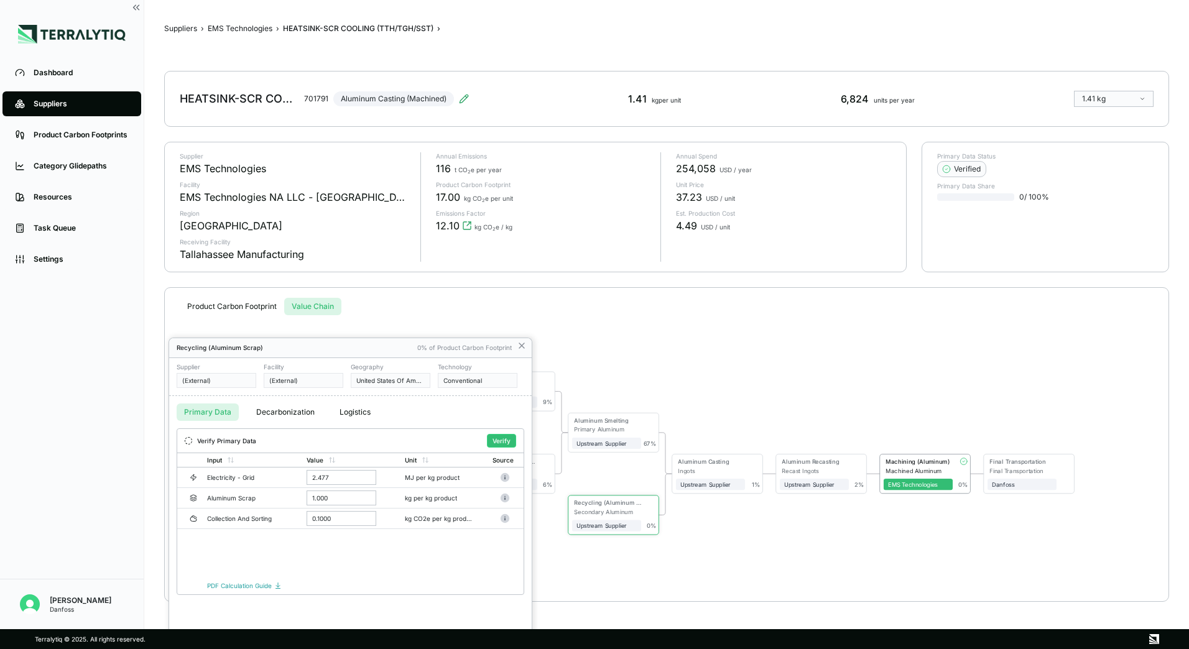
click at [503, 498] on div at bounding box center [594, 324] width 1189 height 649
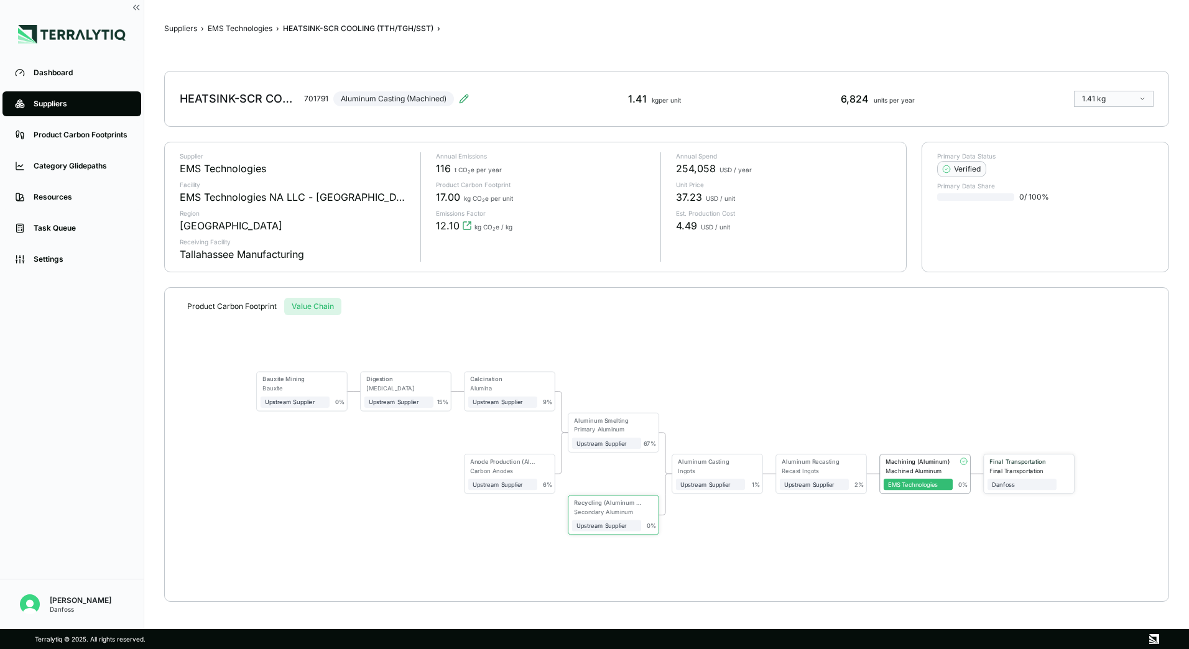
click at [1036, 468] on div "Final Transportation" at bounding box center [1023, 470] width 67 height 7
click at [102, 139] on div "Product Carbon Footprints" at bounding box center [81, 135] width 95 height 10
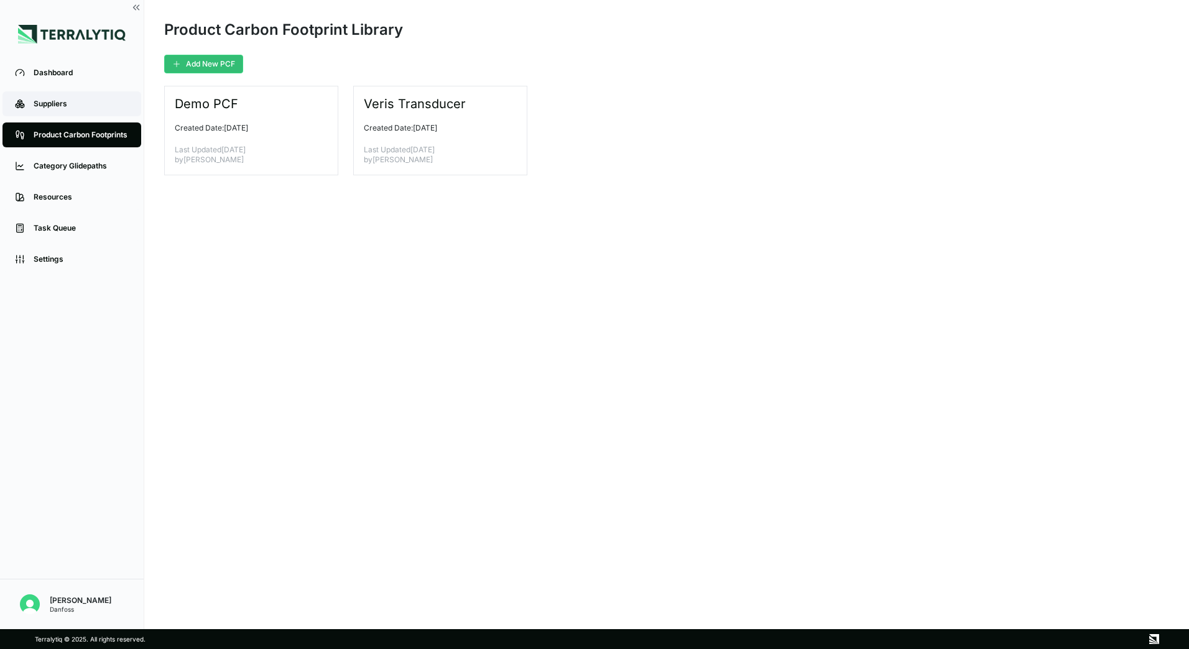
click at [62, 101] on div "Suppliers" at bounding box center [81, 104] width 95 height 10
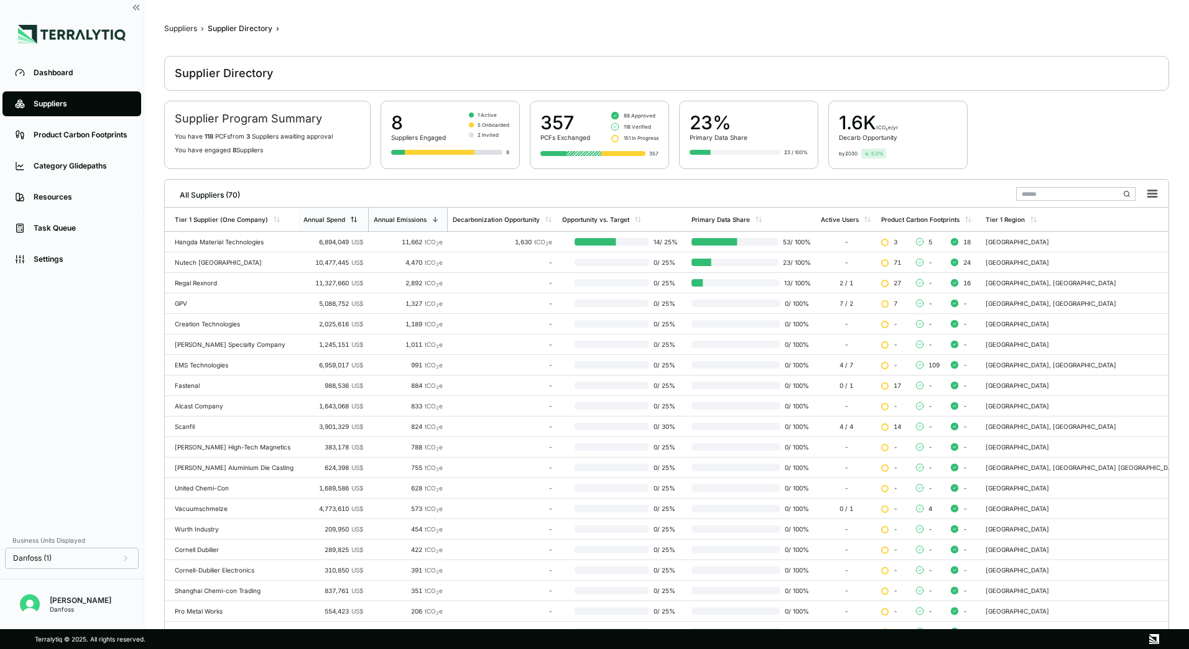
click at [343, 220] on div "Annual Spend" at bounding box center [325, 219] width 42 height 7
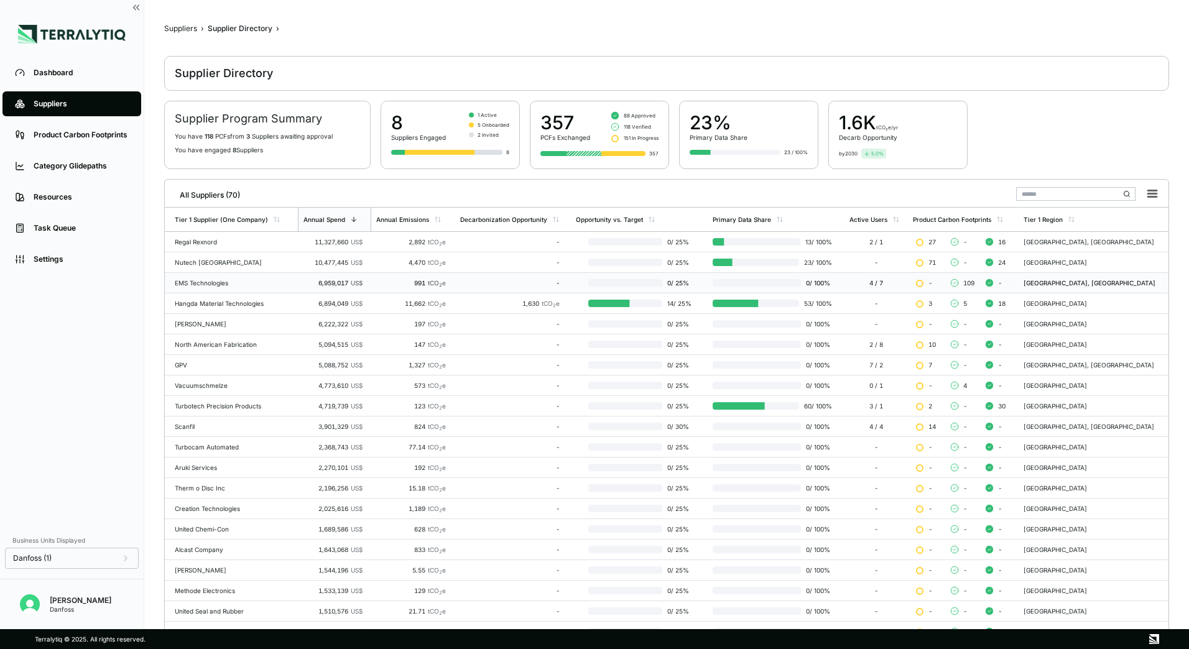
click at [205, 281] on div "EMS Technologies" at bounding box center [234, 282] width 118 height 7
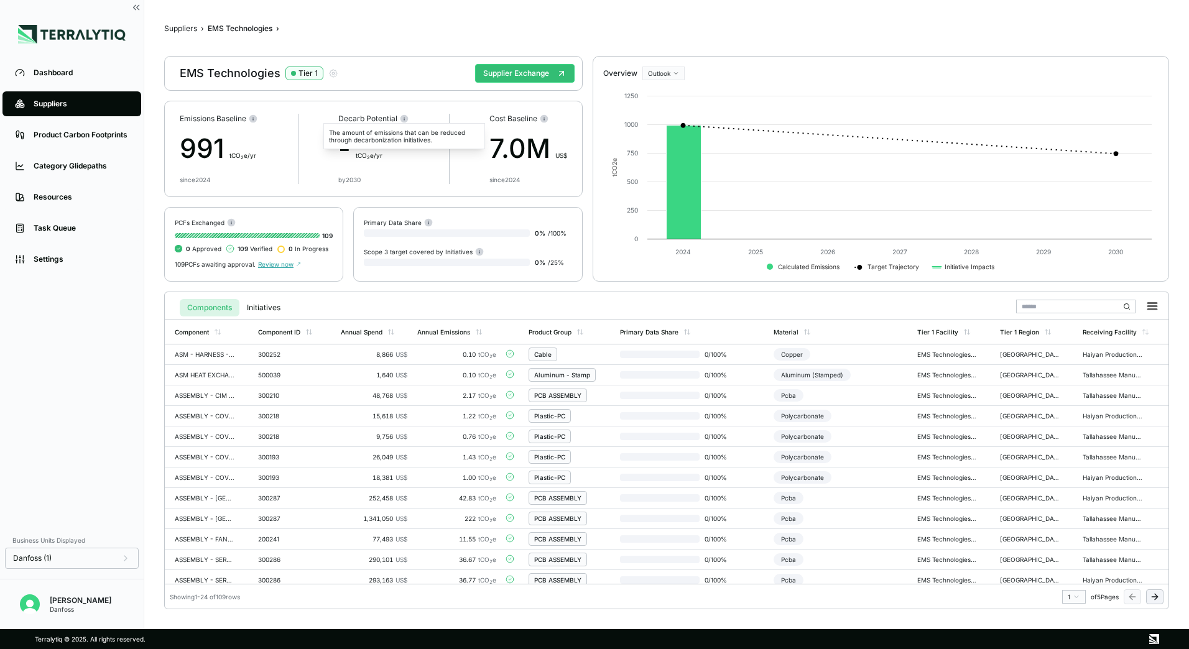
click at [404, 121] on circle at bounding box center [405, 118] width 8 height 8
click at [404, 117] on circle at bounding box center [405, 118] width 8 height 8
click at [286, 265] on span "Review now" at bounding box center [279, 264] width 43 height 7
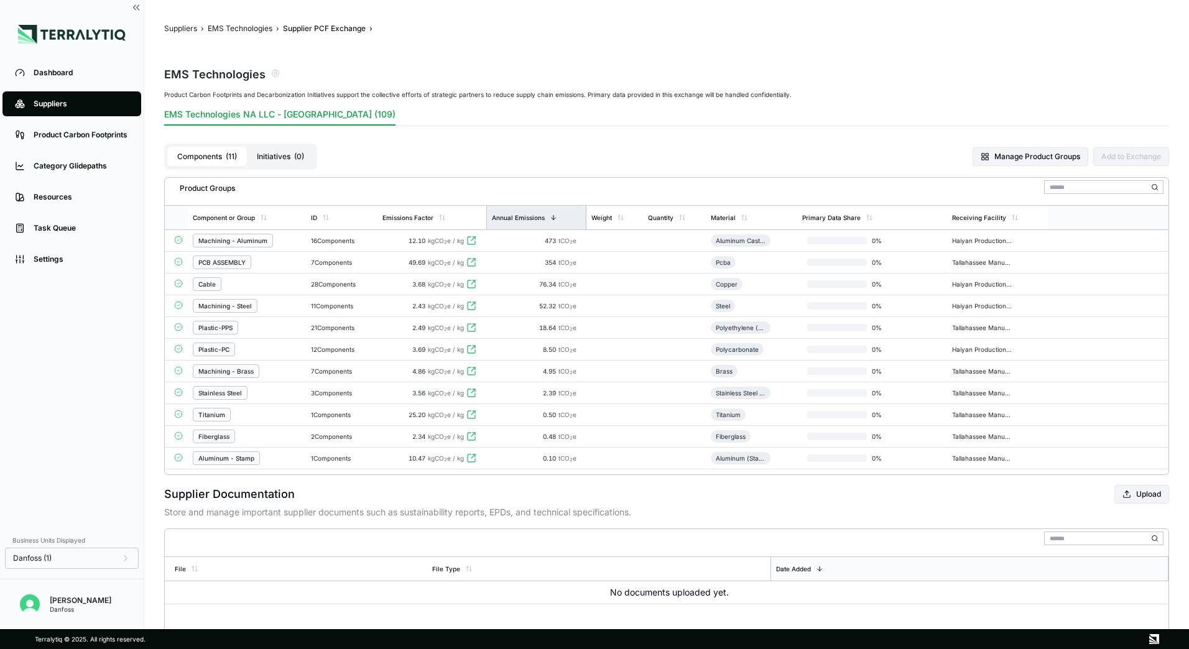
click at [514, 215] on div "Annual Emissions" at bounding box center [518, 217] width 53 height 7
click at [514, 217] on div "Annual Emissions" at bounding box center [518, 217] width 53 height 7
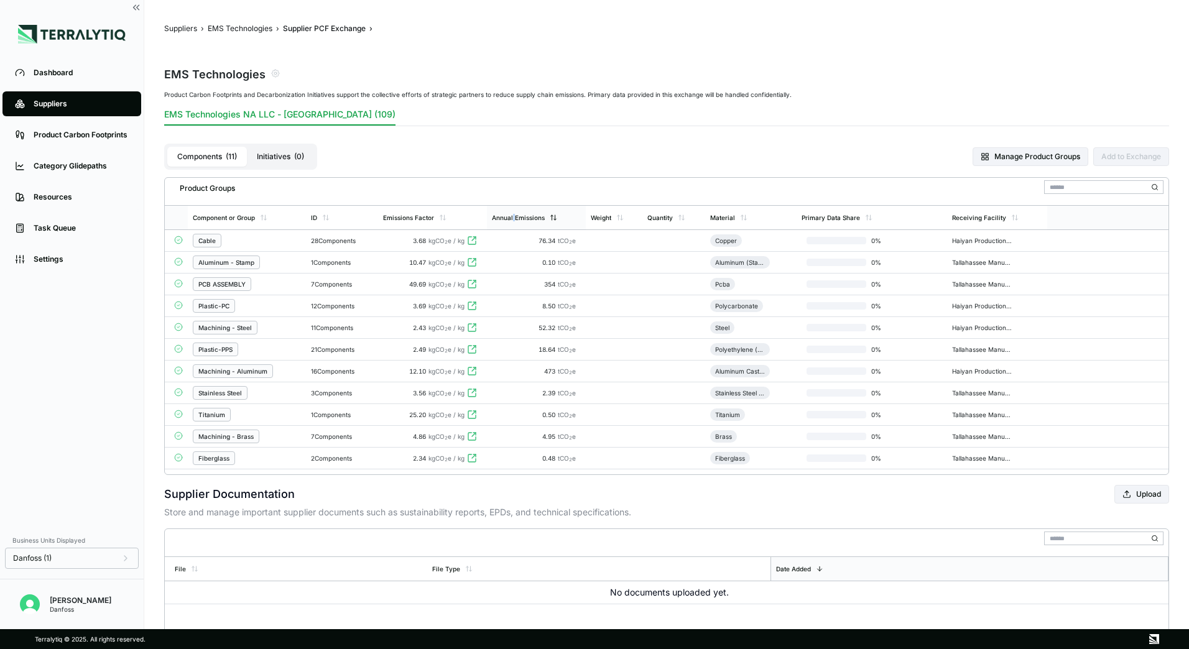
click at [514, 217] on div "Annual Emissions" at bounding box center [518, 217] width 53 height 7
click at [471, 240] on icon at bounding box center [472, 241] width 10 height 10
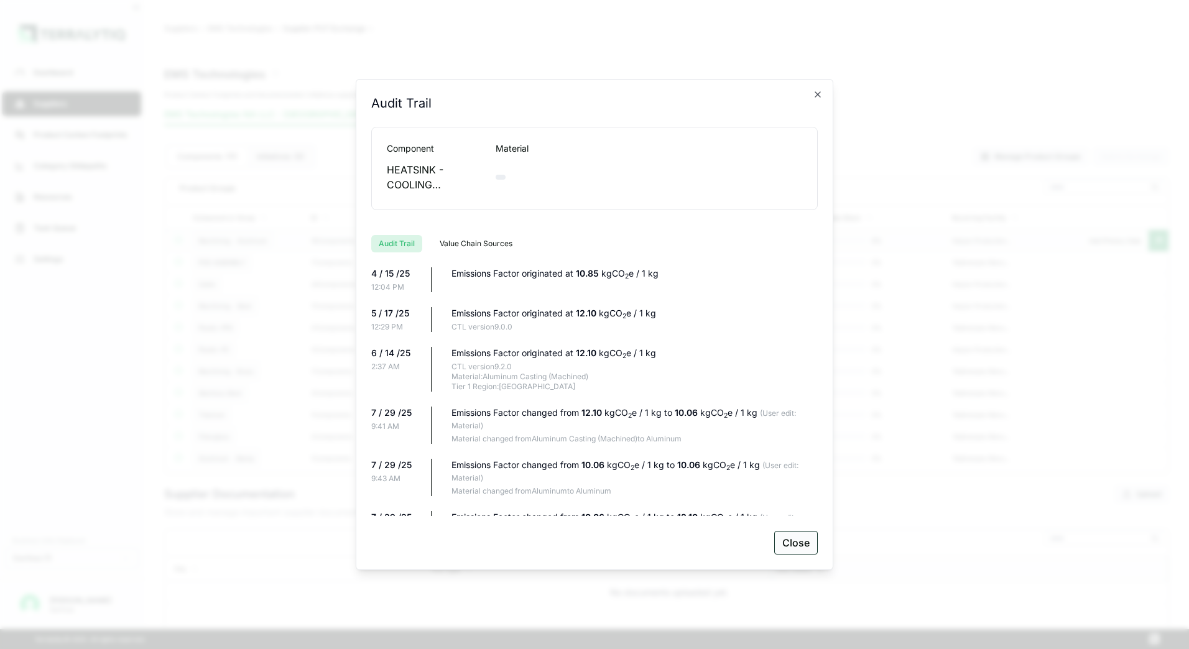
click at [796, 544] on button "Close" at bounding box center [797, 543] width 44 height 24
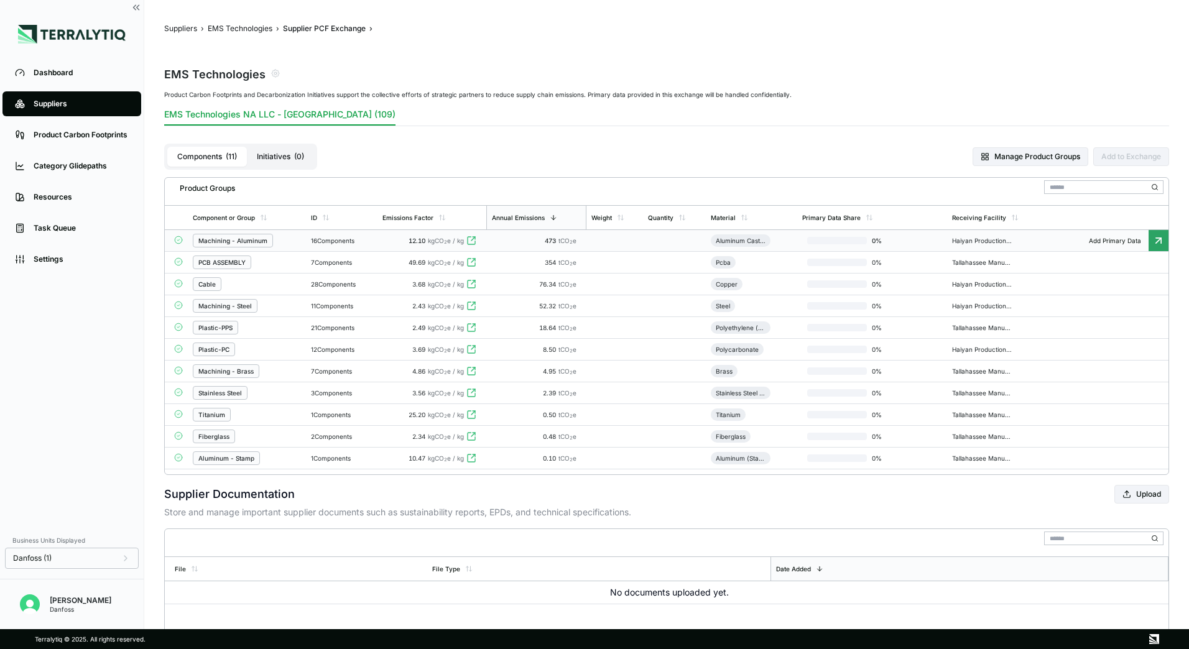
click at [257, 238] on div "Machining - Aluminum" at bounding box center [232, 240] width 69 height 7
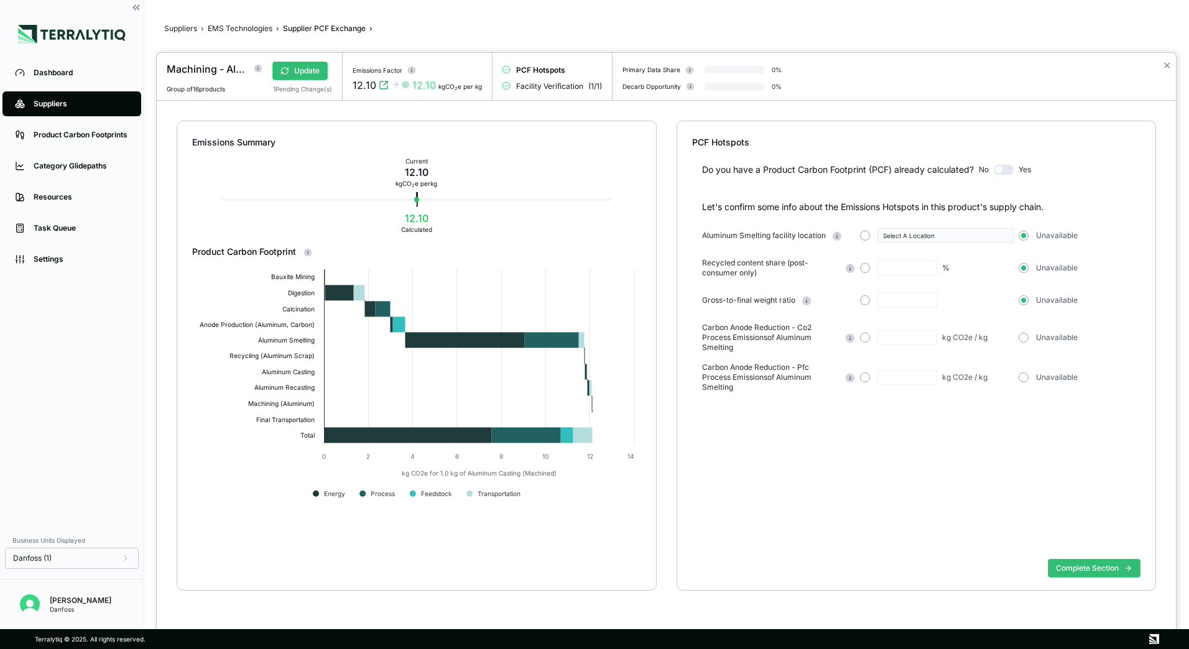
click at [1175, 67] on div "✕" at bounding box center [1167, 77] width 18 height 48
click at [1169, 66] on button "✕" at bounding box center [1167, 65] width 8 height 15
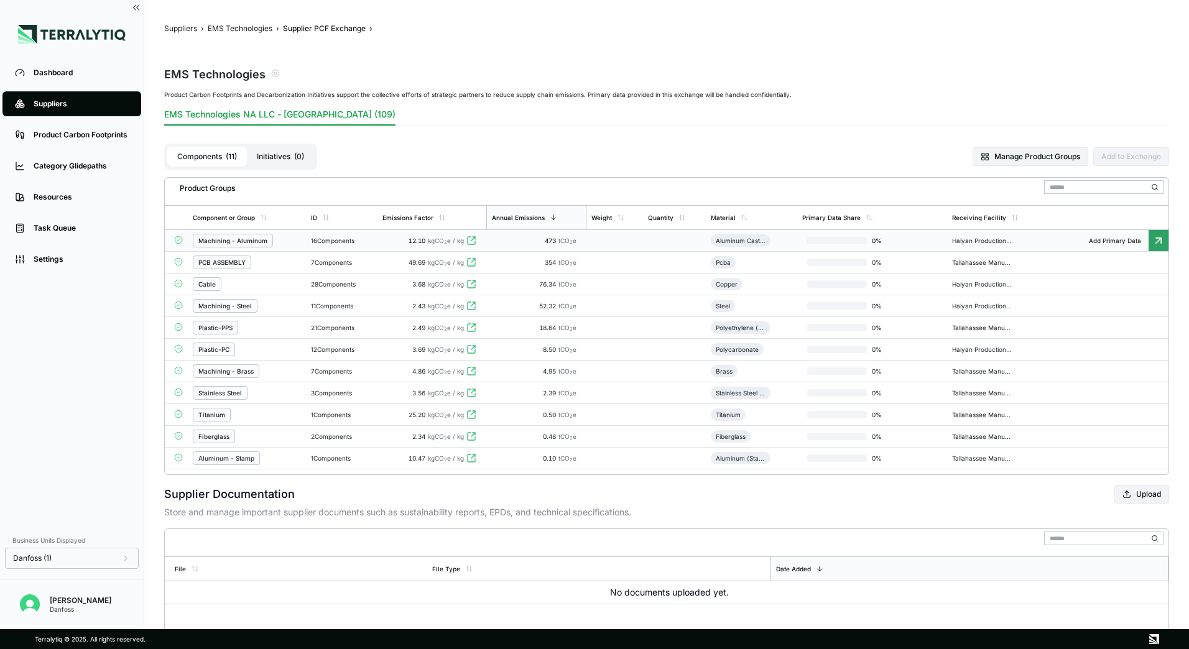
click at [224, 261] on div "PCB ASSEMBLY" at bounding box center [221, 262] width 47 height 7
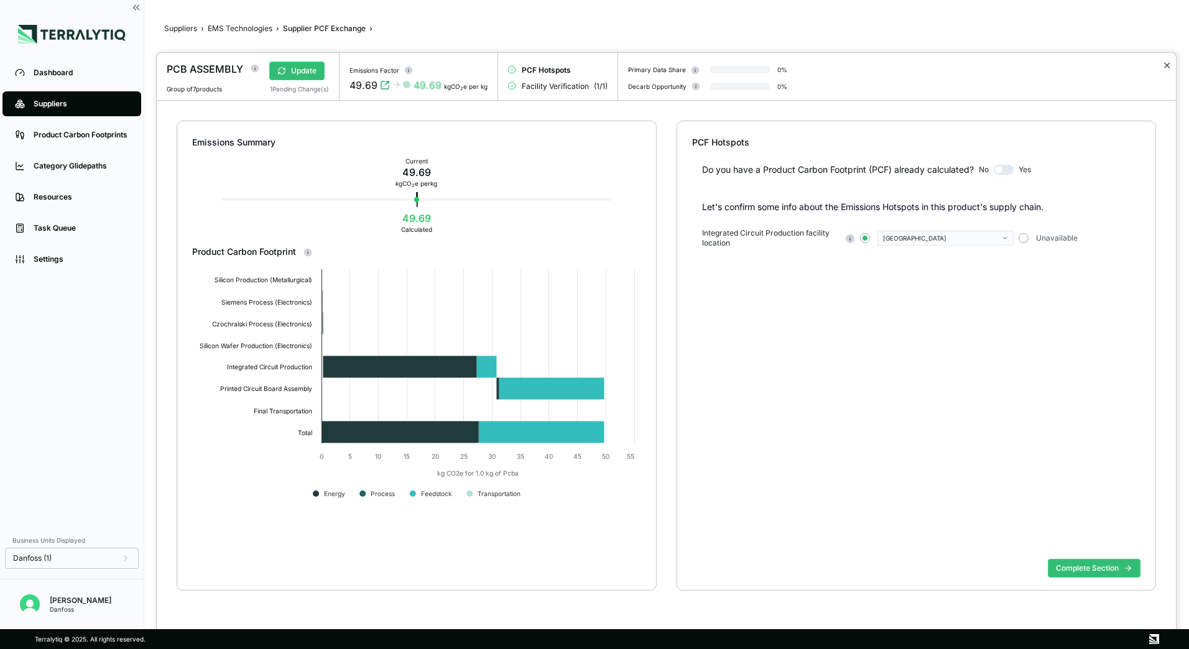
click at [1169, 68] on button "✕" at bounding box center [1167, 65] width 8 height 15
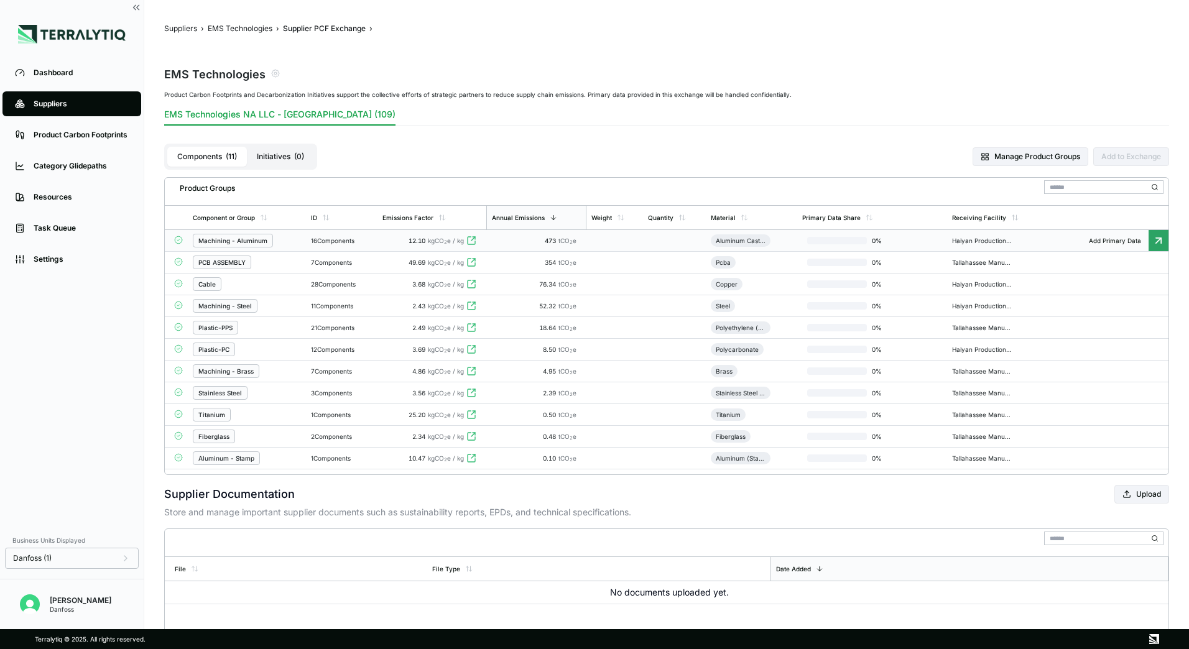
click at [231, 265] on div "PCB ASSEMBLY" at bounding box center [221, 262] width 47 height 7
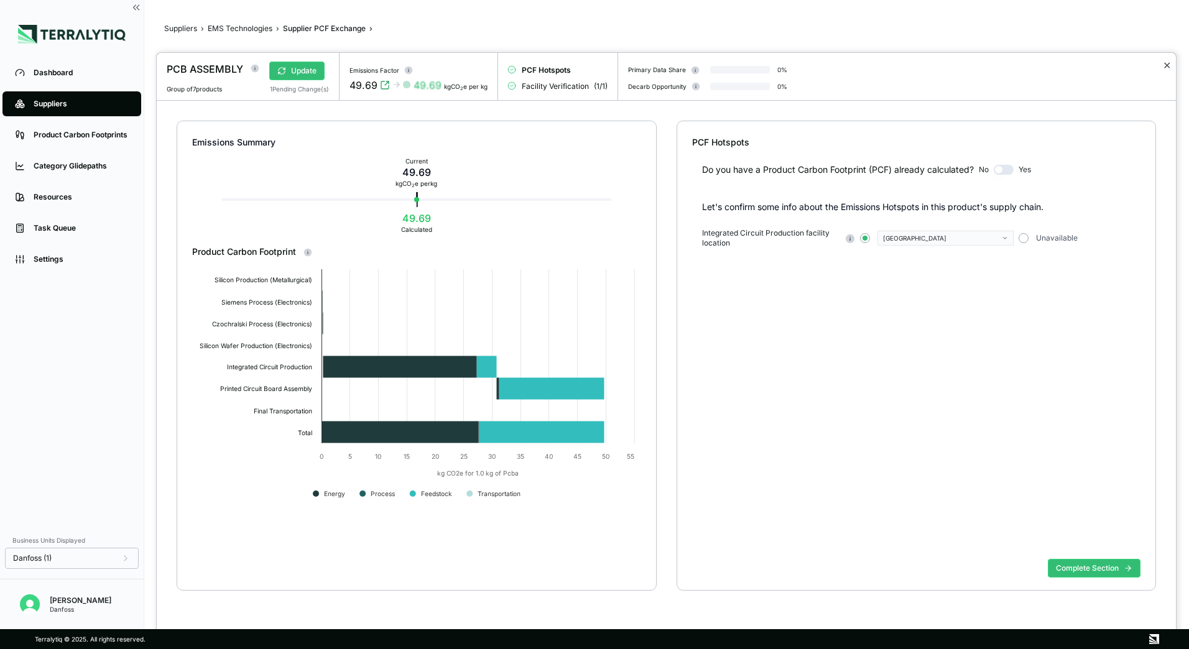
click at [1168, 68] on button "✕" at bounding box center [1167, 65] width 8 height 15
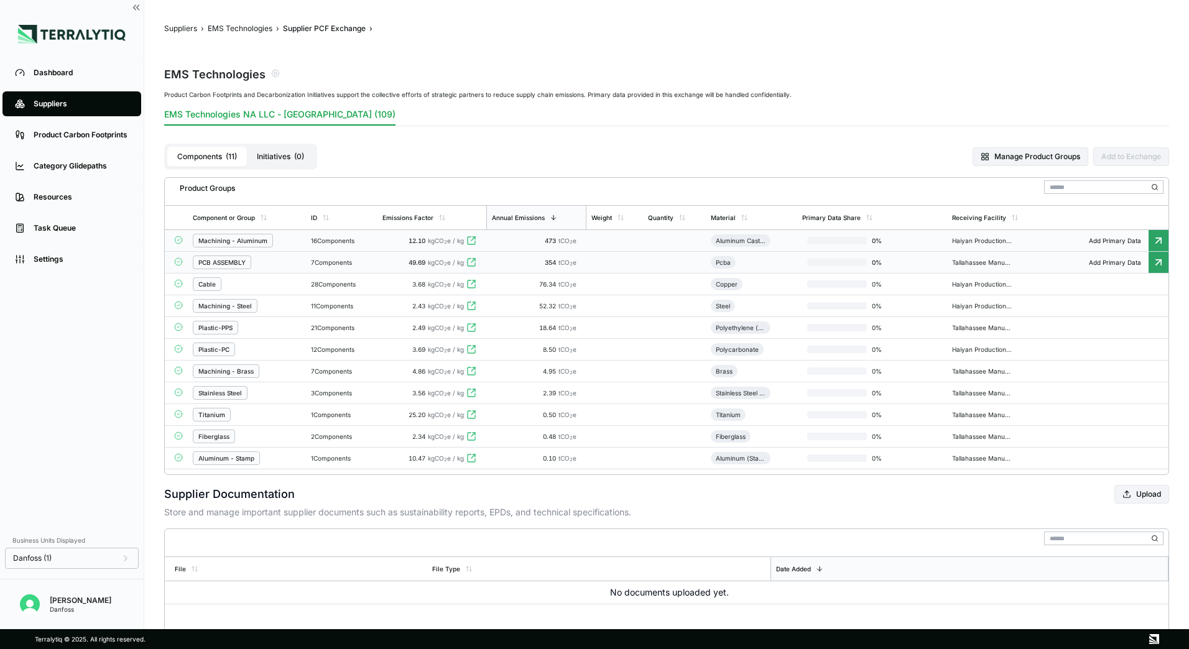
click at [315, 257] on td "7 Components" at bounding box center [342, 263] width 72 height 22
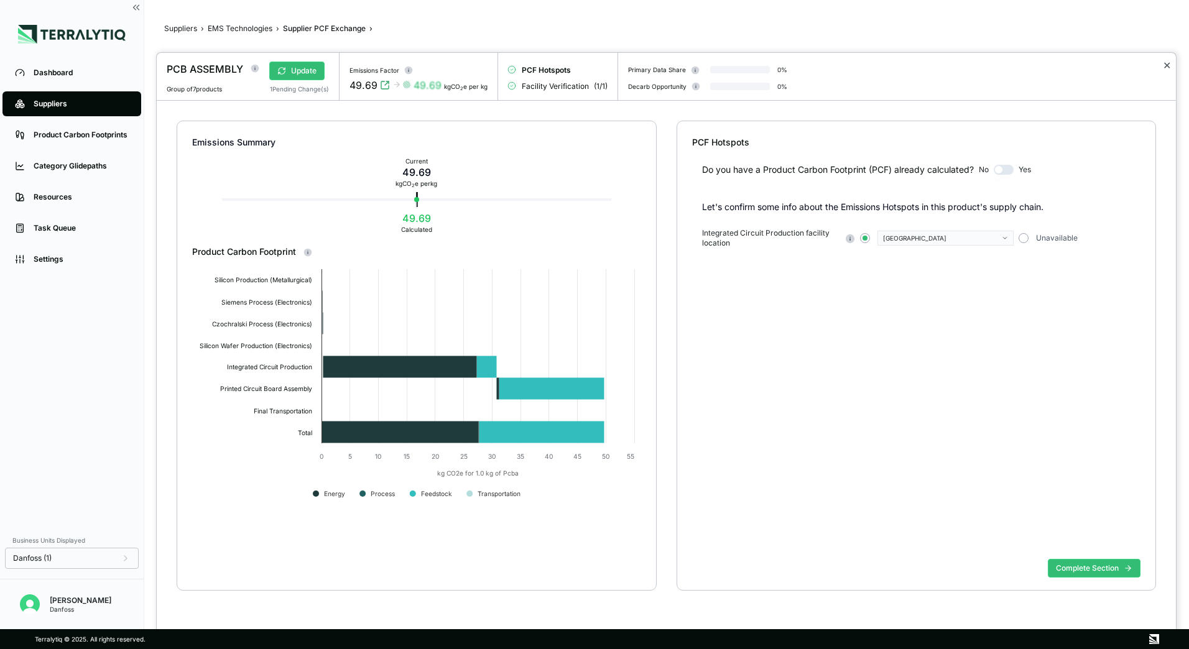
click at [1165, 70] on button "✕" at bounding box center [1167, 65] width 8 height 15
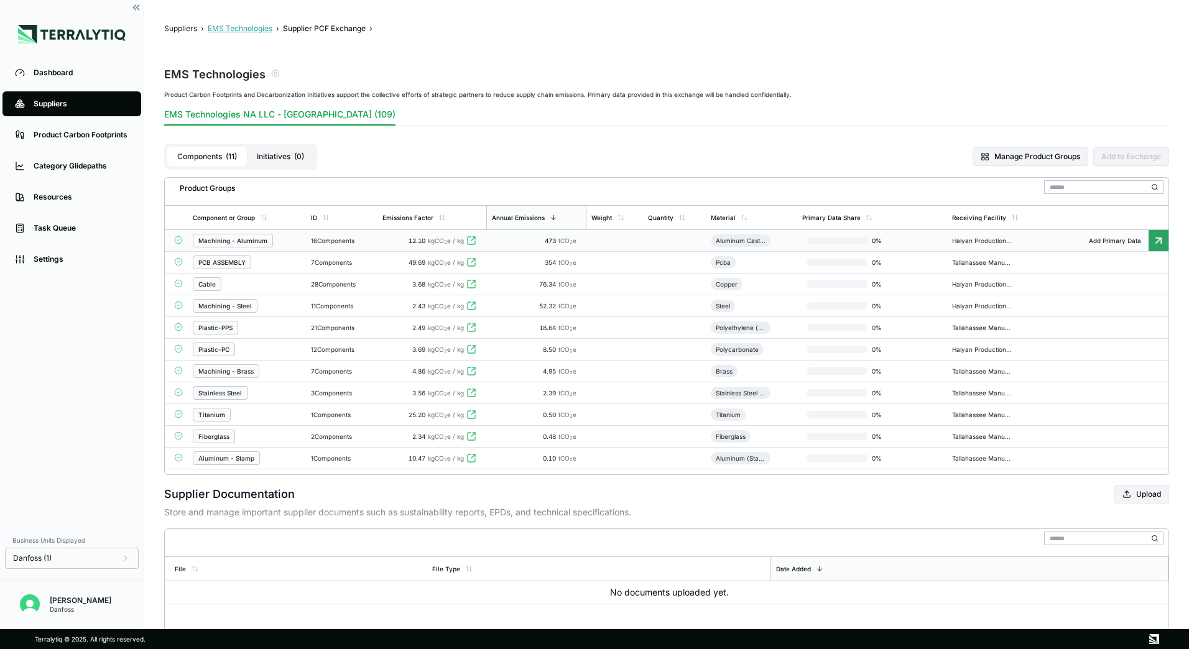
click at [246, 27] on button "EMS Technologies" at bounding box center [240, 29] width 65 height 10
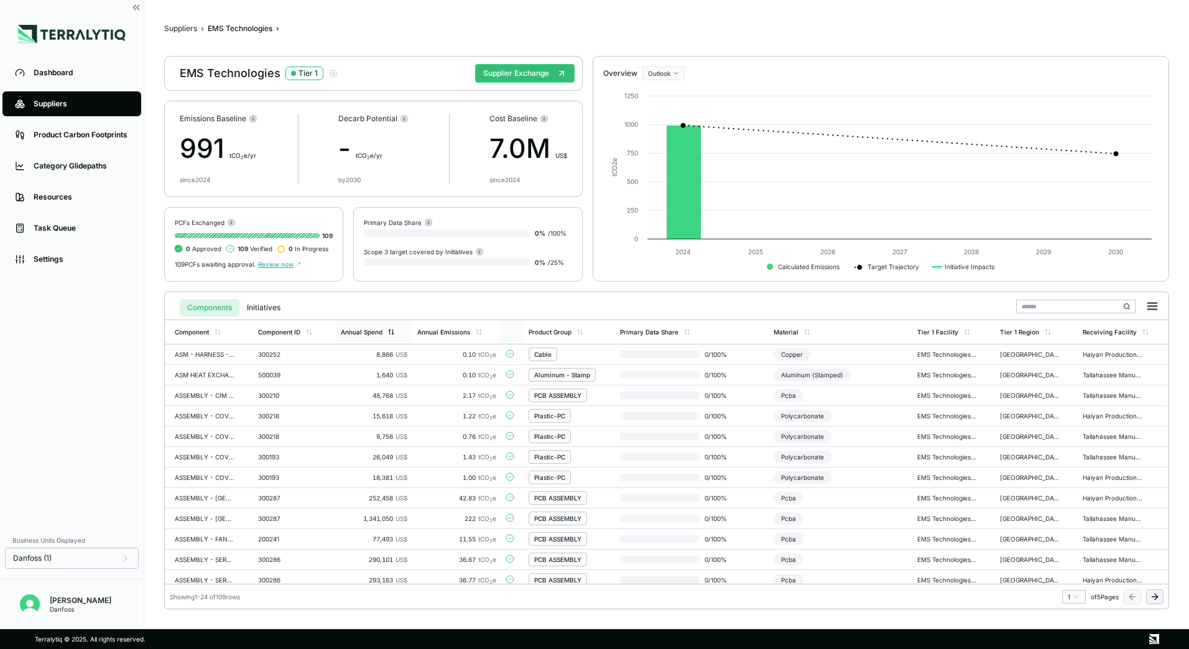
click at [393, 337] on div "Annual Spend" at bounding box center [374, 332] width 76 height 24
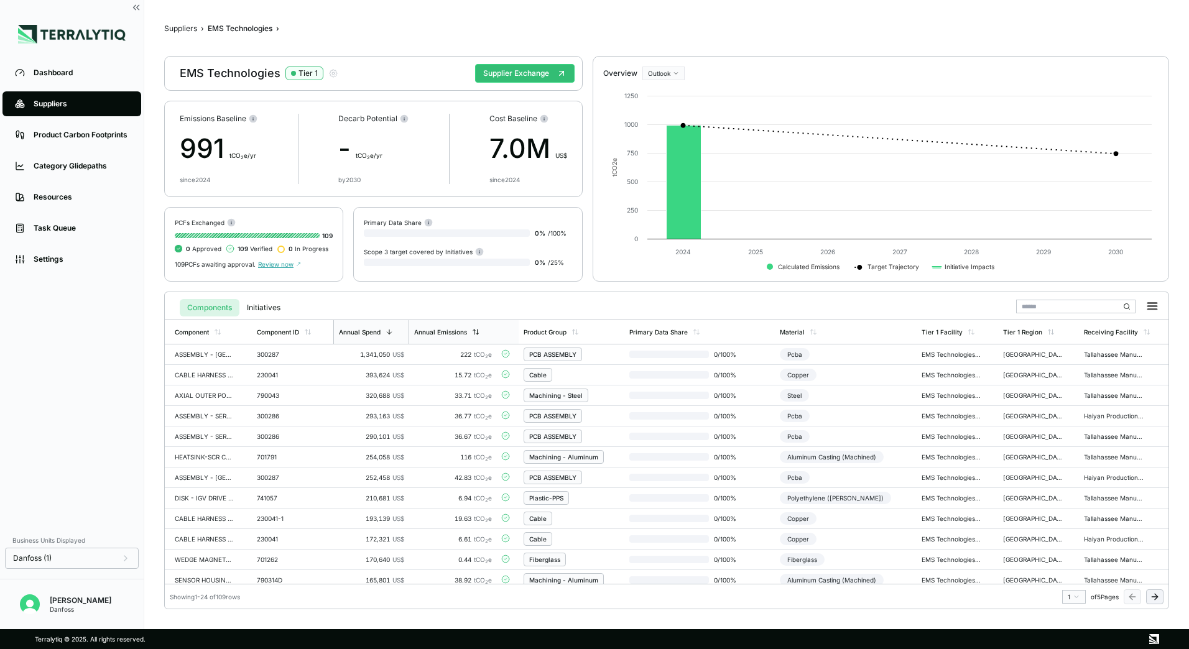
click at [464, 335] on div "Annual Emissions" at bounding box center [440, 331] width 53 height 7
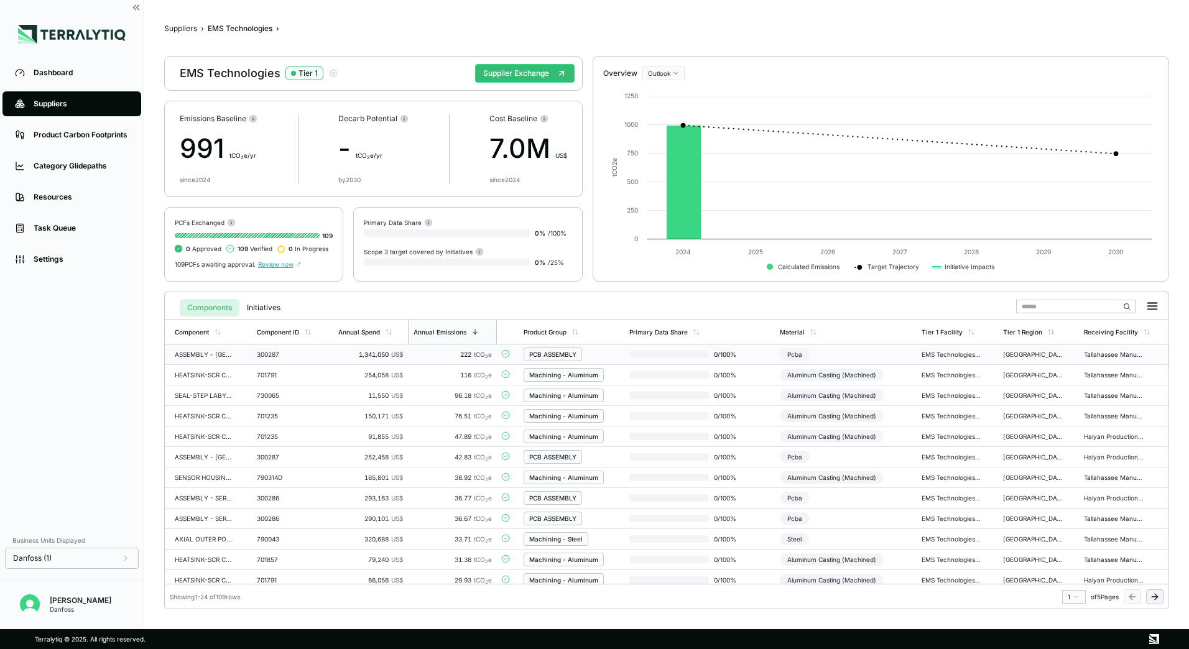
click at [555, 354] on div "PCB ASSEMBLY" at bounding box center [552, 354] width 47 height 7
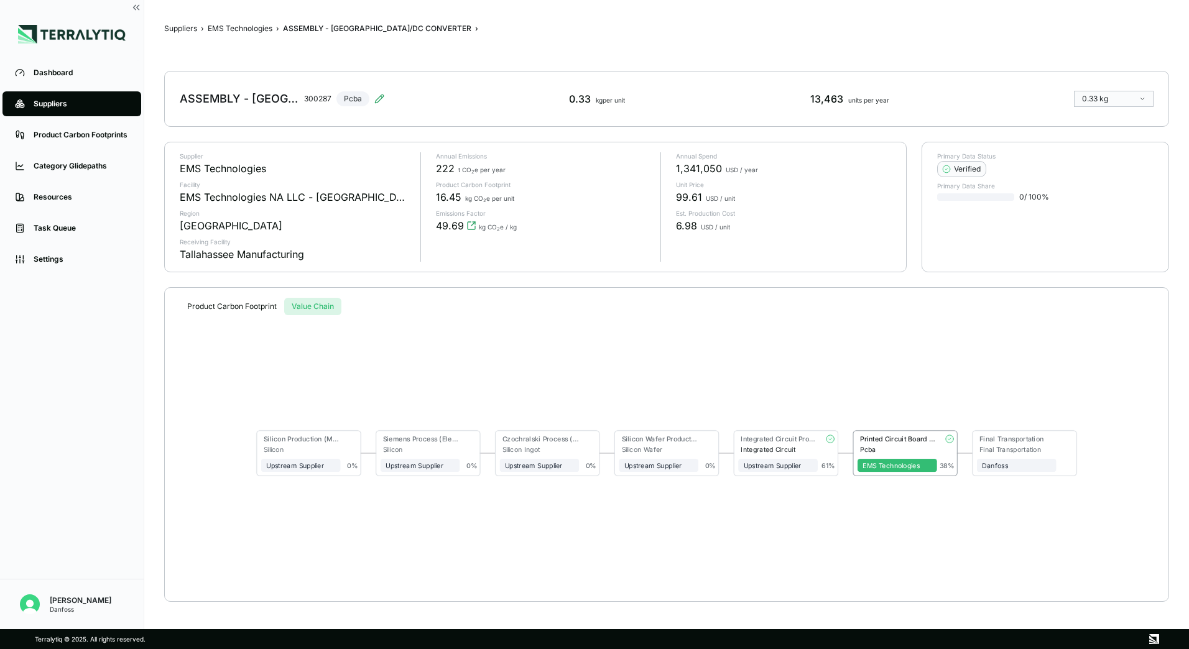
click at [305, 307] on button "Value Chain" at bounding box center [312, 306] width 57 height 17
click at [892, 465] on div "EMS Technologies" at bounding box center [897, 466] width 69 height 8
click at [889, 441] on div "Printed Circuit Board Assembly" at bounding box center [898, 439] width 77 height 8
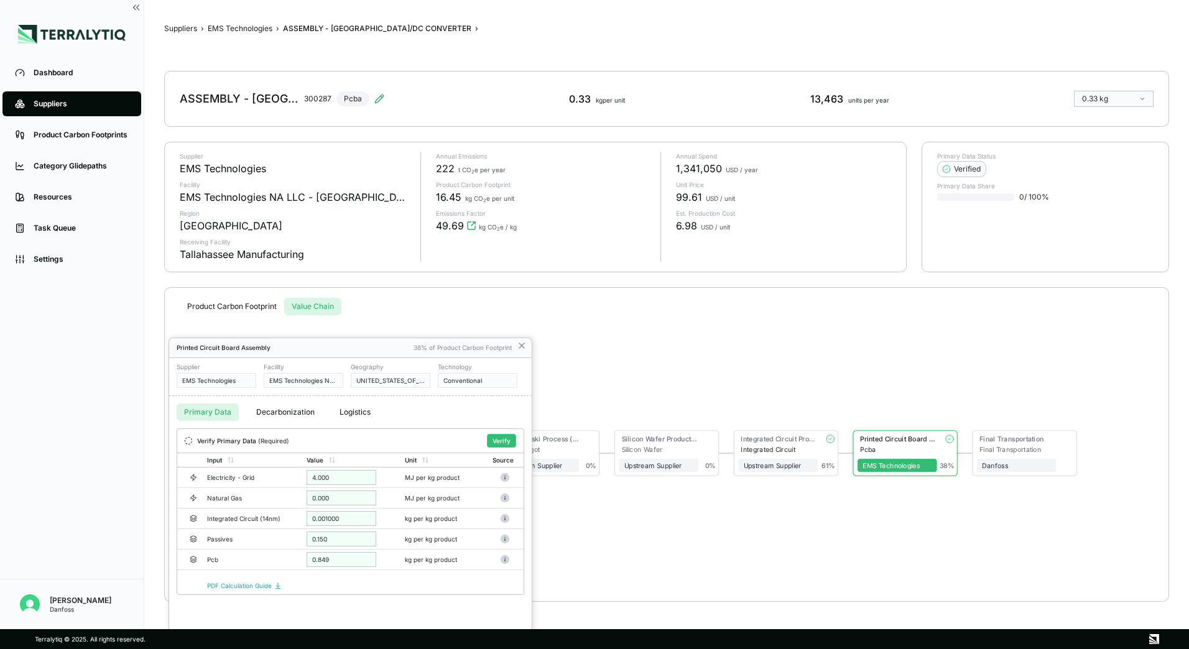
click at [519, 346] on div at bounding box center [594, 324] width 1189 height 649
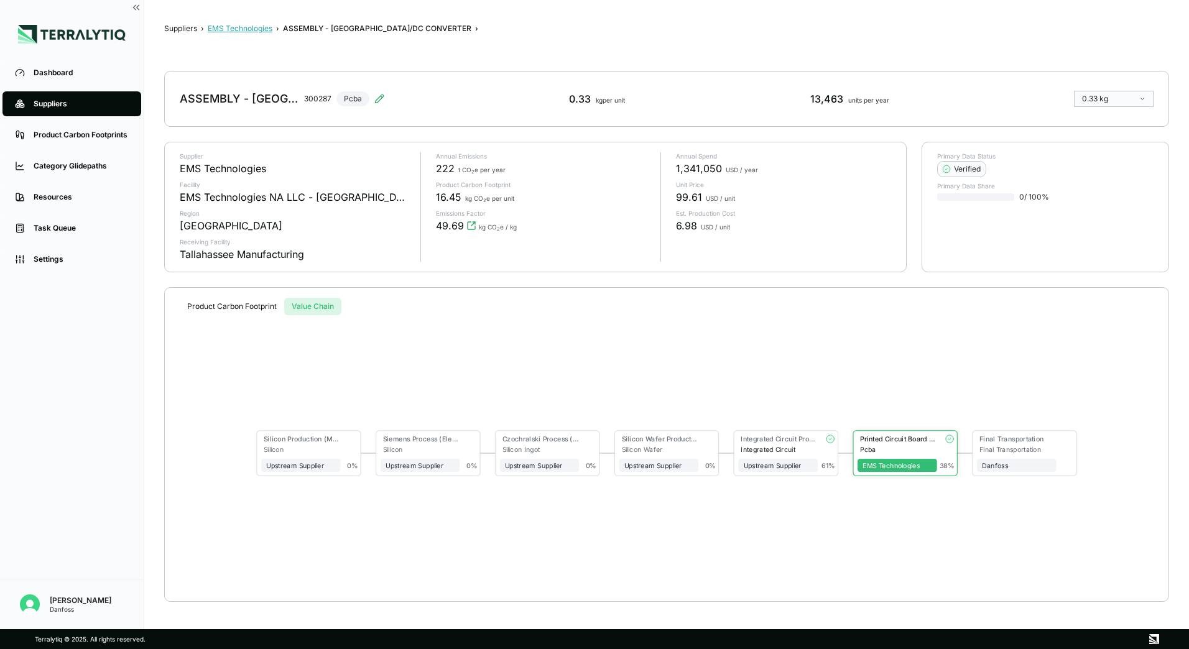
click at [244, 29] on button "EMS Technologies" at bounding box center [240, 29] width 65 height 10
